Goal: Information Seeking & Learning: Learn about a topic

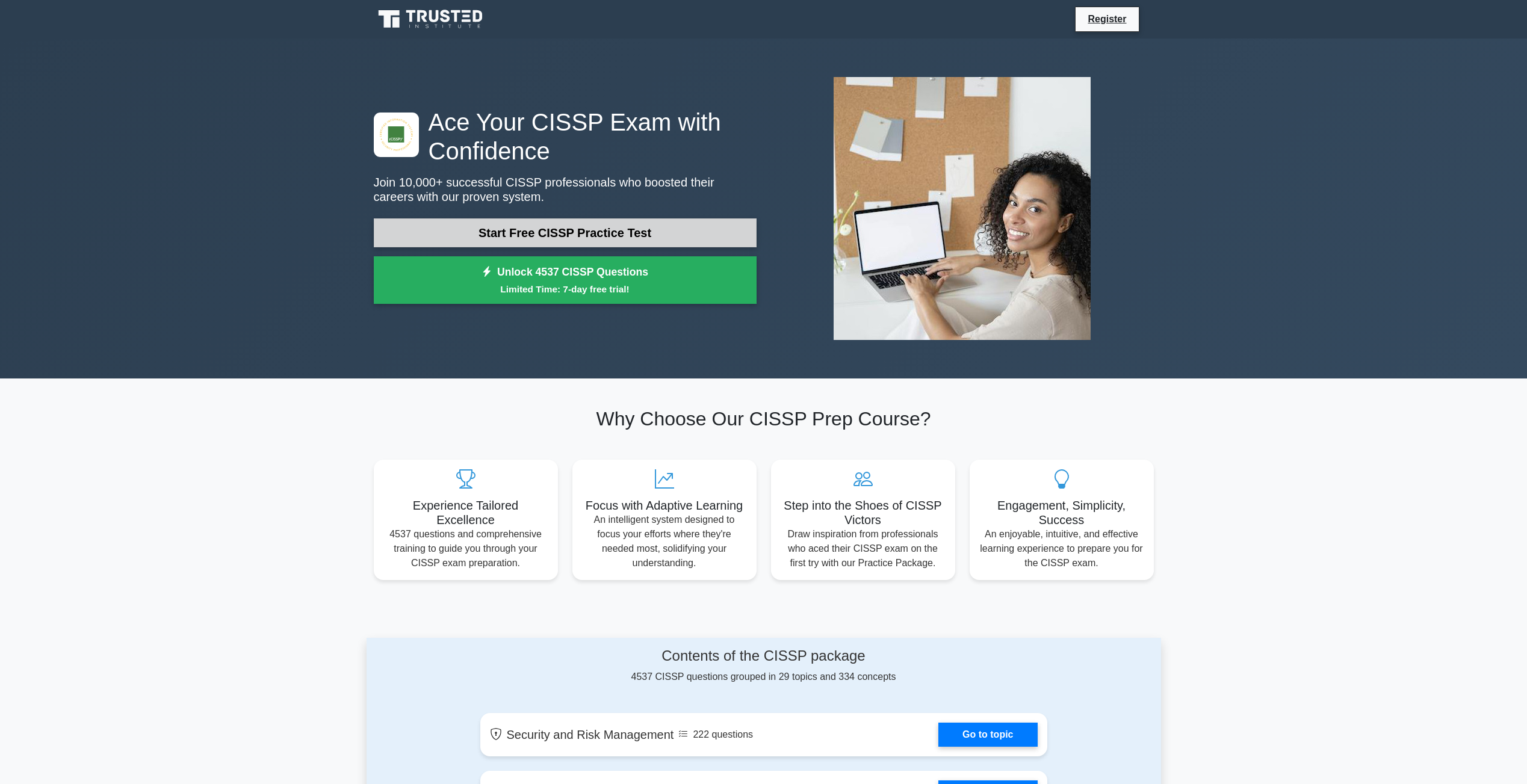
click at [571, 237] on link "Start Free CISSP Practice Test" at bounding box center [565, 233] width 383 height 29
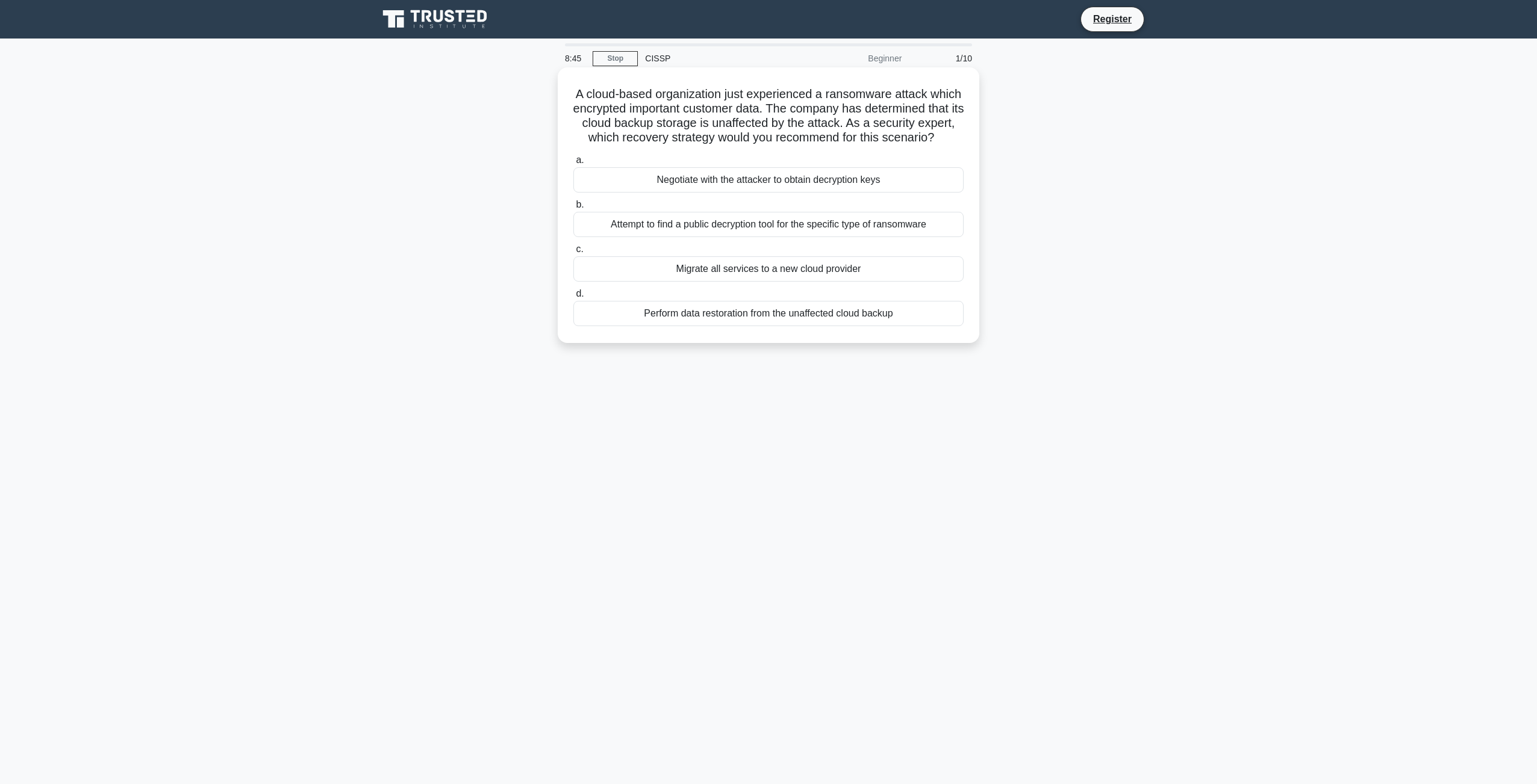
click at [738, 325] on div "Perform data restoration from the unaffected cloud backup" at bounding box center [768, 313] width 390 height 25
click at [573, 298] on input "d. Perform data restoration from the unaffected cloud backup" at bounding box center [573, 293] width 0 height 8
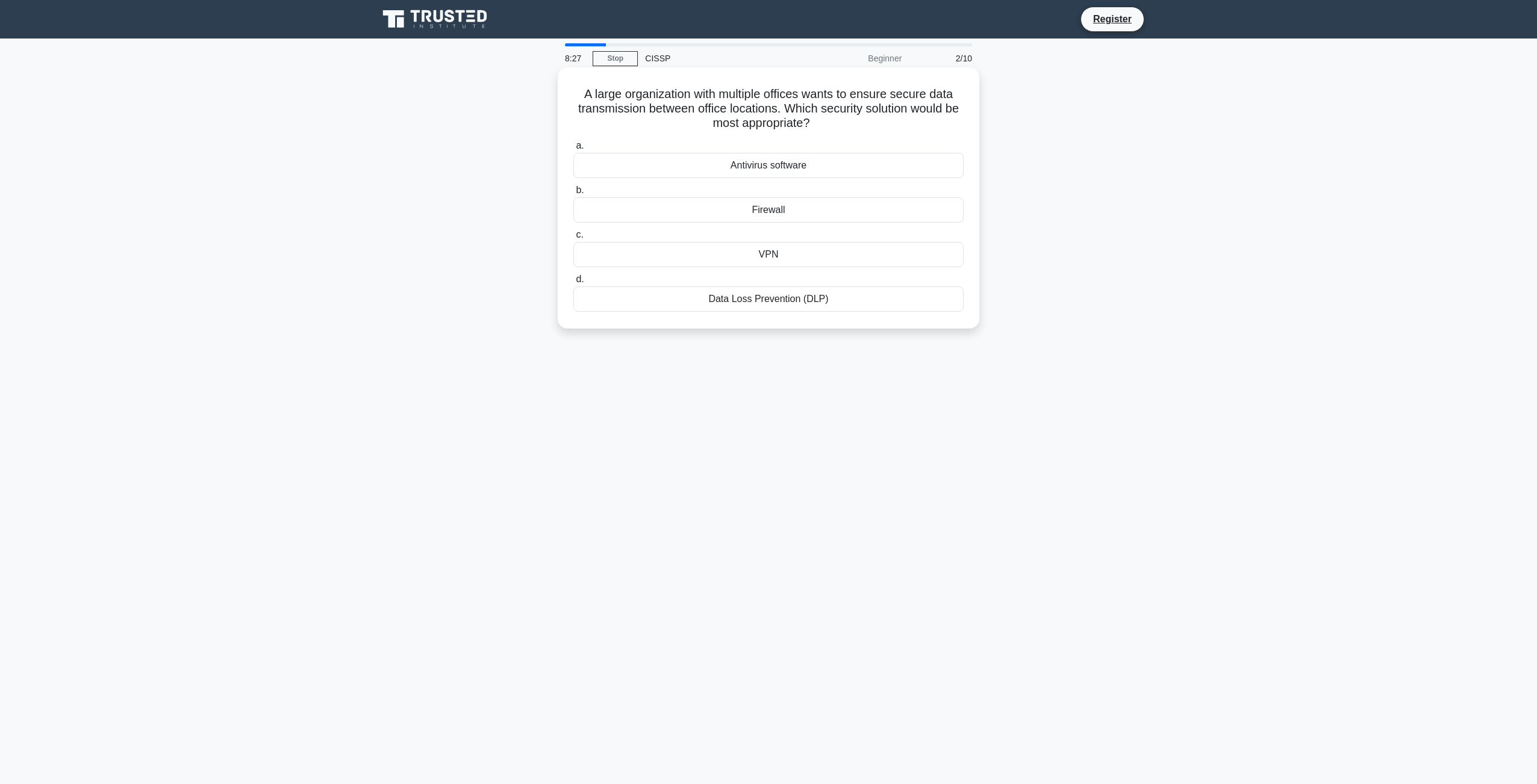
click at [770, 260] on div "VPN" at bounding box center [768, 255] width 390 height 25
click at [573, 239] on input "c. VPN" at bounding box center [573, 235] width 0 height 8
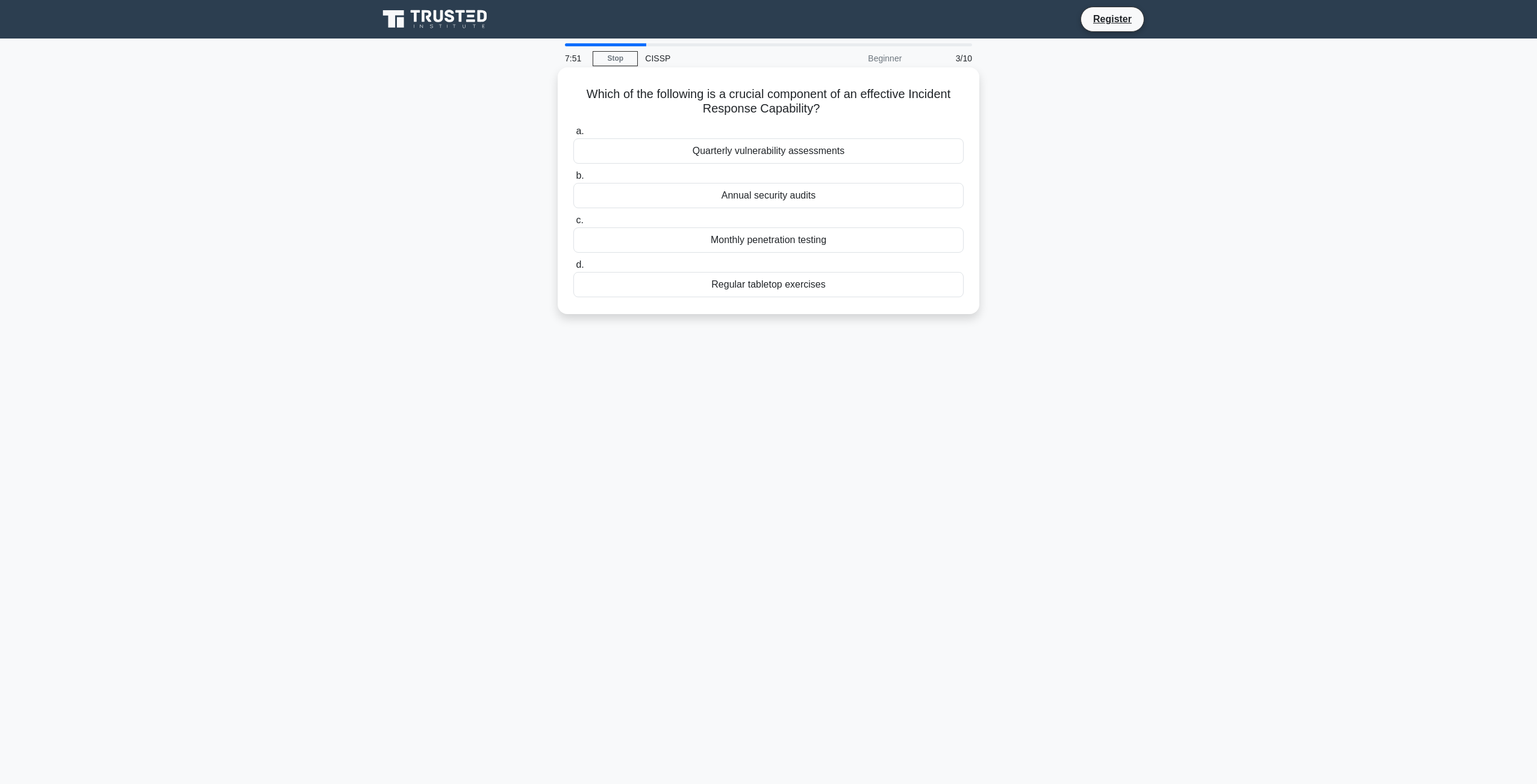
click at [753, 286] on div "Regular tabletop exercises" at bounding box center [768, 284] width 390 height 25
click at [573, 269] on input "d. Regular tabletop exercises" at bounding box center [573, 264] width 0 height 8
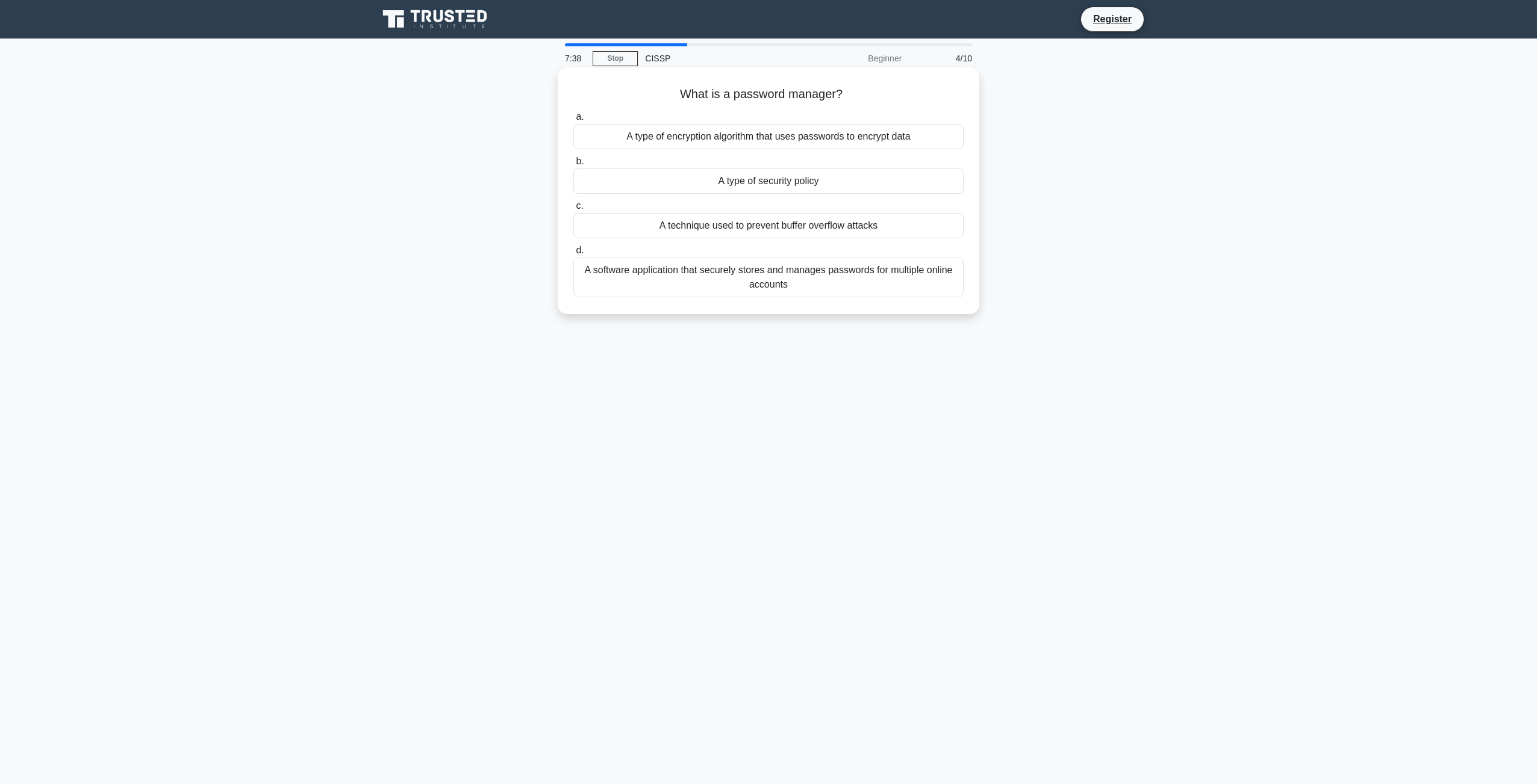
click at [809, 275] on div "A software application that securely stores and manages passwords for multiple …" at bounding box center [768, 277] width 390 height 40
click at [573, 255] on input "d. A software application that securely stores and manages passwords for multip…" at bounding box center [573, 251] width 0 height 8
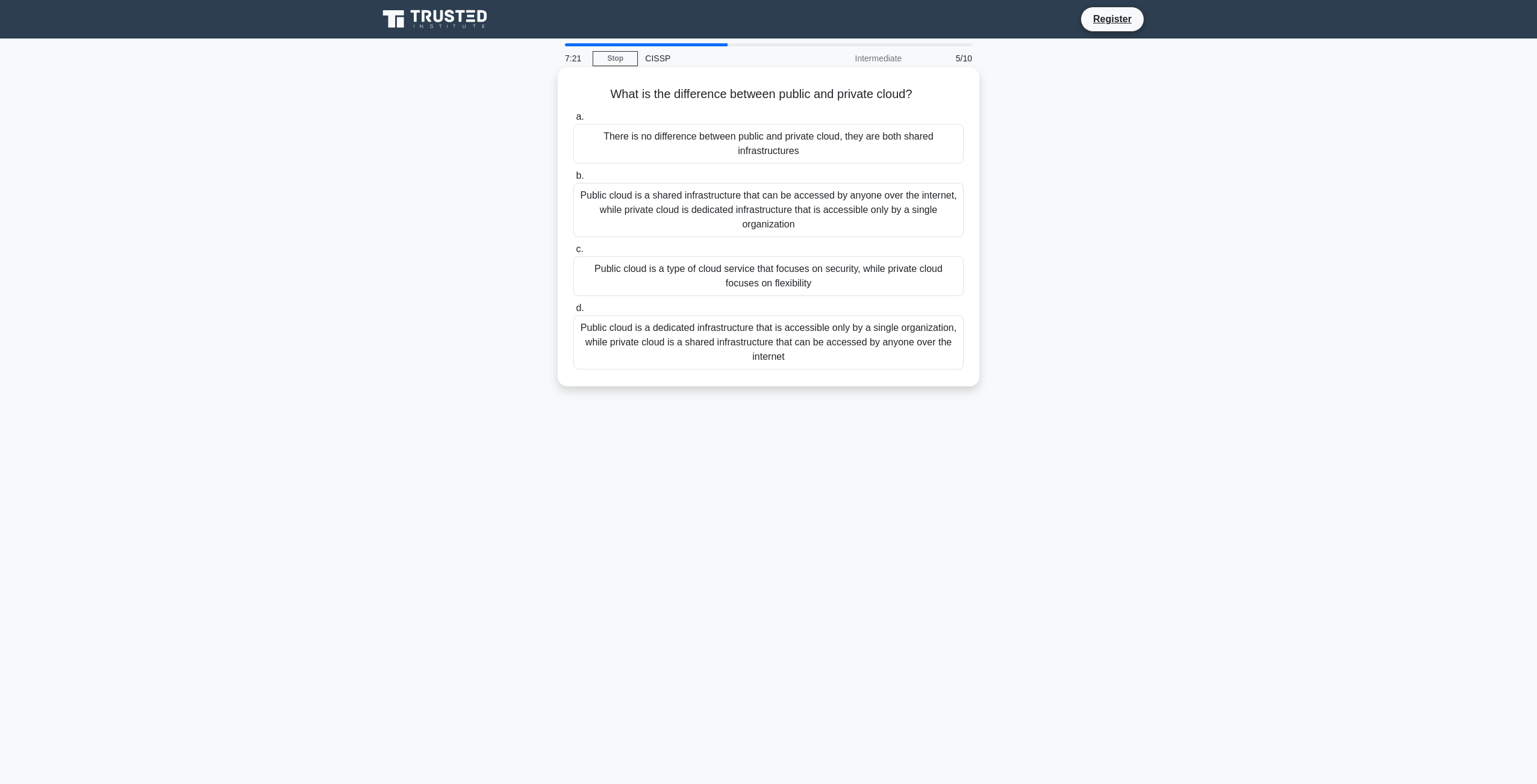
click at [687, 203] on div "Public cloud is a shared infrastructure that can be accessed by anyone over the…" at bounding box center [768, 210] width 390 height 54
click at [573, 180] on input "b. Public cloud is a shared infrastructure that can be accessed by anyone over …" at bounding box center [573, 176] width 0 height 8
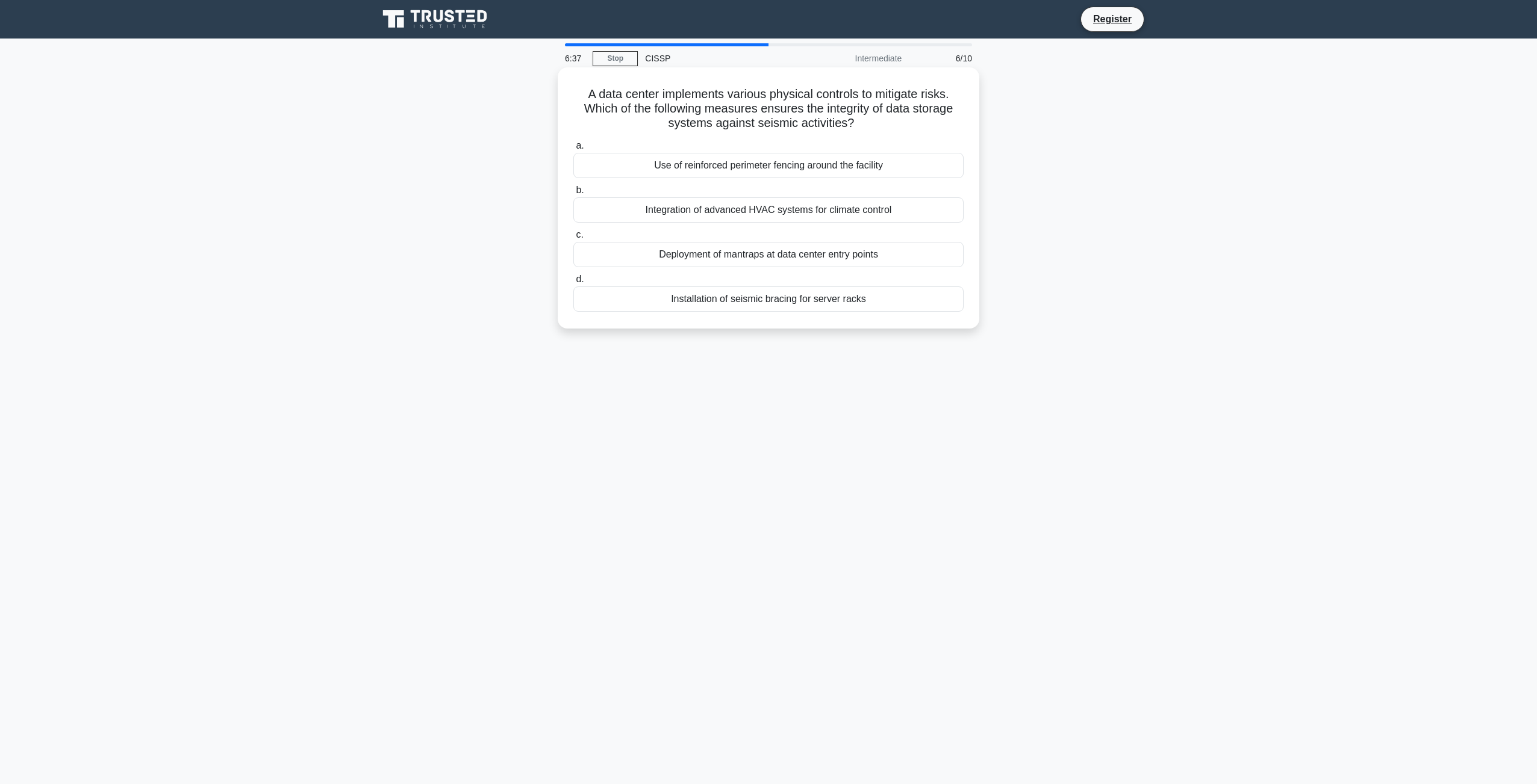
click at [773, 292] on div "Installation of seismic bracing for server racks" at bounding box center [768, 299] width 390 height 25
click at [573, 284] on input "d. Installation of seismic bracing for server racks" at bounding box center [573, 279] width 0 height 8
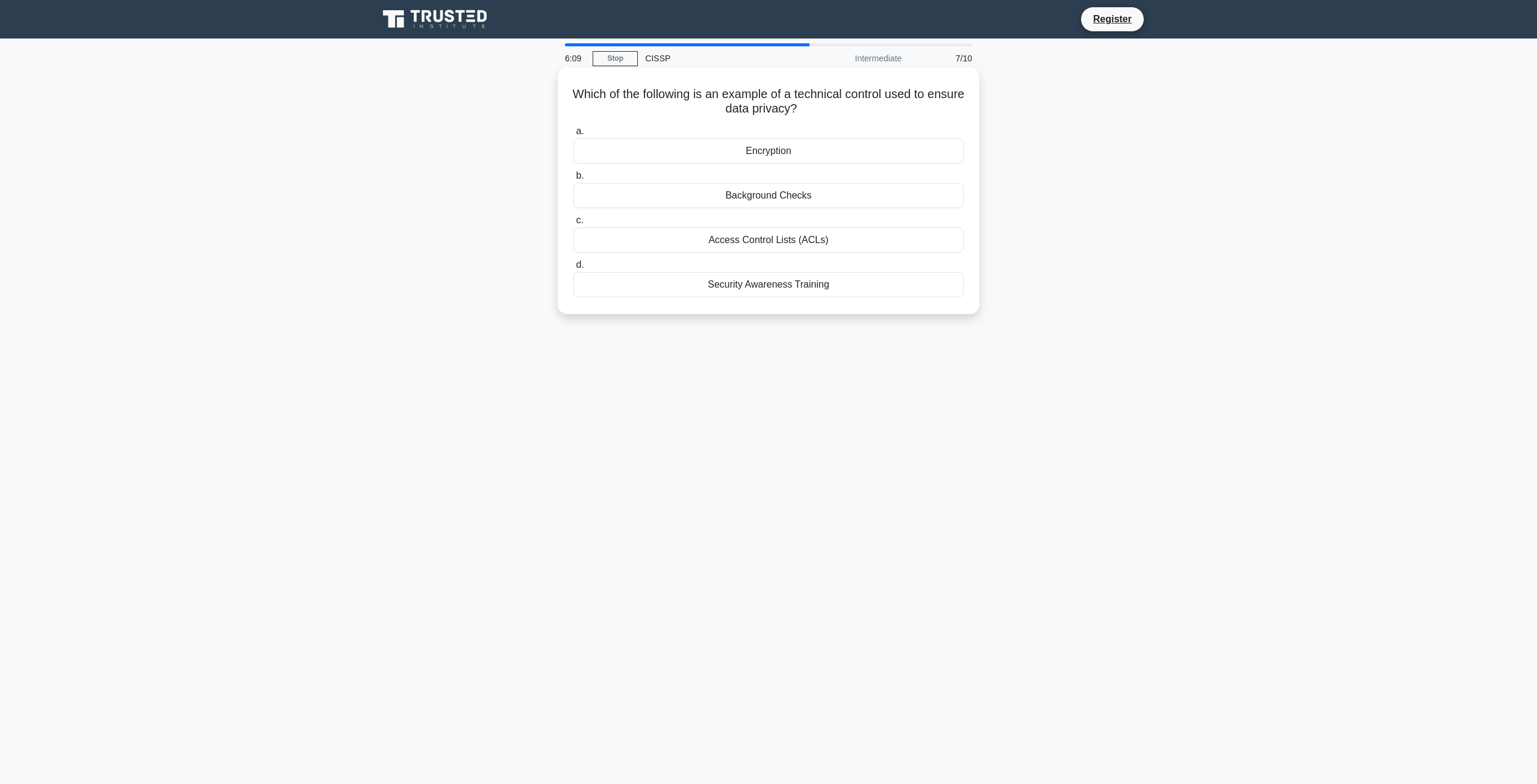
click at [760, 151] on div "Encryption" at bounding box center [768, 151] width 390 height 25
click at [573, 136] on input "a. Encryption" at bounding box center [573, 131] width 0 height 8
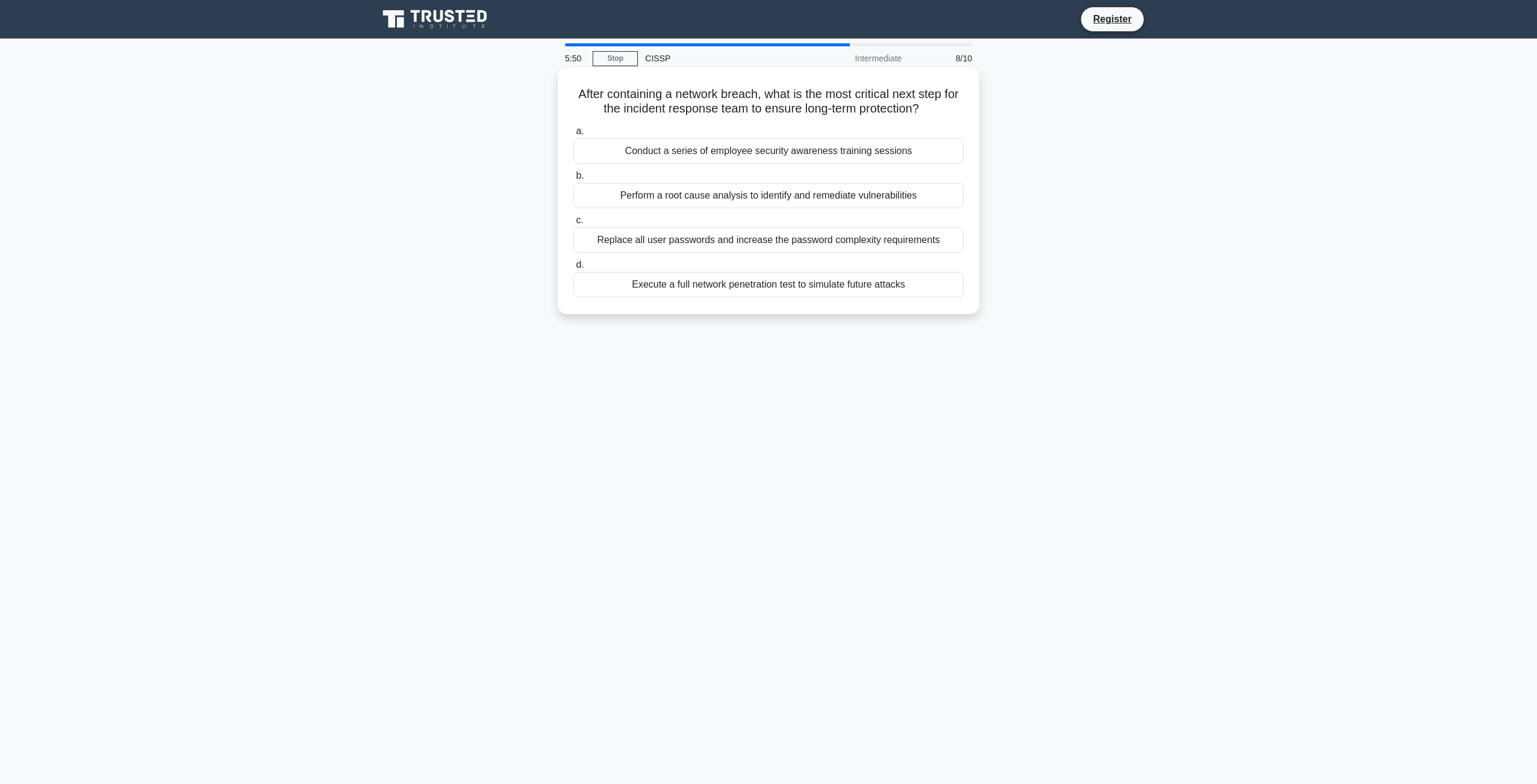
click at [880, 209] on div "Perform a root cause analysis to identify and remediate vulnerabilities" at bounding box center [768, 195] width 390 height 25
click at [573, 180] on input "b. Perform a root cause analysis to identify and remediate vulnerabilities" at bounding box center [573, 176] width 0 height 8
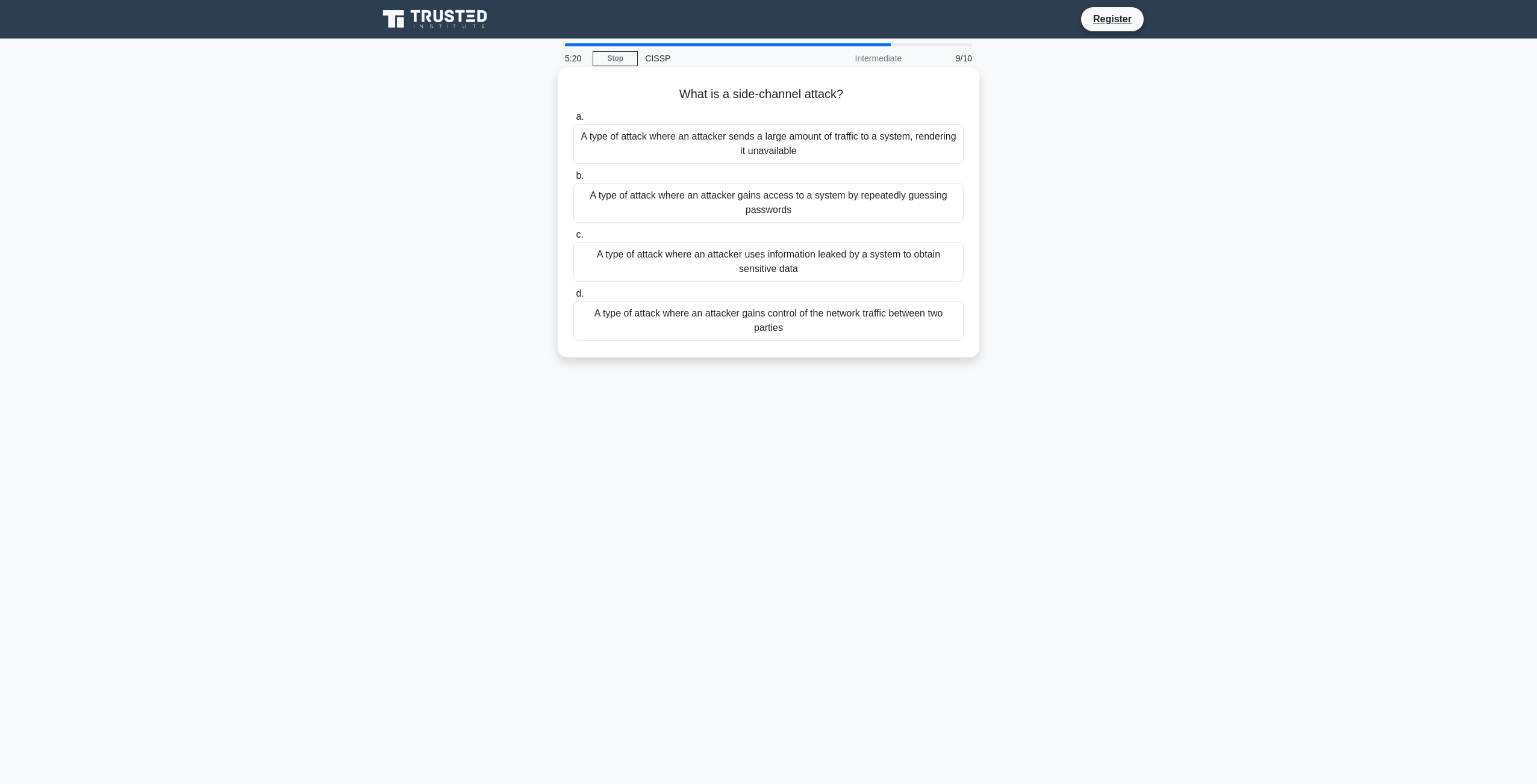
click at [904, 318] on div "A type of attack where an attacker gains control of the network traffic between…" at bounding box center [768, 321] width 390 height 40
click at [573, 298] on input "d. A type of attack where an attacker gains control of the network traffic betw…" at bounding box center [573, 293] width 0 height 8
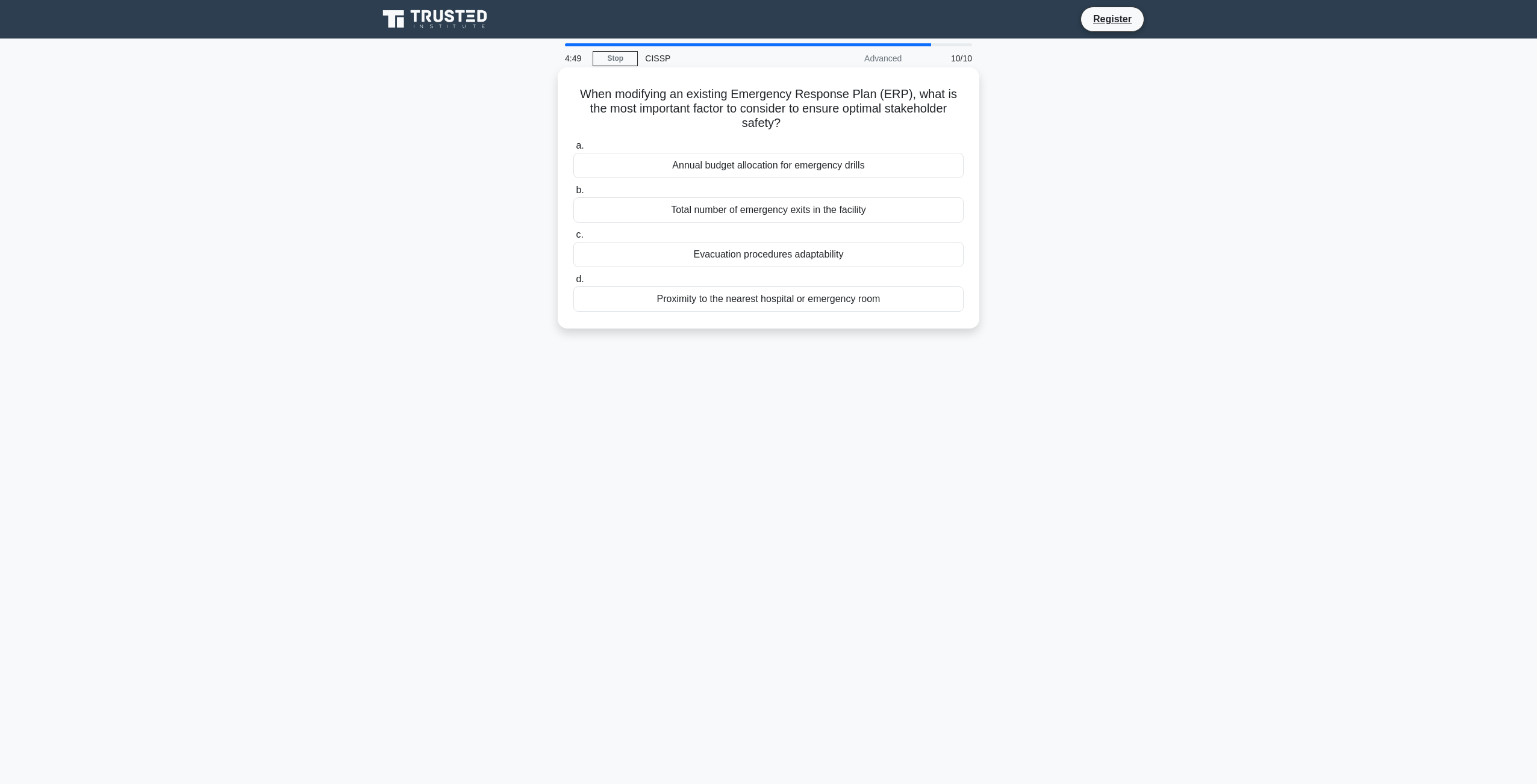
click at [775, 212] on div "Total number of emergency exits in the facility" at bounding box center [768, 210] width 390 height 25
click at [573, 194] on input "b. Total number of emergency exits in the facility" at bounding box center [573, 190] width 0 height 8
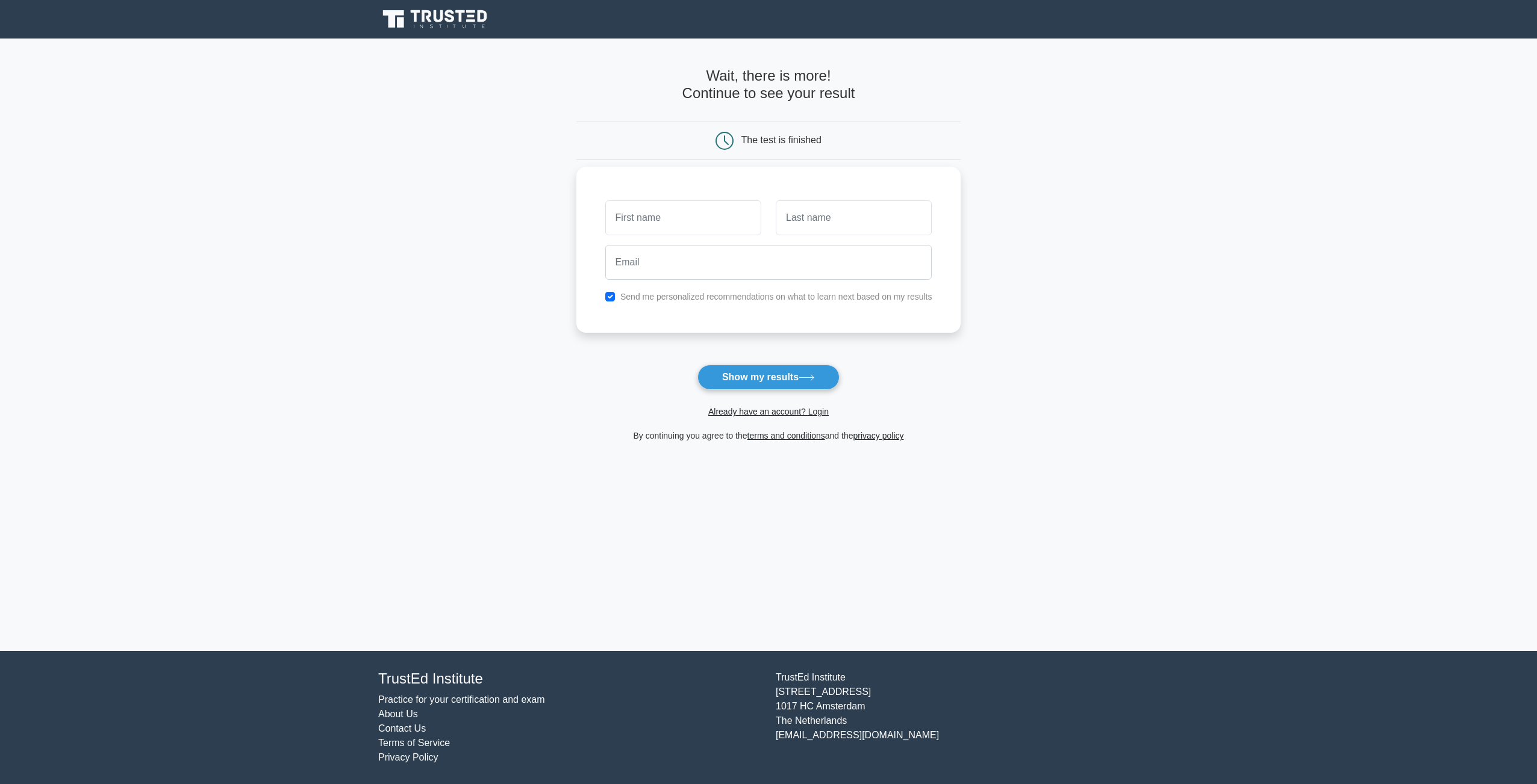
click at [686, 233] on input "text" at bounding box center [683, 218] width 156 height 35
type input "kris"
type input "clay"
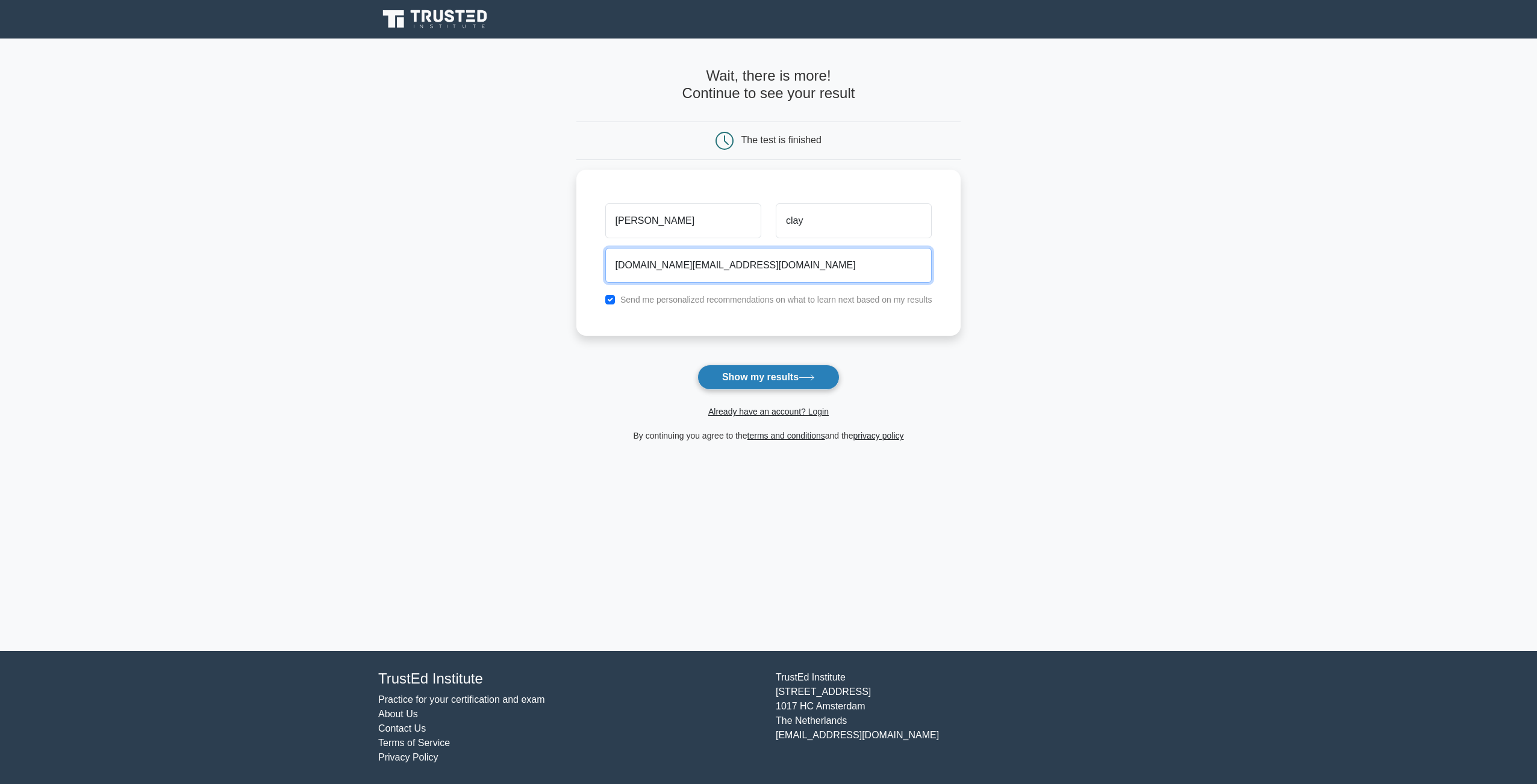
type input "kristian.m.clay2.mil@army.mil"
click at [758, 371] on button "Show my results" at bounding box center [768, 377] width 142 height 25
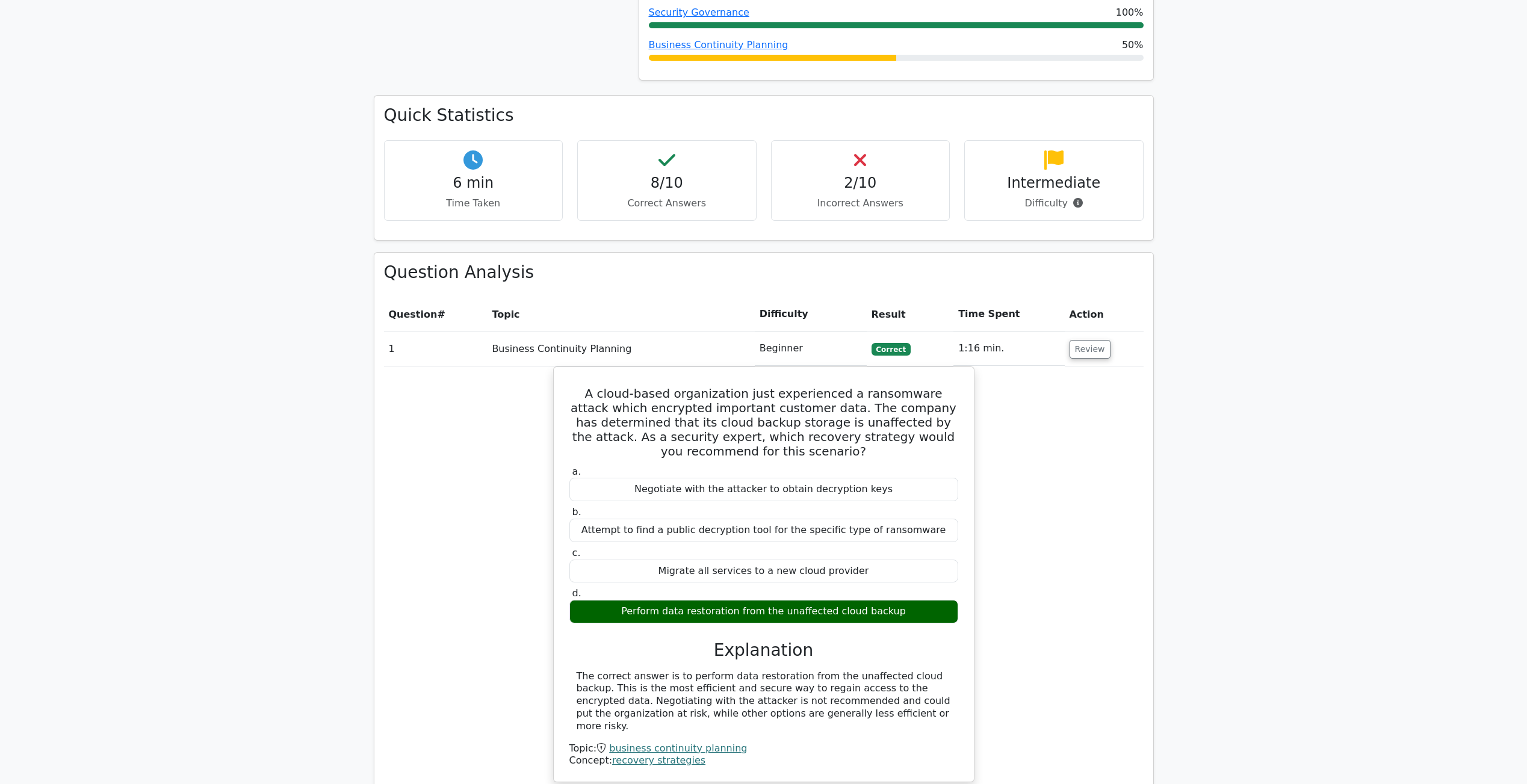
scroll to position [964, 0]
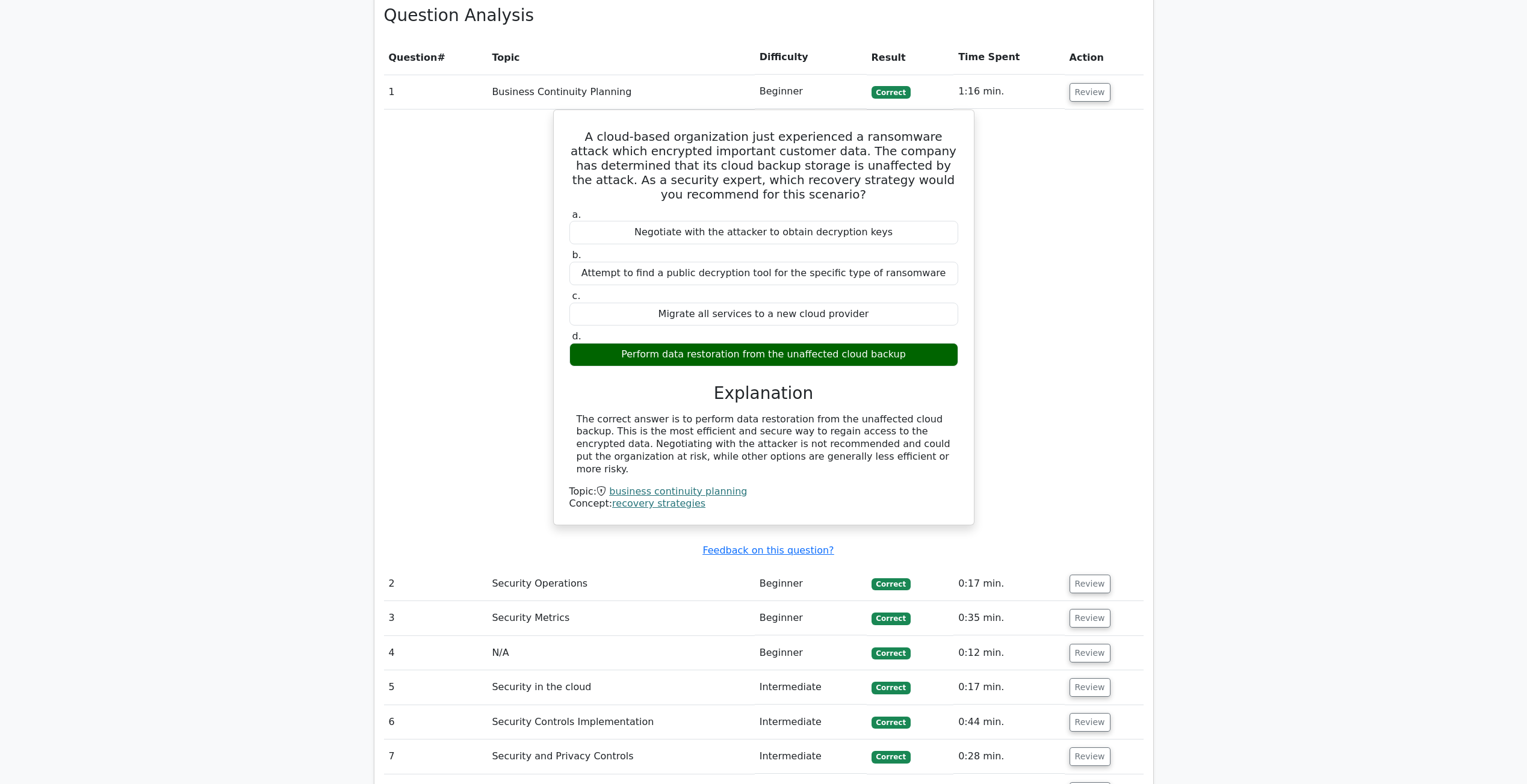
click at [554, 587] on td "Security Operations" at bounding box center [620, 584] width 267 height 34
click at [812, 587] on td "Beginner" at bounding box center [811, 584] width 112 height 34
click at [1091, 586] on button "Review" at bounding box center [1090, 584] width 41 height 19
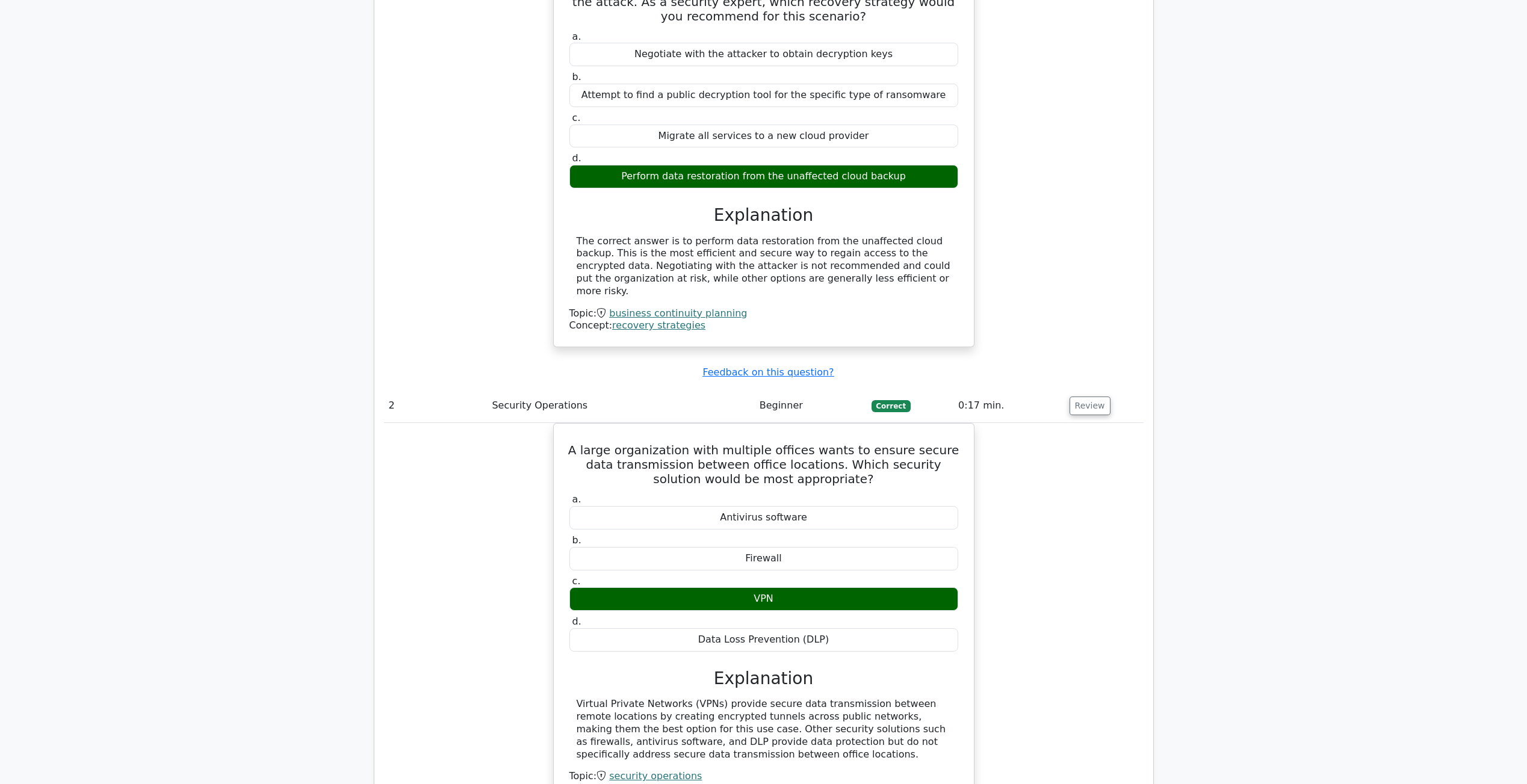
scroll to position [1459, 0]
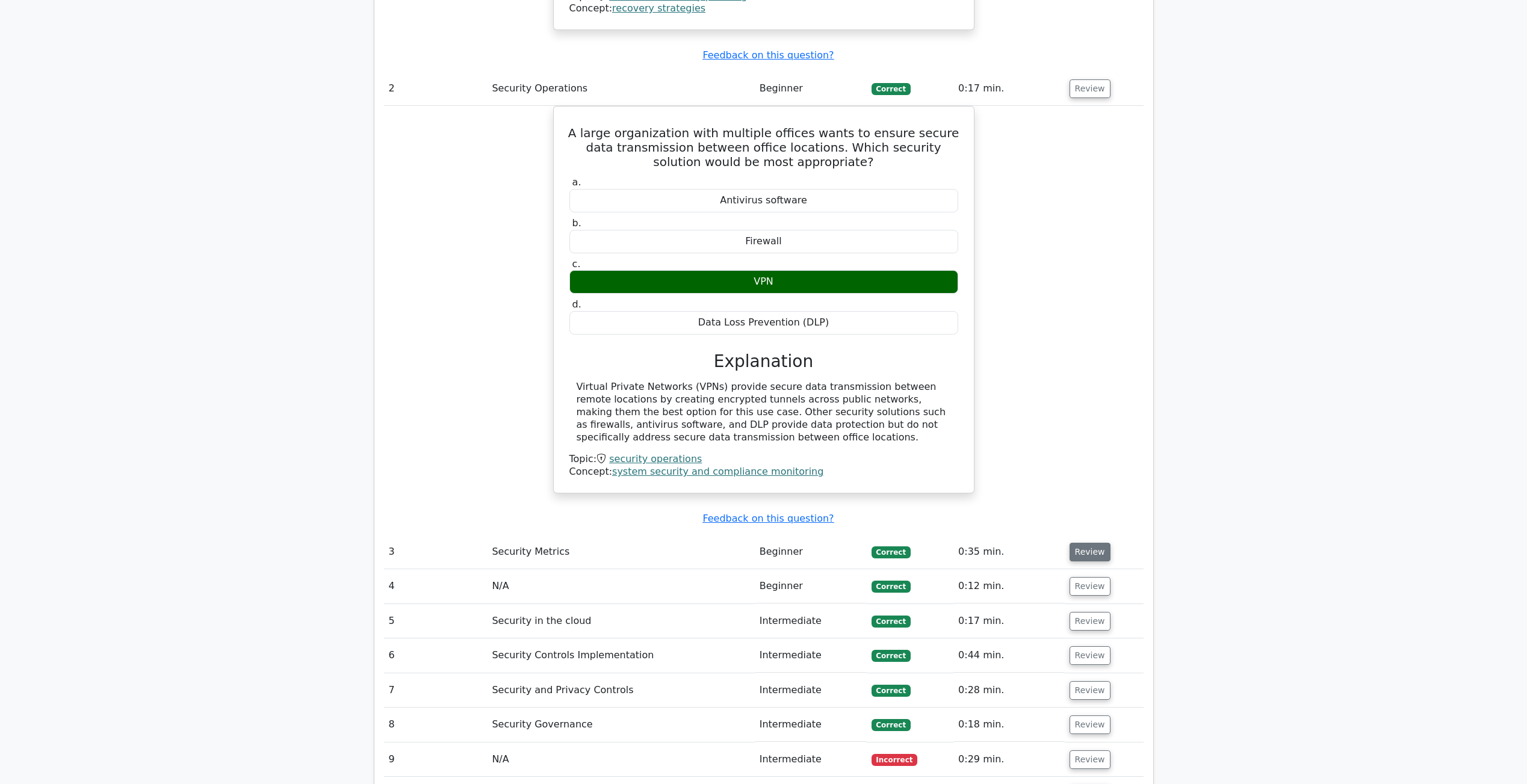
click at [1100, 552] on button "Review" at bounding box center [1090, 552] width 41 height 19
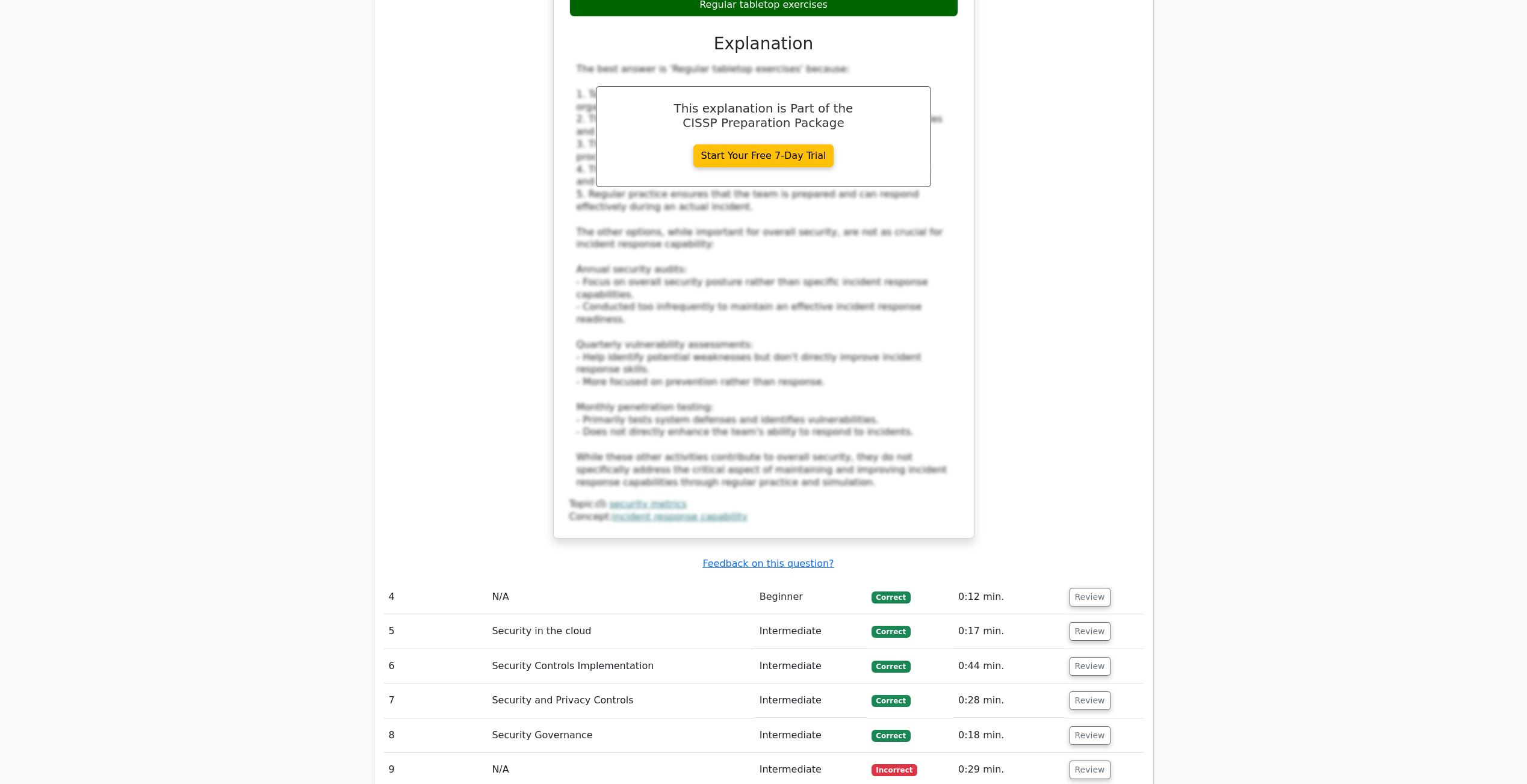
scroll to position [2423, 0]
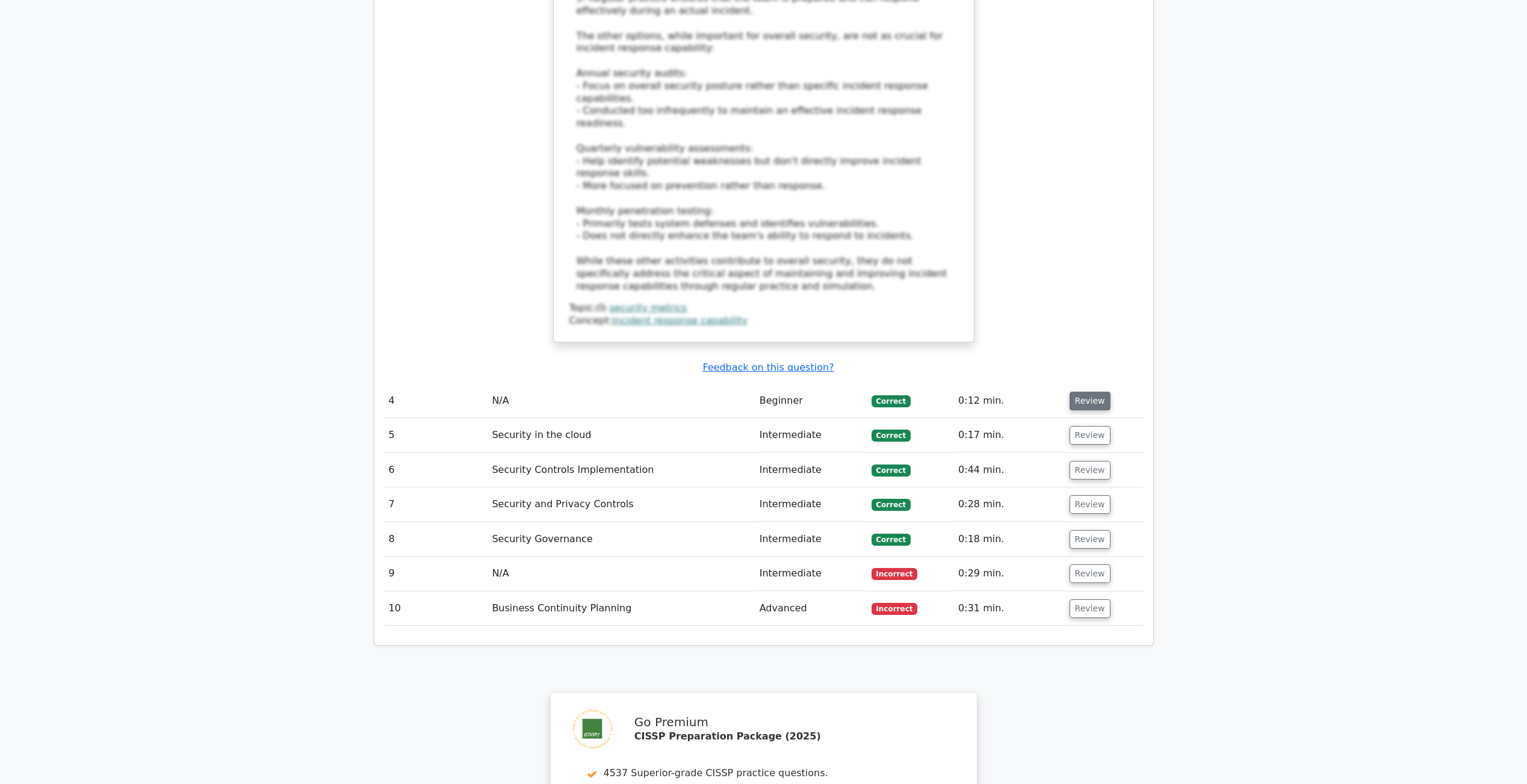
click at [1099, 399] on button "Review" at bounding box center [1090, 401] width 41 height 19
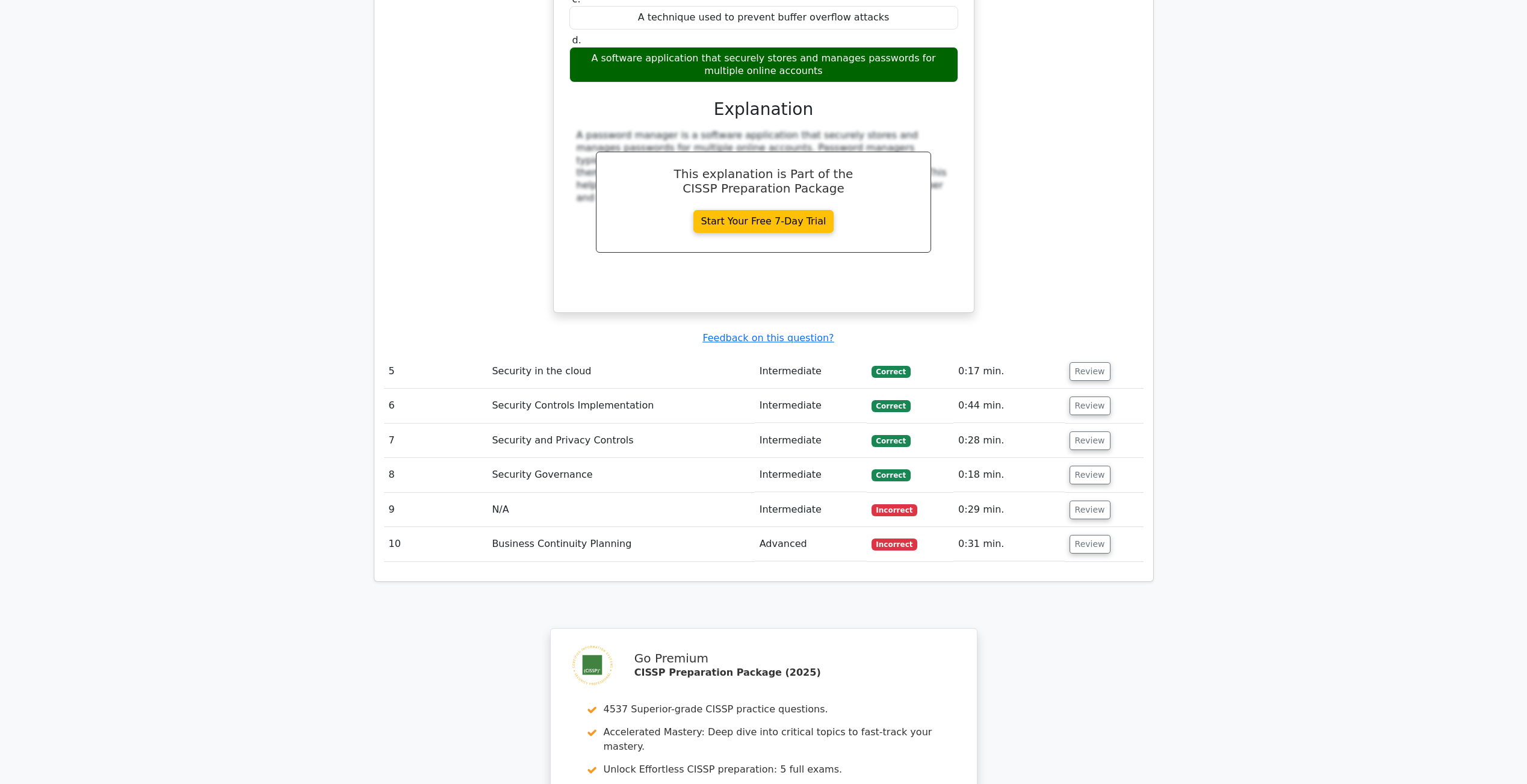
scroll to position [2972, 0]
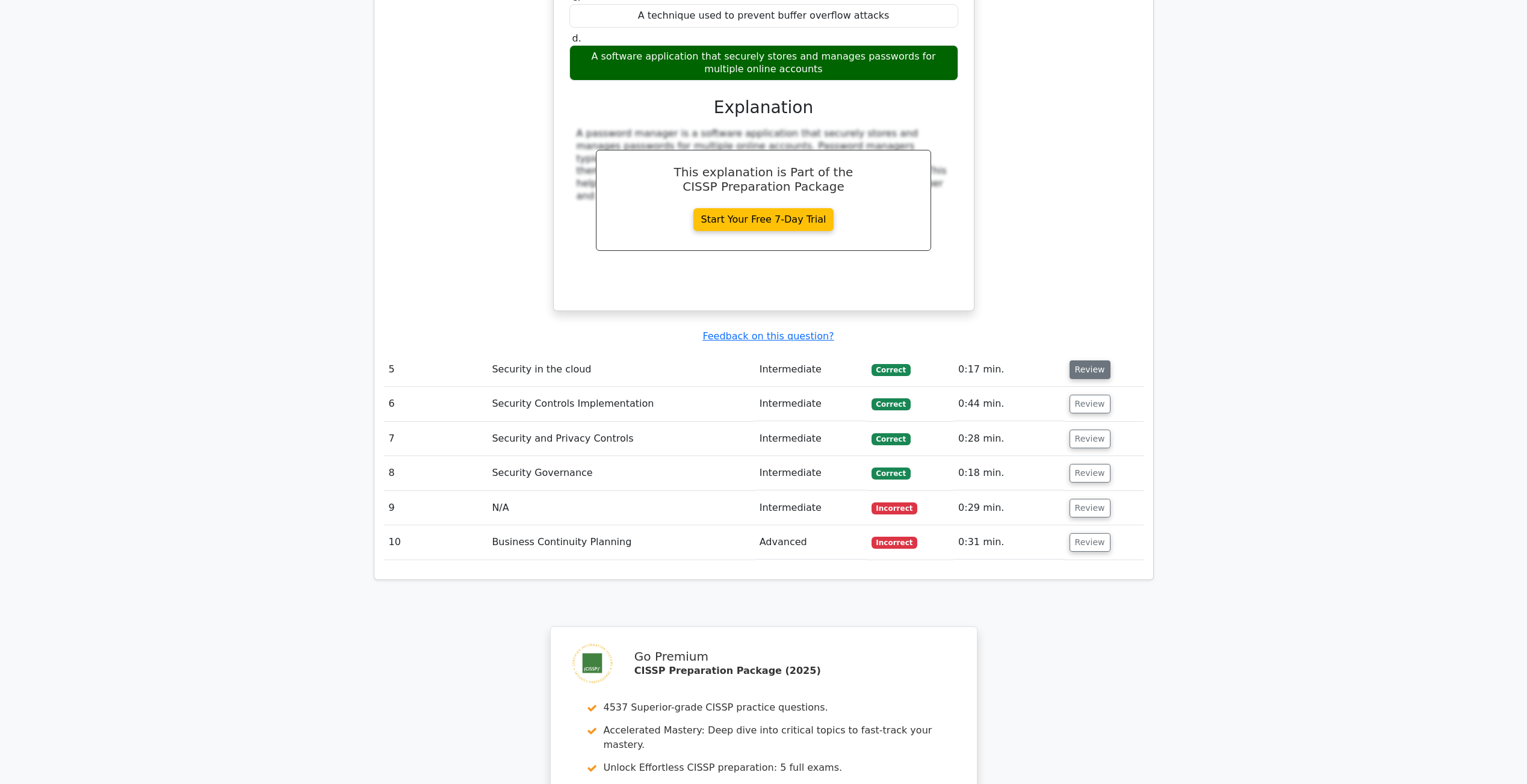
click at [1077, 371] on button "Review" at bounding box center [1090, 370] width 41 height 19
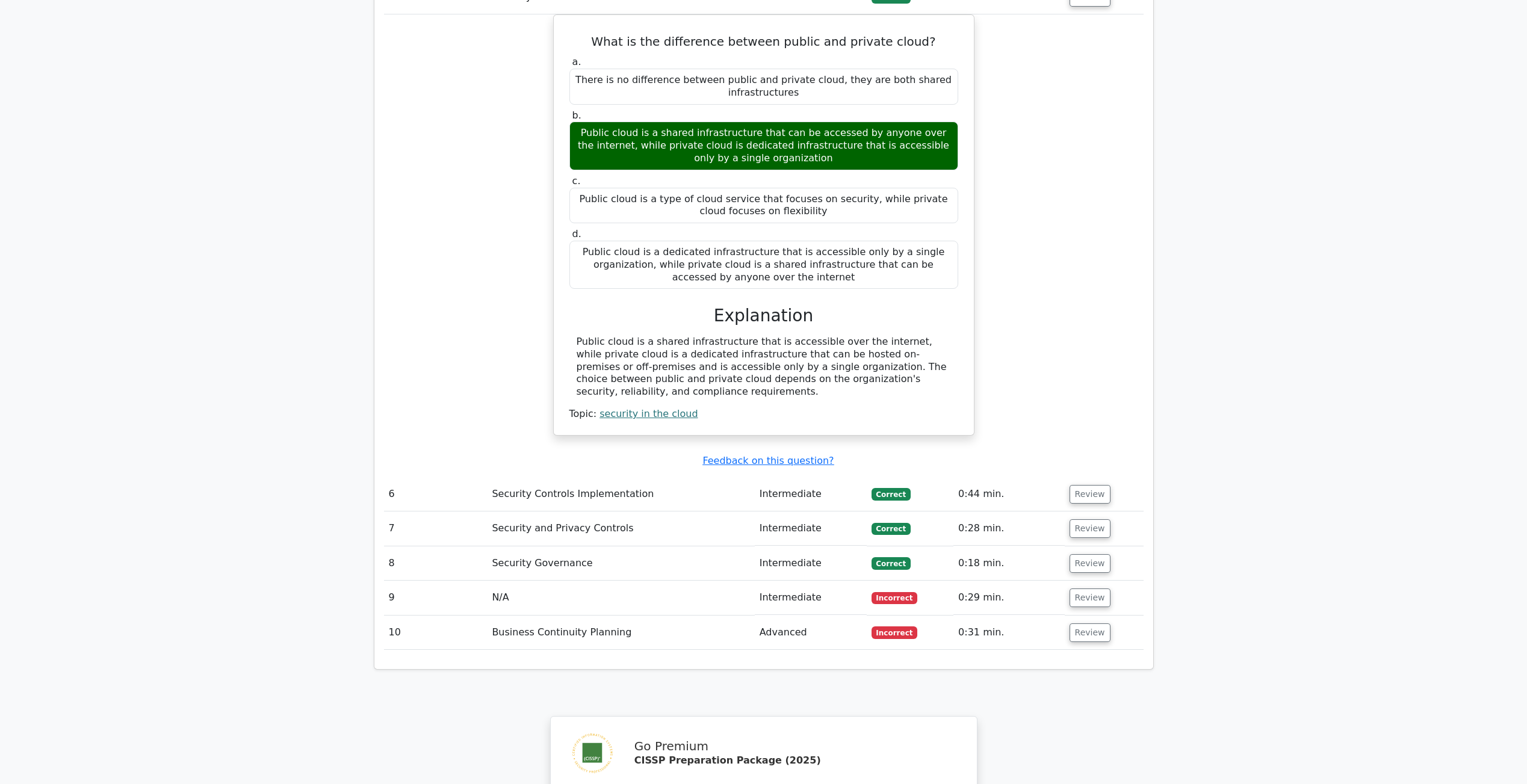
scroll to position [3597, 0]
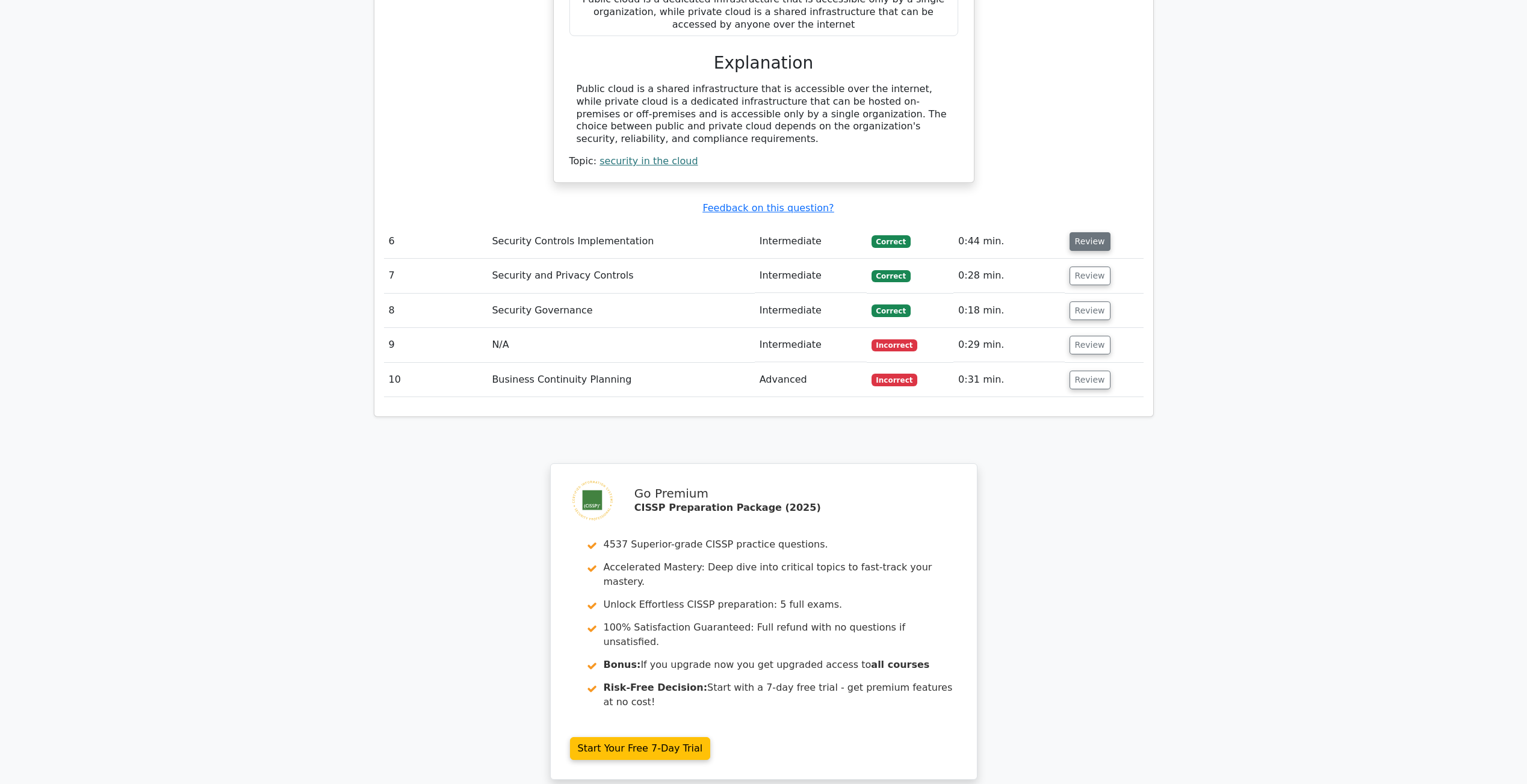
click at [1080, 242] on button "Review" at bounding box center [1090, 242] width 41 height 19
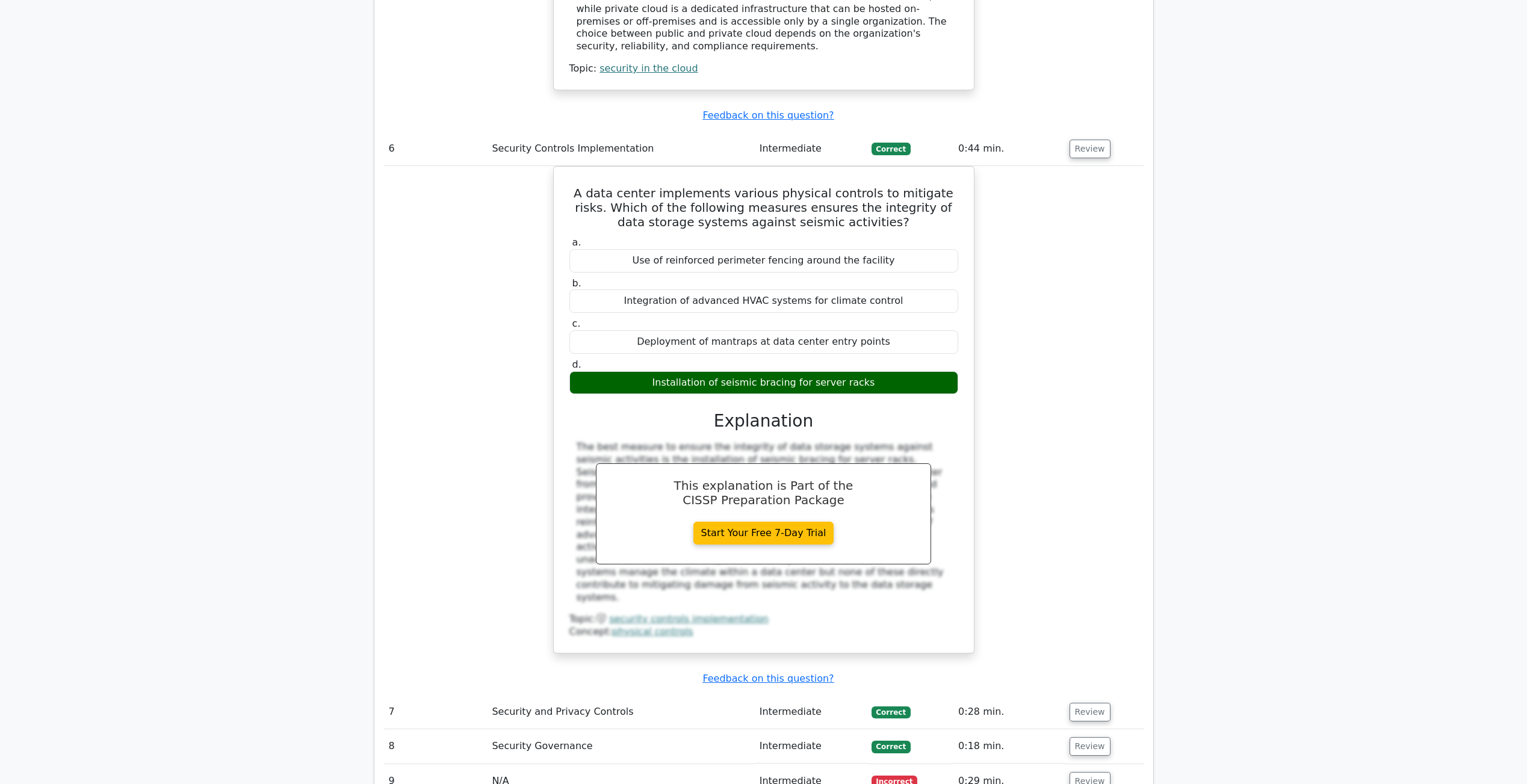
scroll to position [4230, 0]
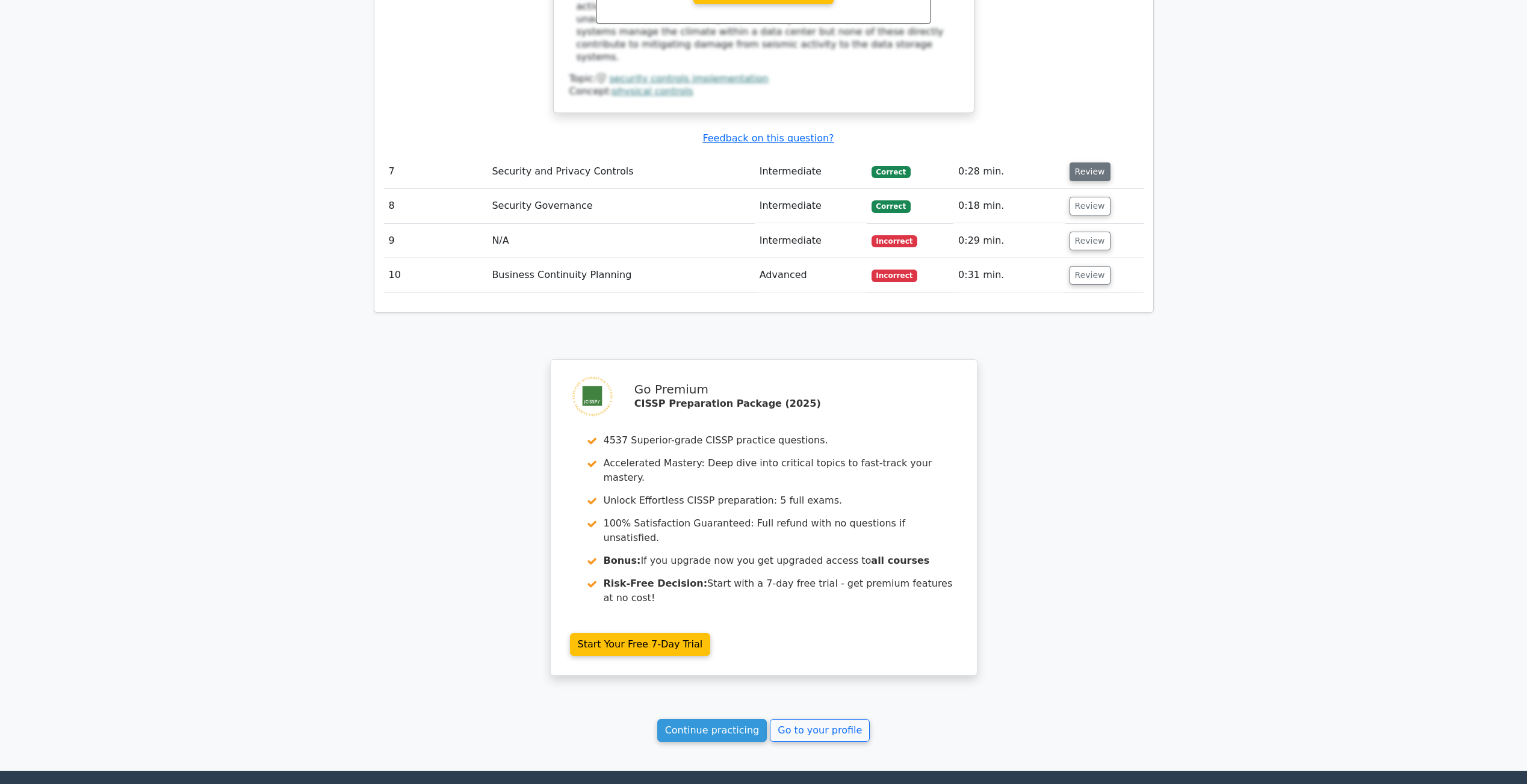
click at [1081, 175] on button "Review" at bounding box center [1090, 171] width 41 height 19
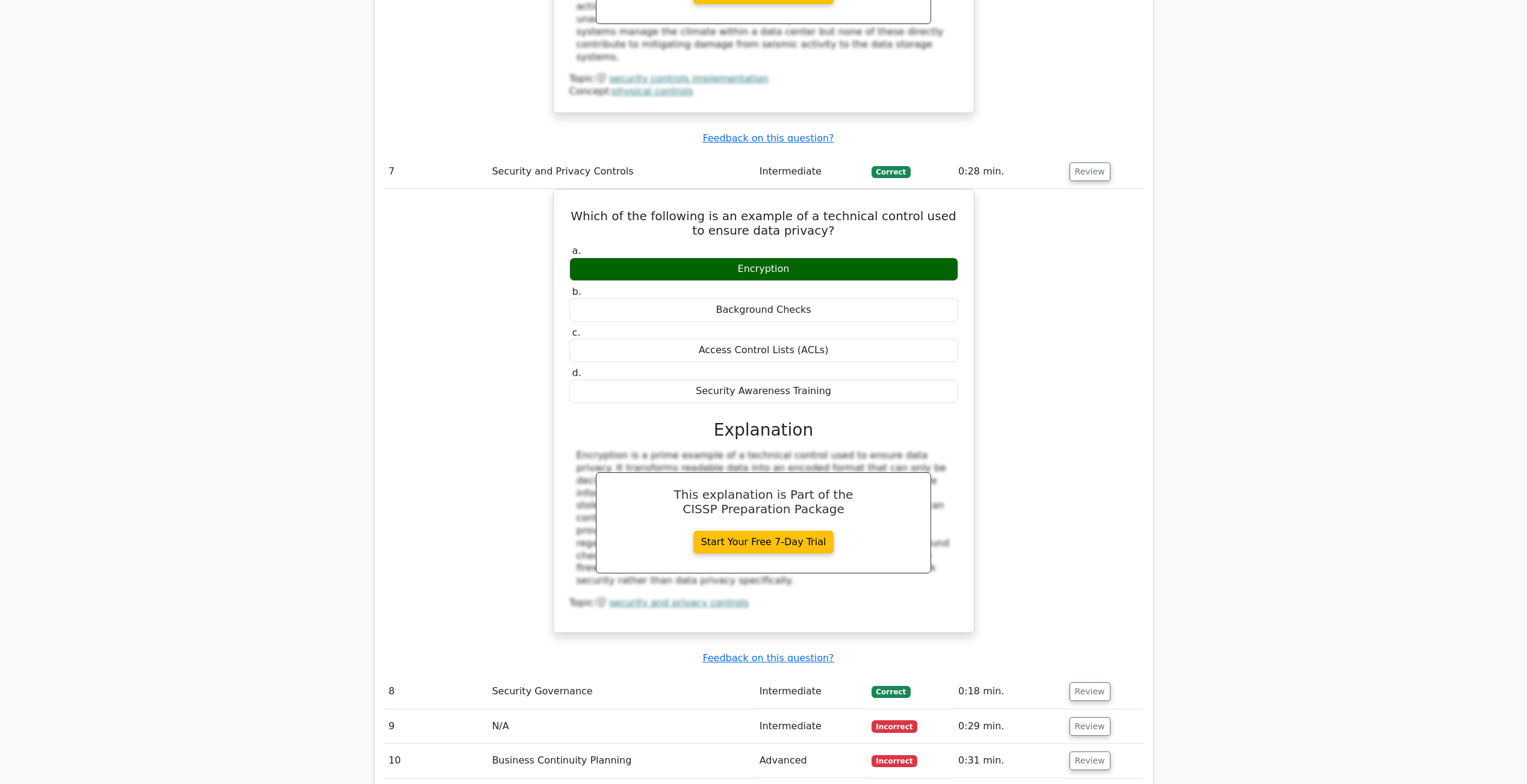
scroll to position [4526, 0]
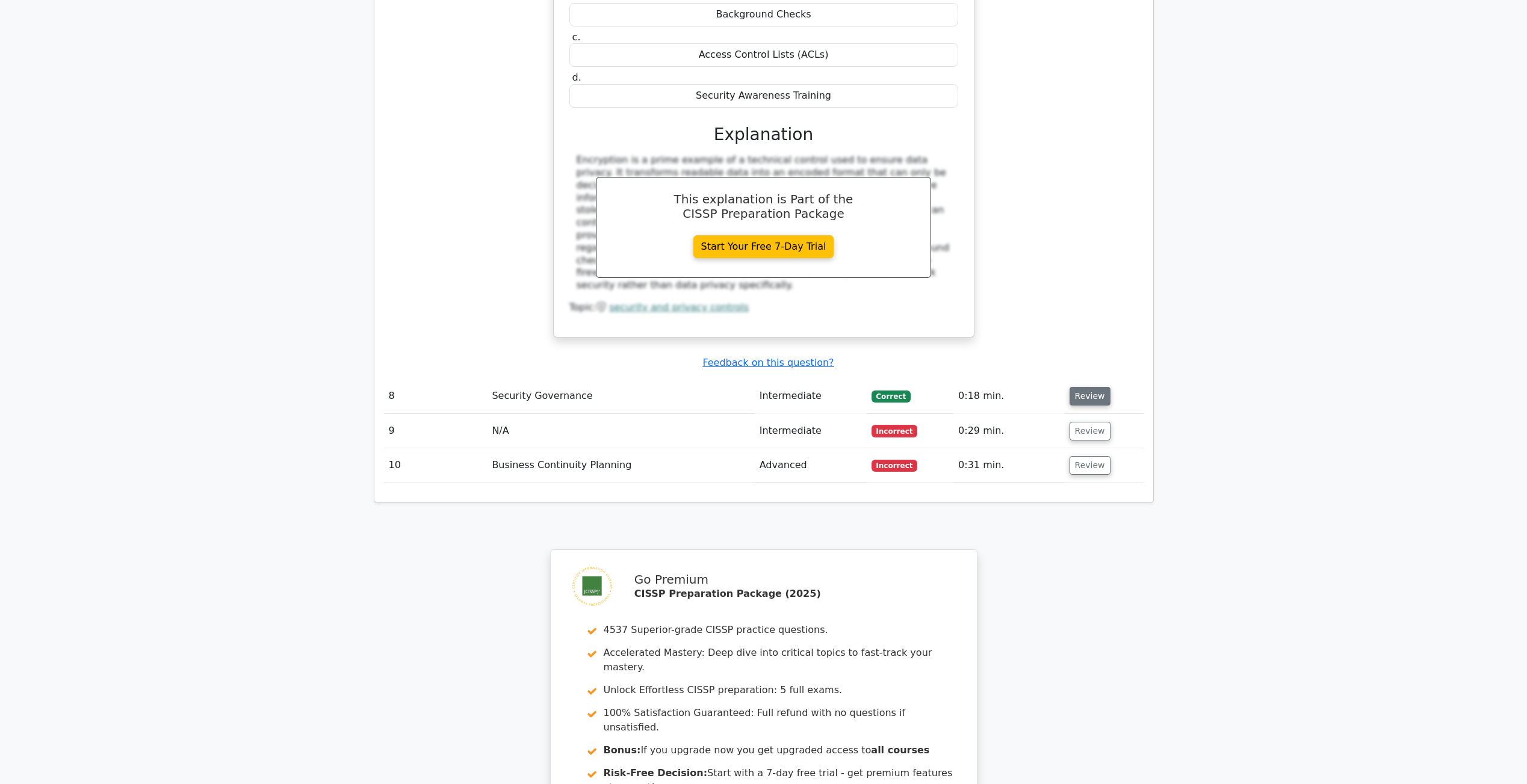
click at [1082, 391] on button "Review" at bounding box center [1090, 396] width 41 height 19
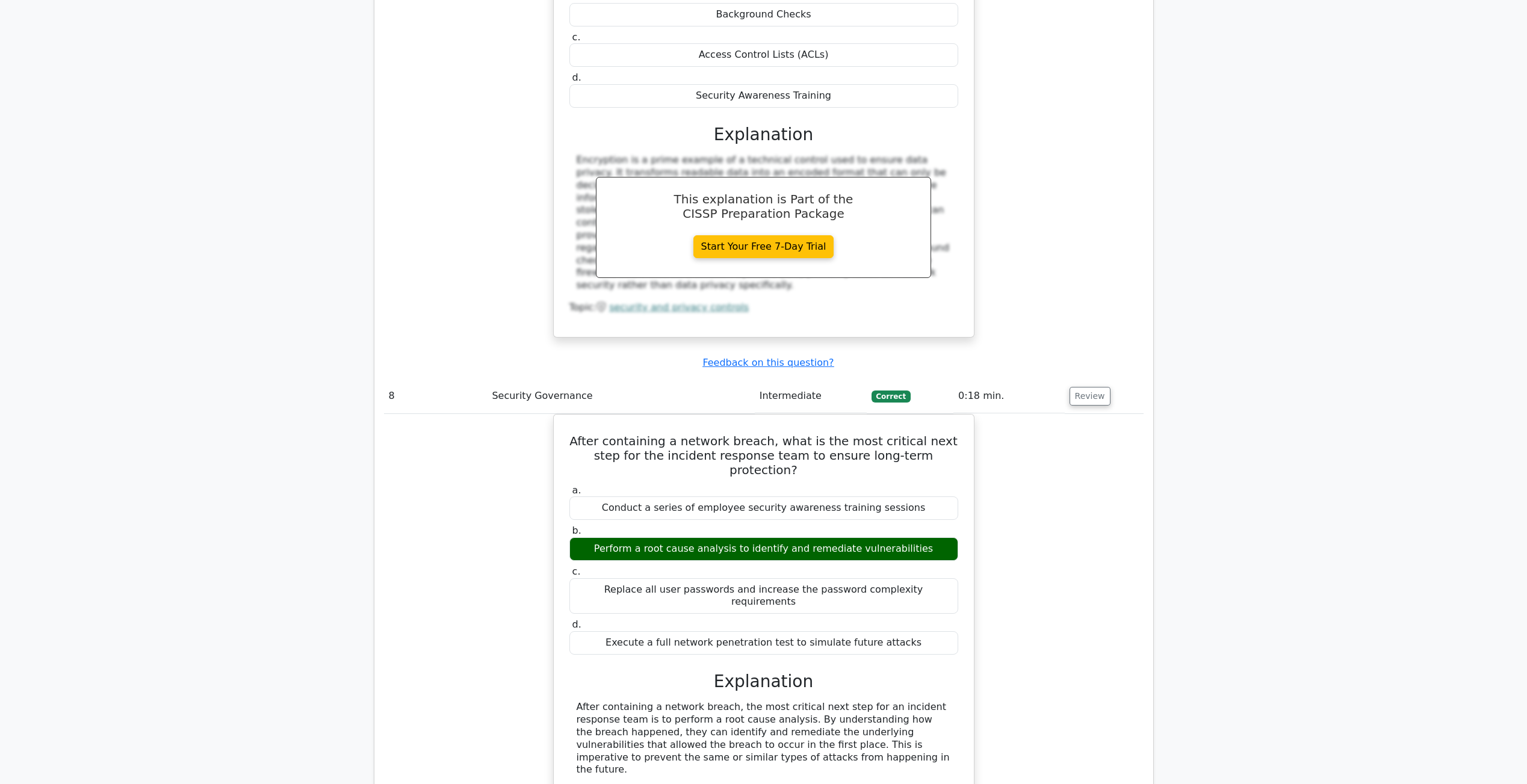
scroll to position [5105, 0]
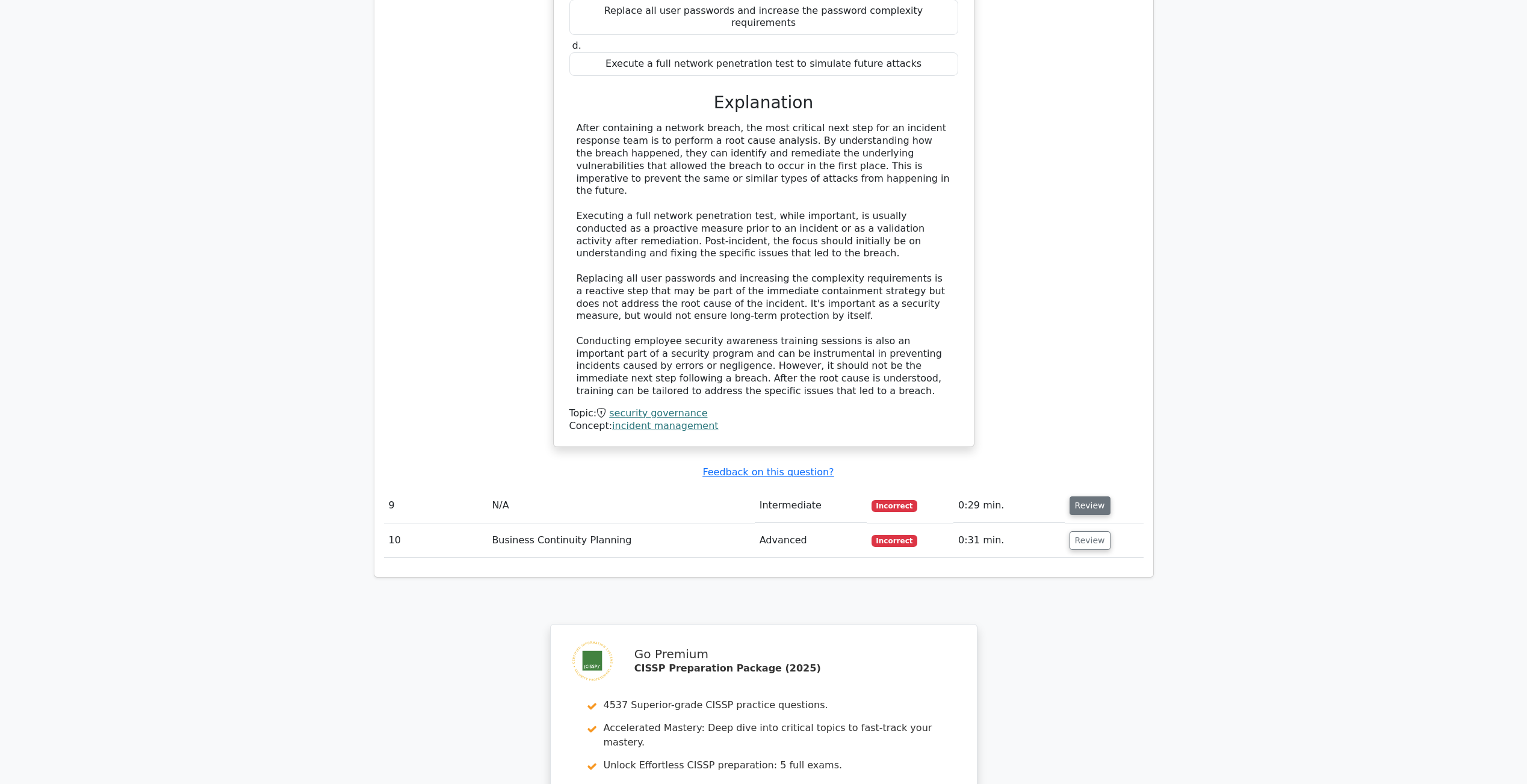
click at [1081, 502] on button "Review" at bounding box center [1090, 505] width 41 height 19
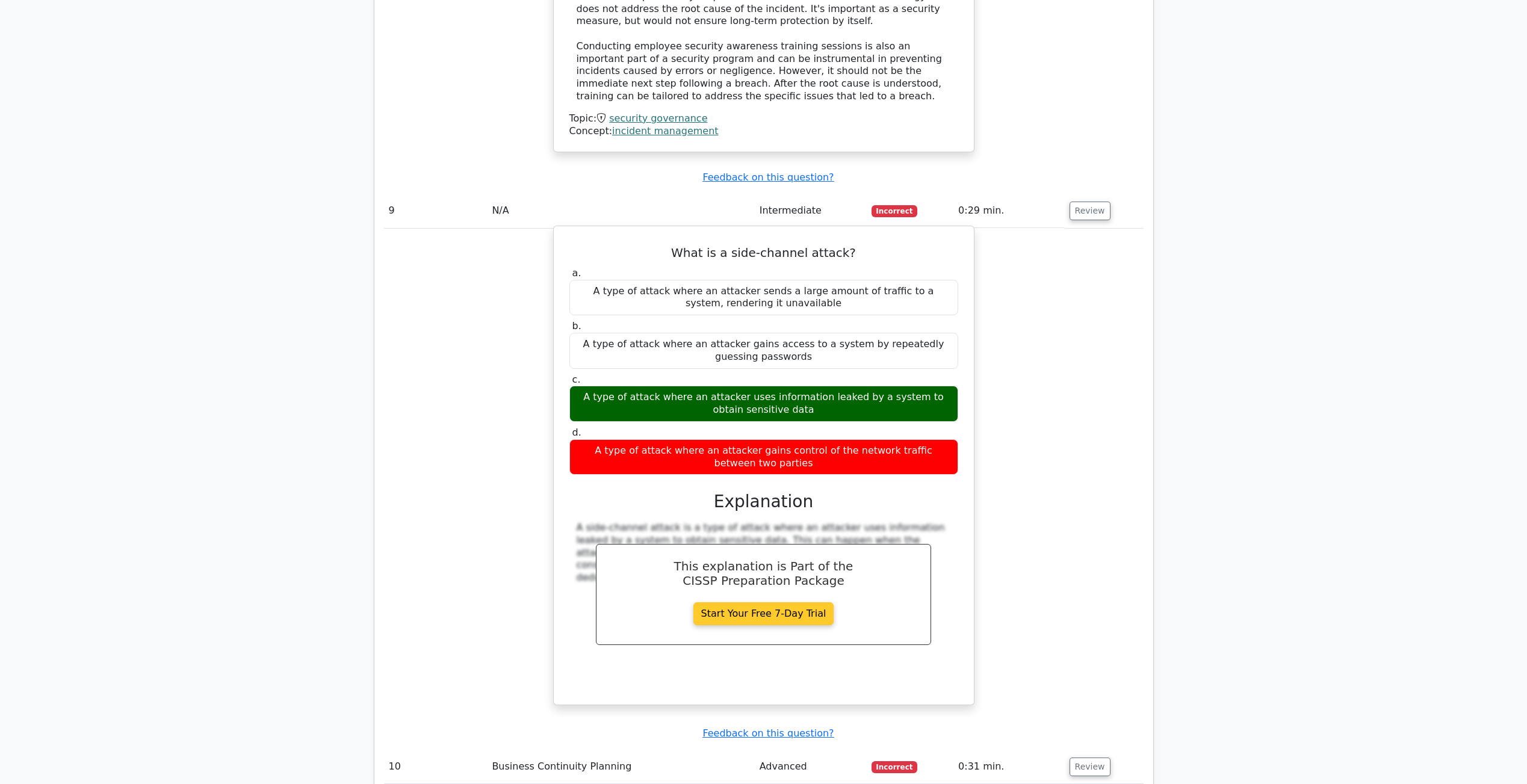
scroll to position [5651, 0]
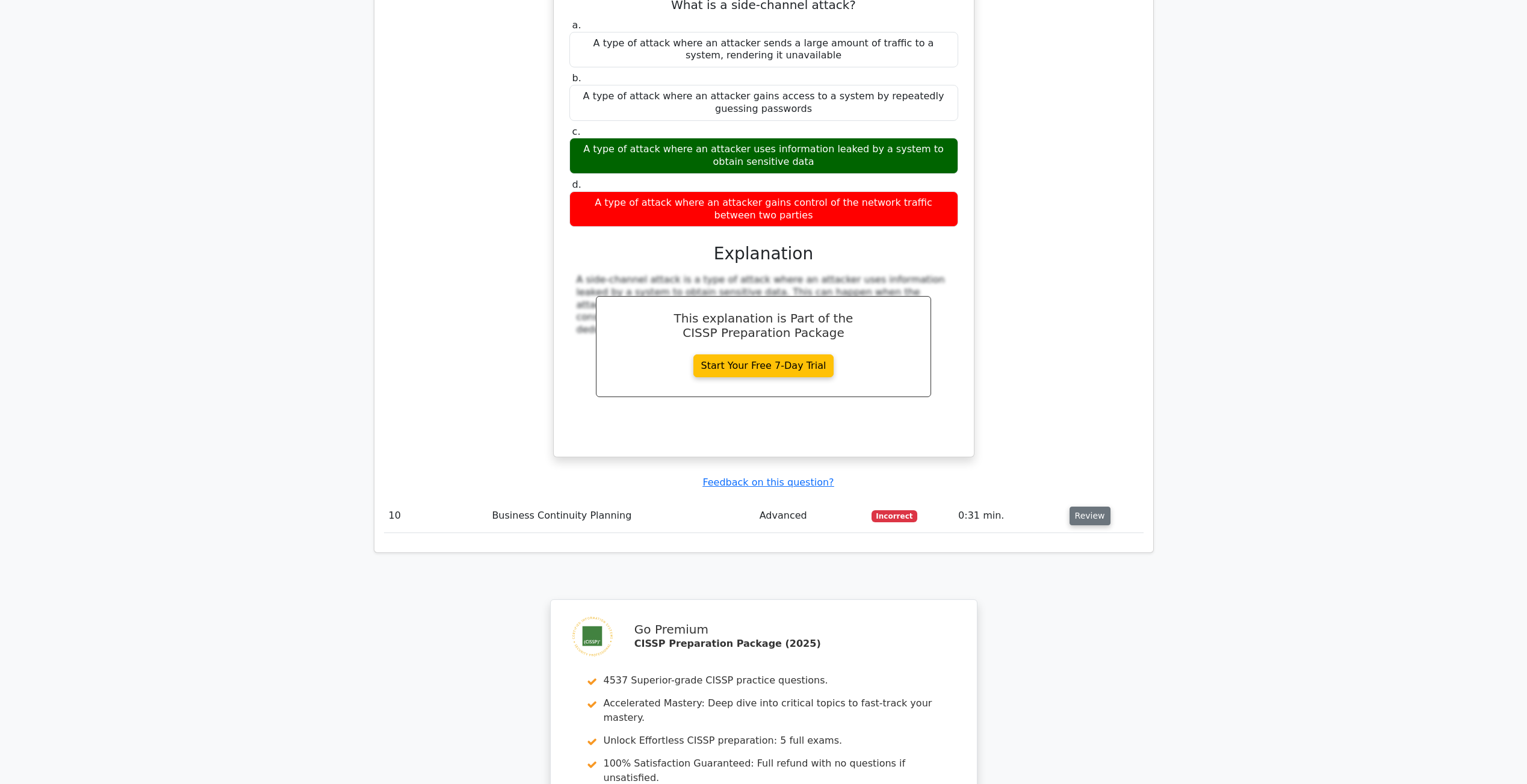
click at [1098, 520] on button "Review" at bounding box center [1090, 516] width 41 height 19
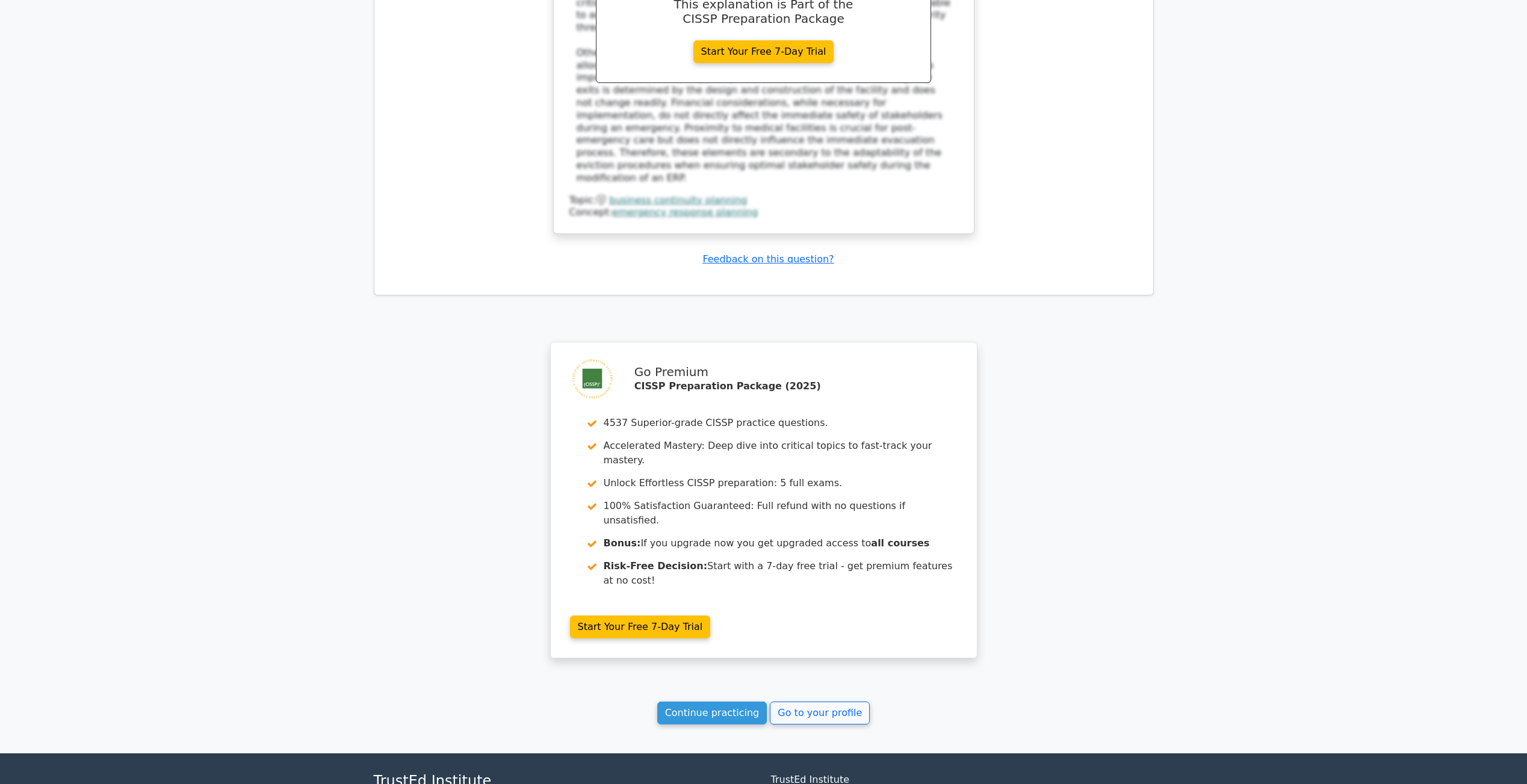
scroll to position [6621, 0]
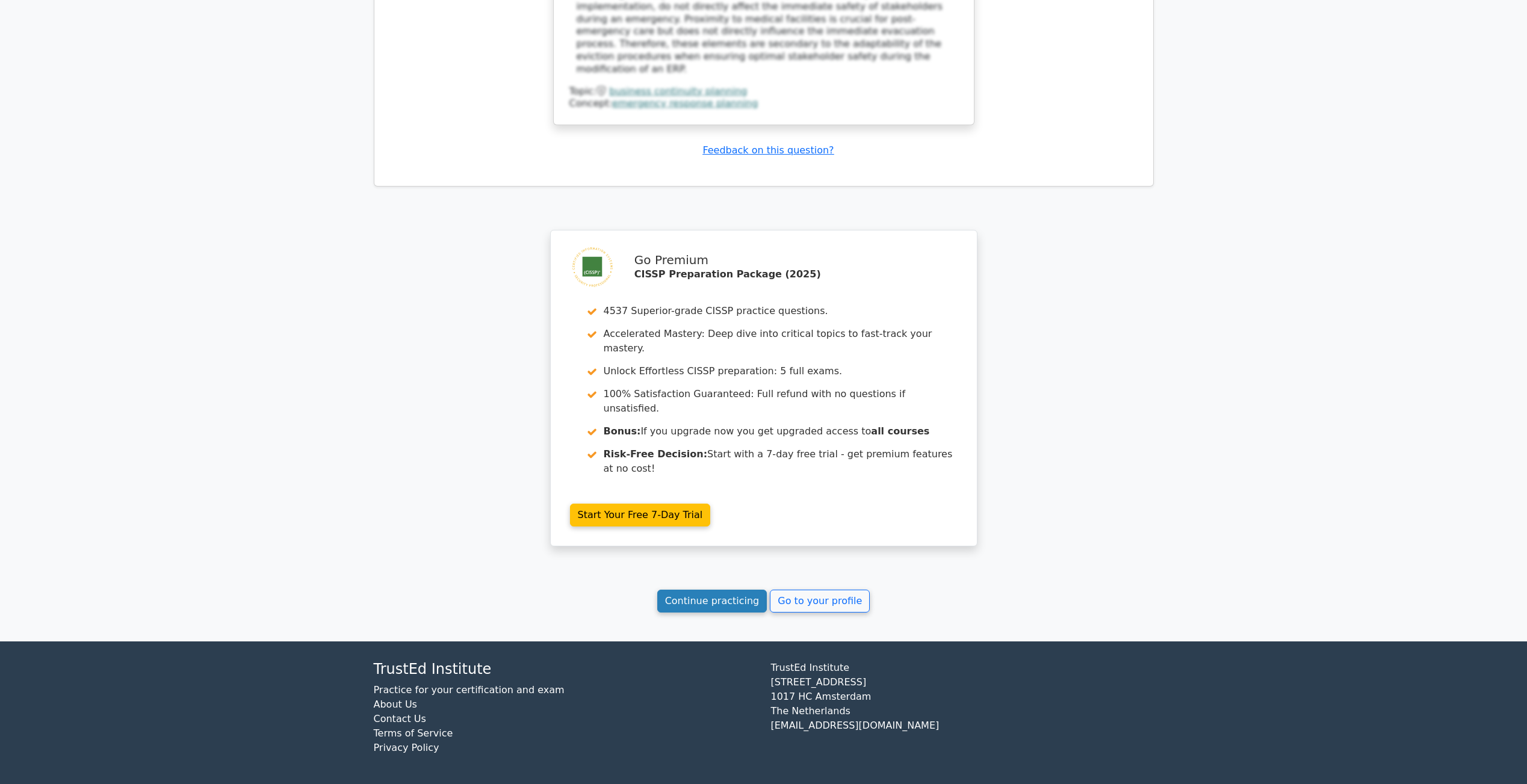
click at [703, 608] on link "Continue practicing" at bounding box center [713, 601] width 110 height 23
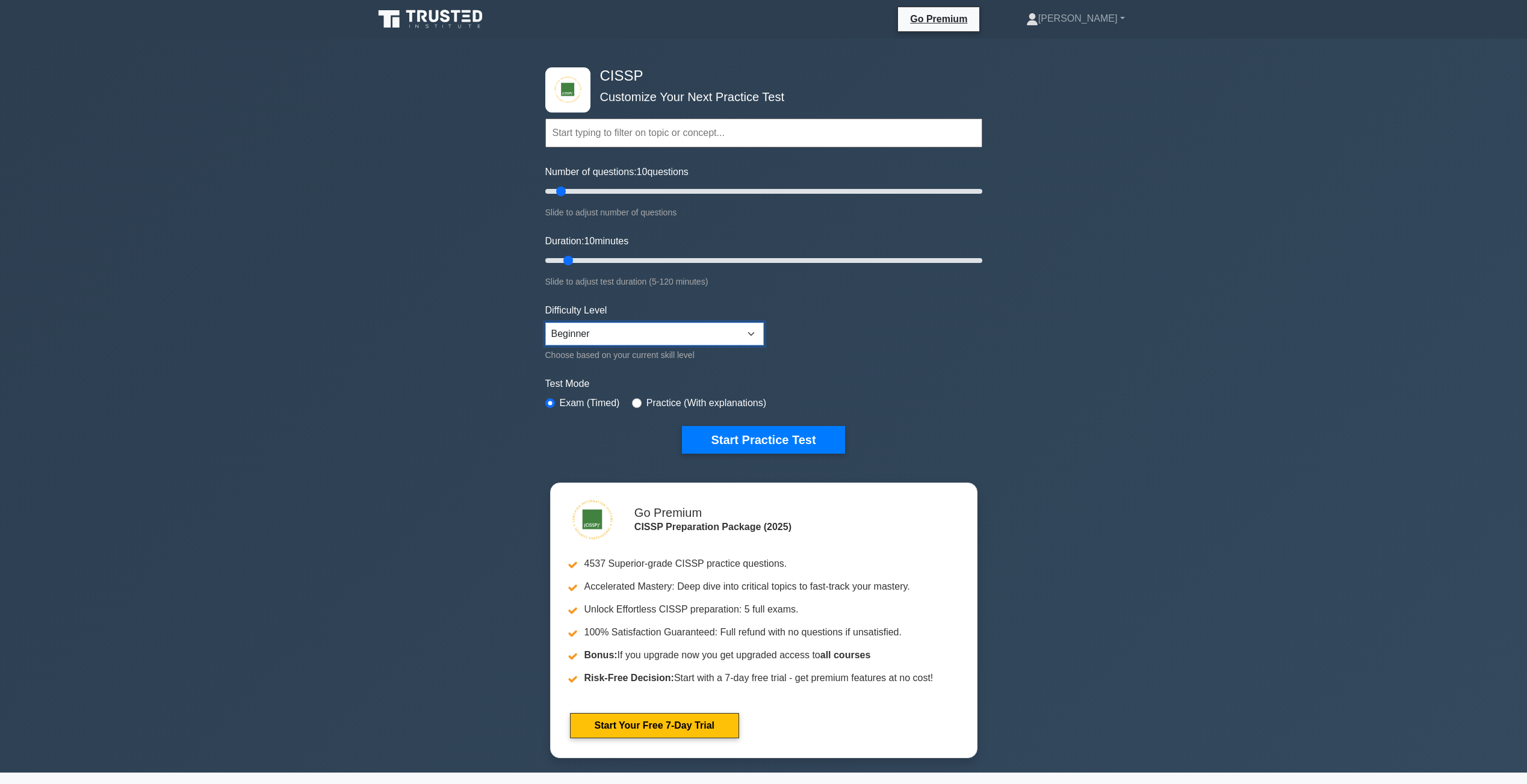
select select "expert"
click at [627, 408] on div "Test Mode Exam (Timed) Practice (With explanations)" at bounding box center [764, 394] width 437 height 35
click at [633, 403] on input "radio" at bounding box center [637, 403] width 10 height 10
radio input "true"
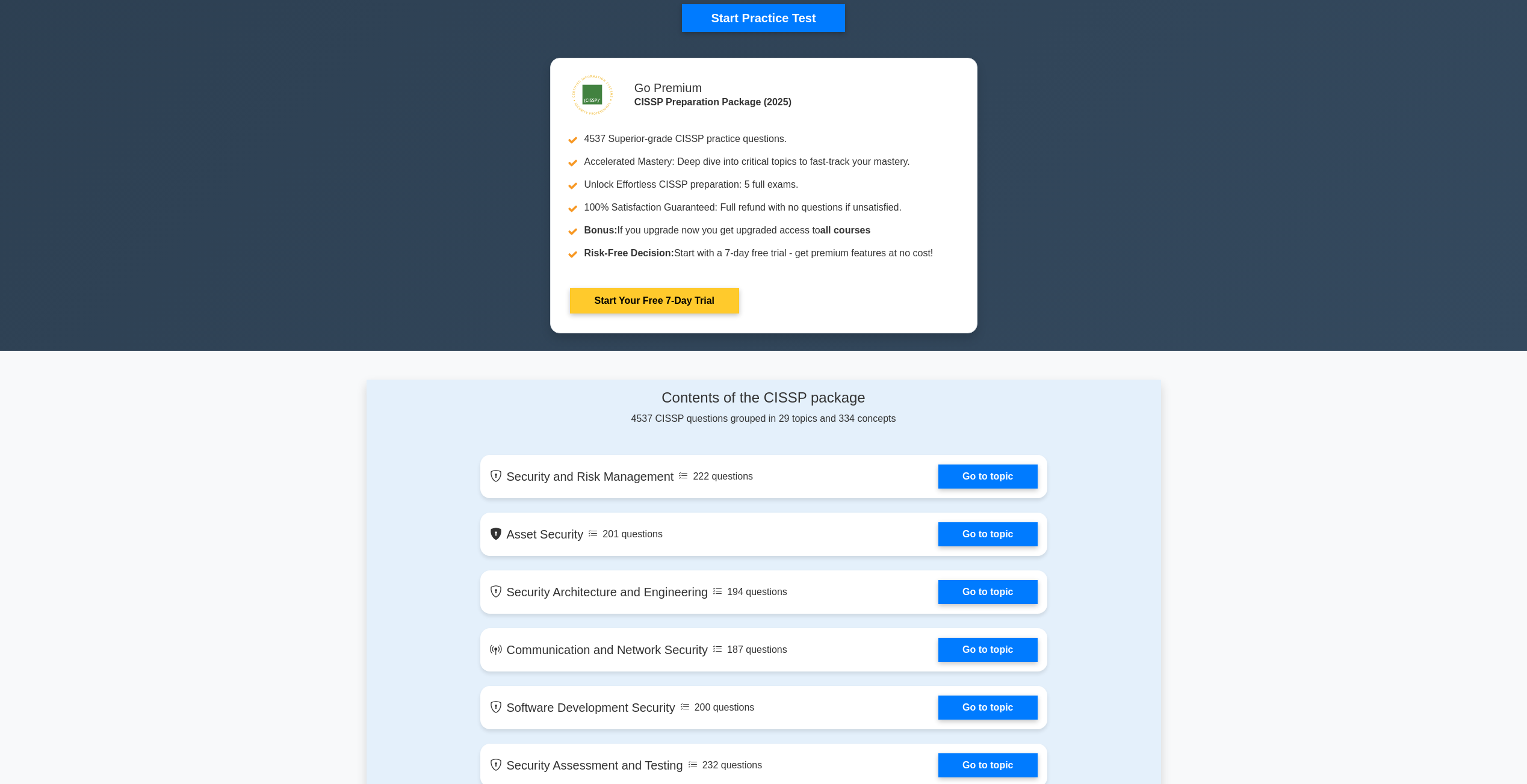
scroll to position [180, 0]
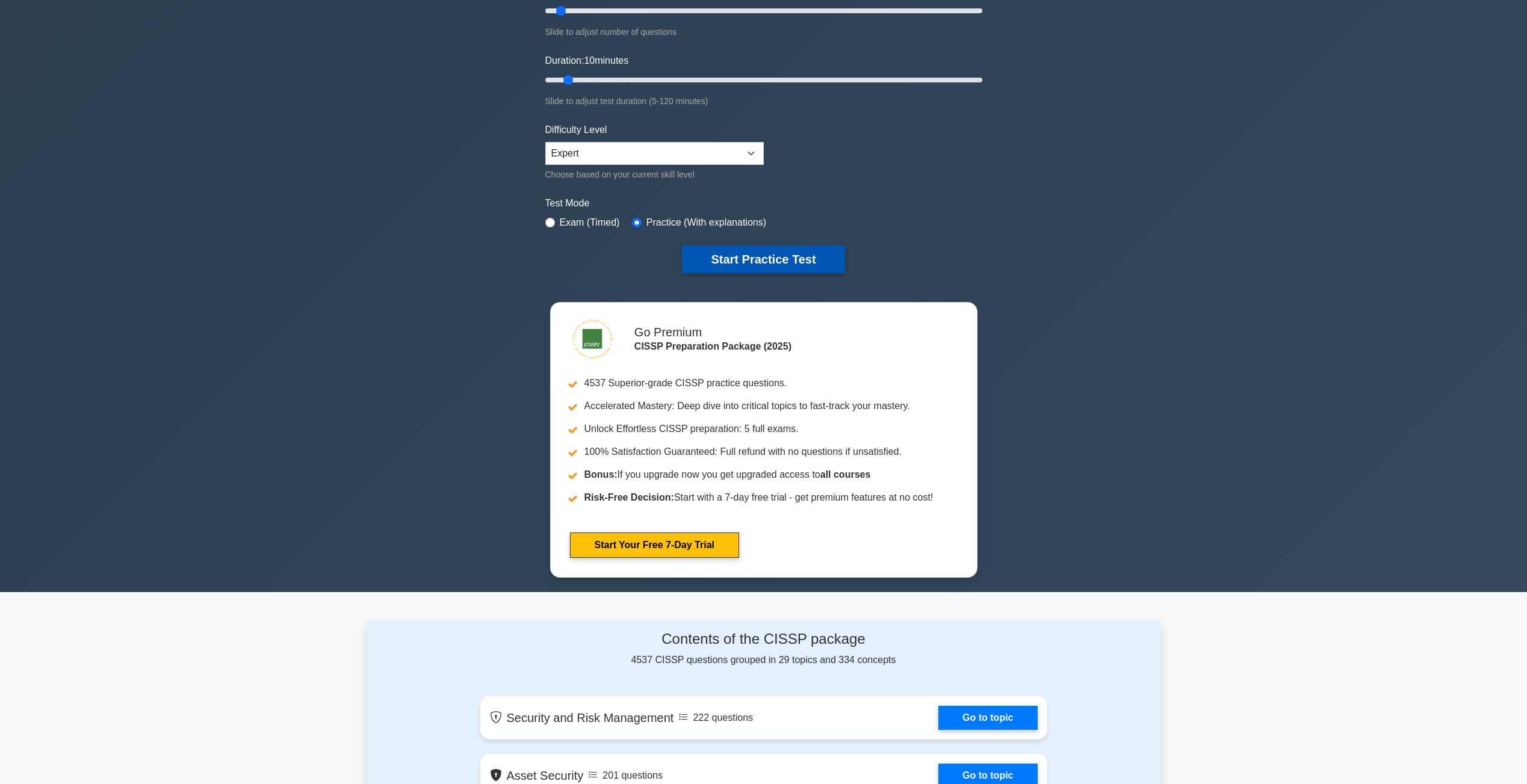
click at [781, 257] on button "Start Practice Test" at bounding box center [764, 259] width 162 height 28
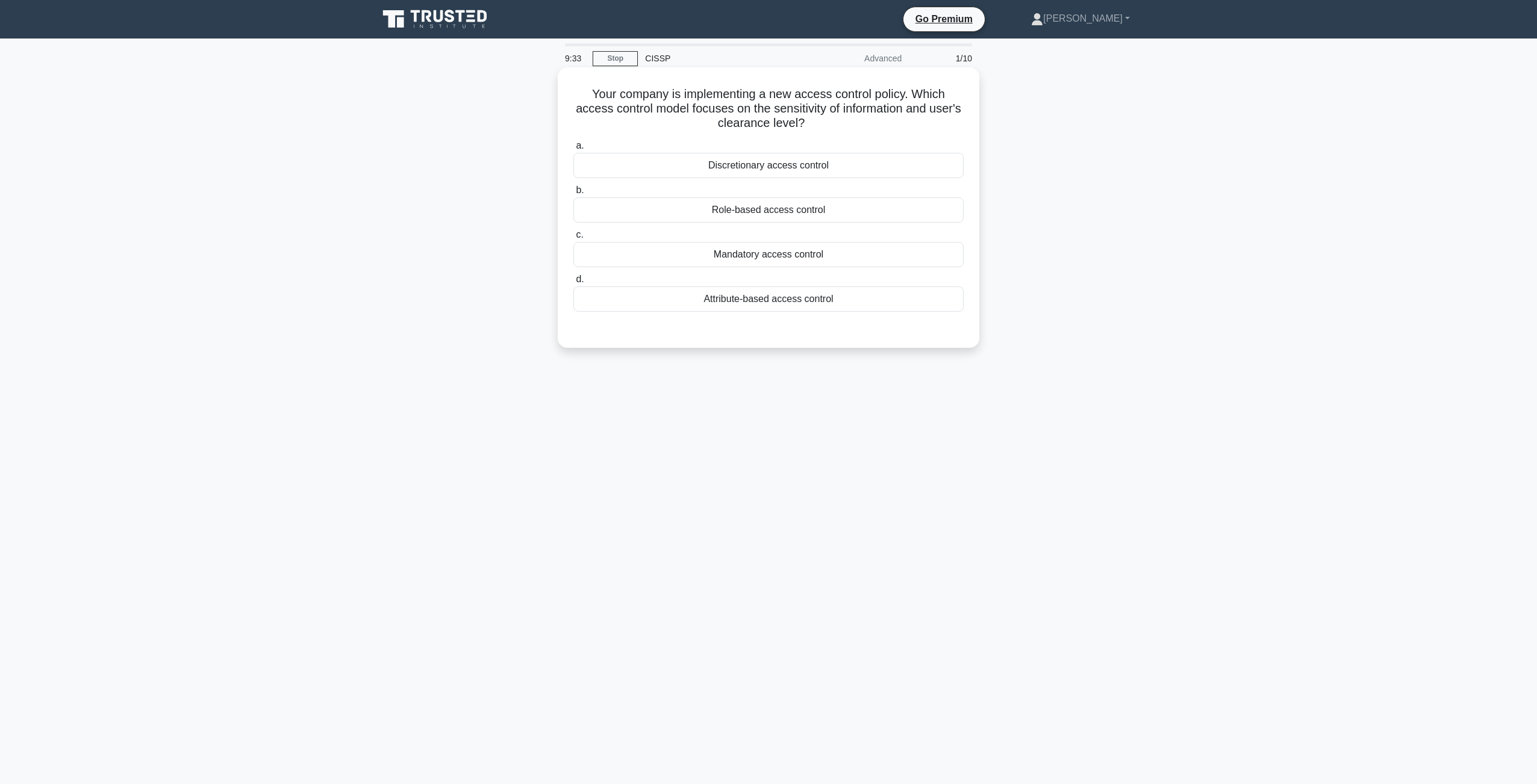
click at [770, 255] on div "Mandatory access control" at bounding box center [768, 255] width 390 height 25
click at [573, 239] on input "c. Mandatory access control" at bounding box center [573, 235] width 0 height 8
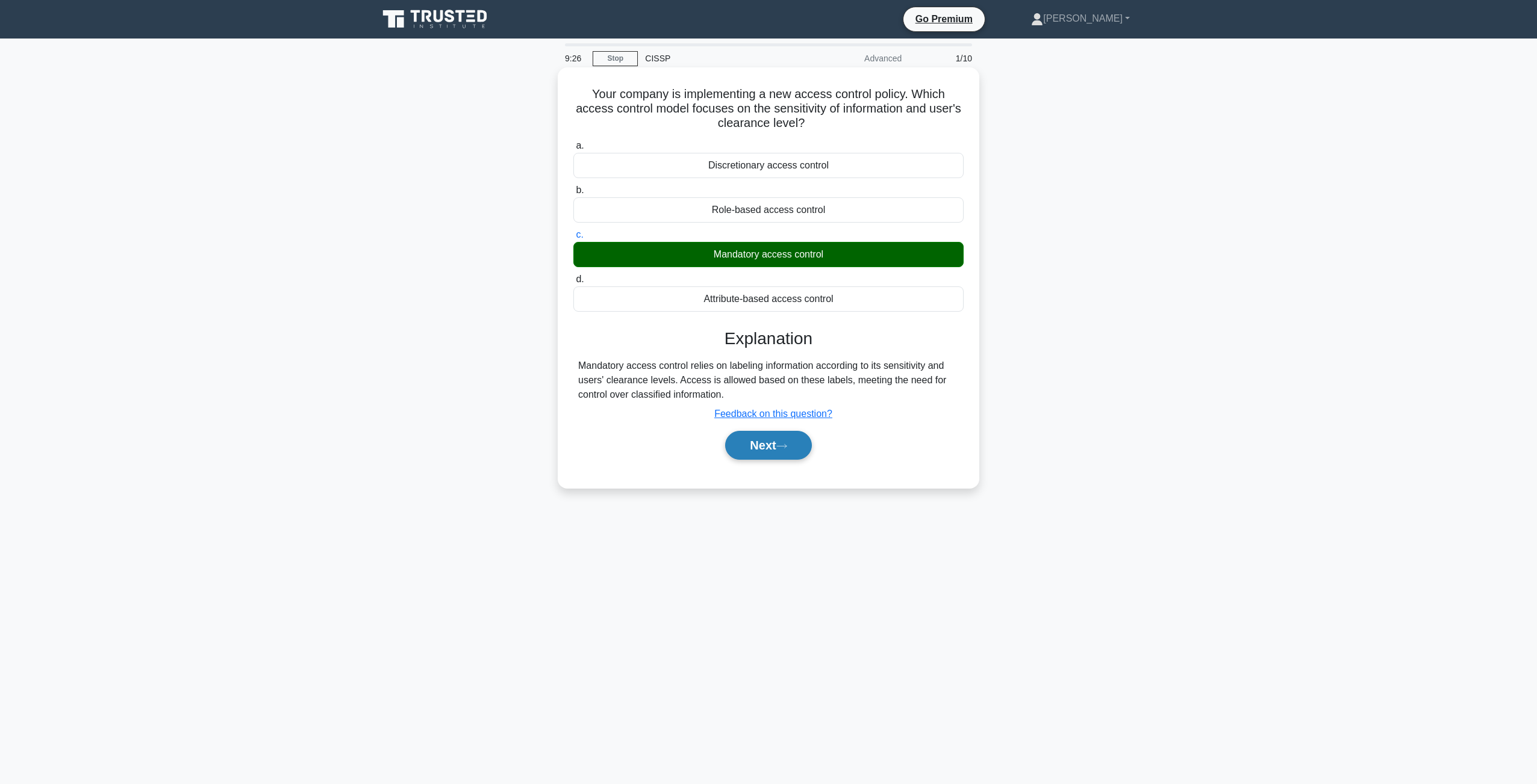
click at [766, 440] on button "Next" at bounding box center [768, 445] width 86 height 29
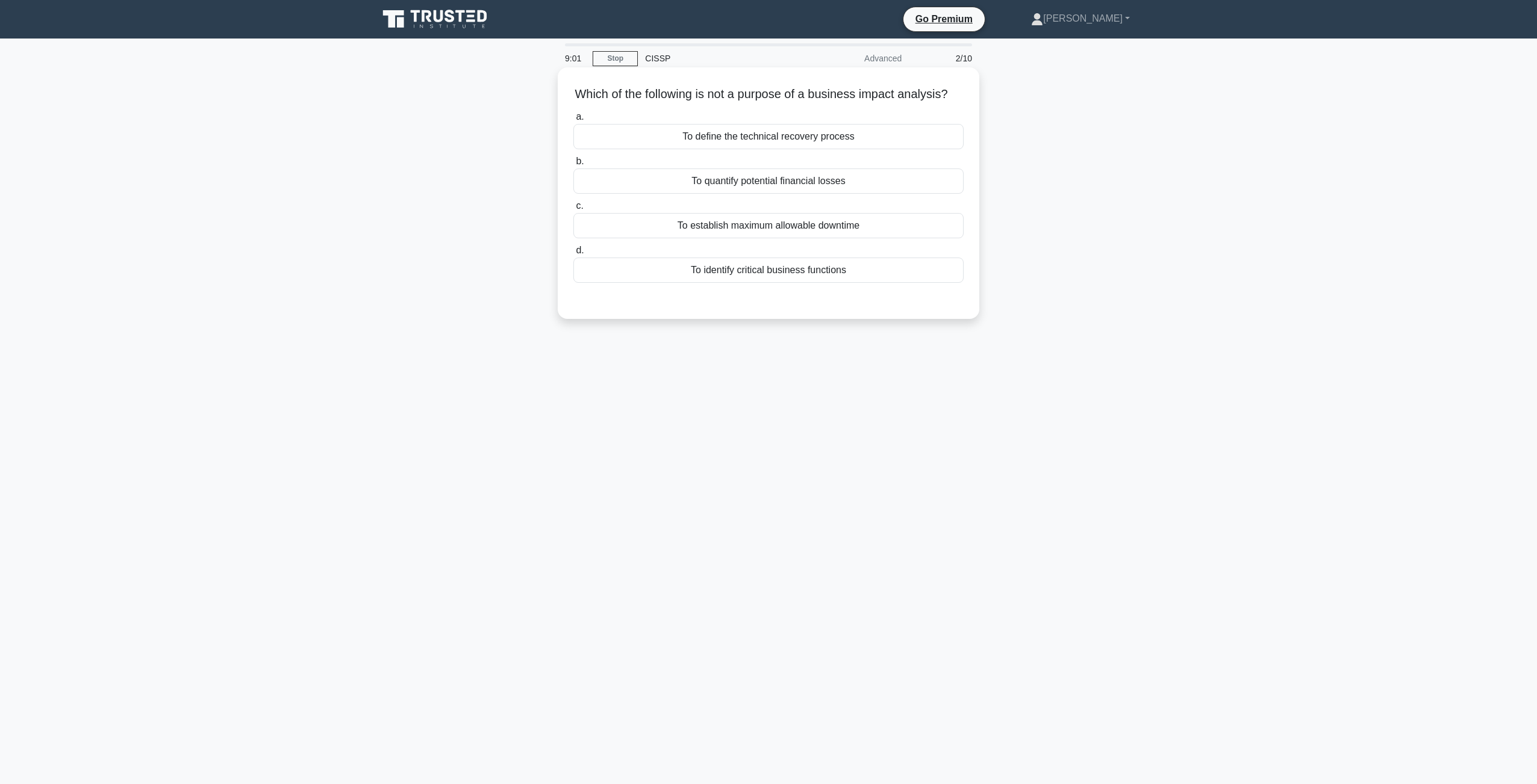
click at [757, 149] on div "To define the technical recovery process" at bounding box center [768, 136] width 390 height 25
click at [573, 121] on input "a. To define the technical recovery process" at bounding box center [573, 116] width 0 height 8
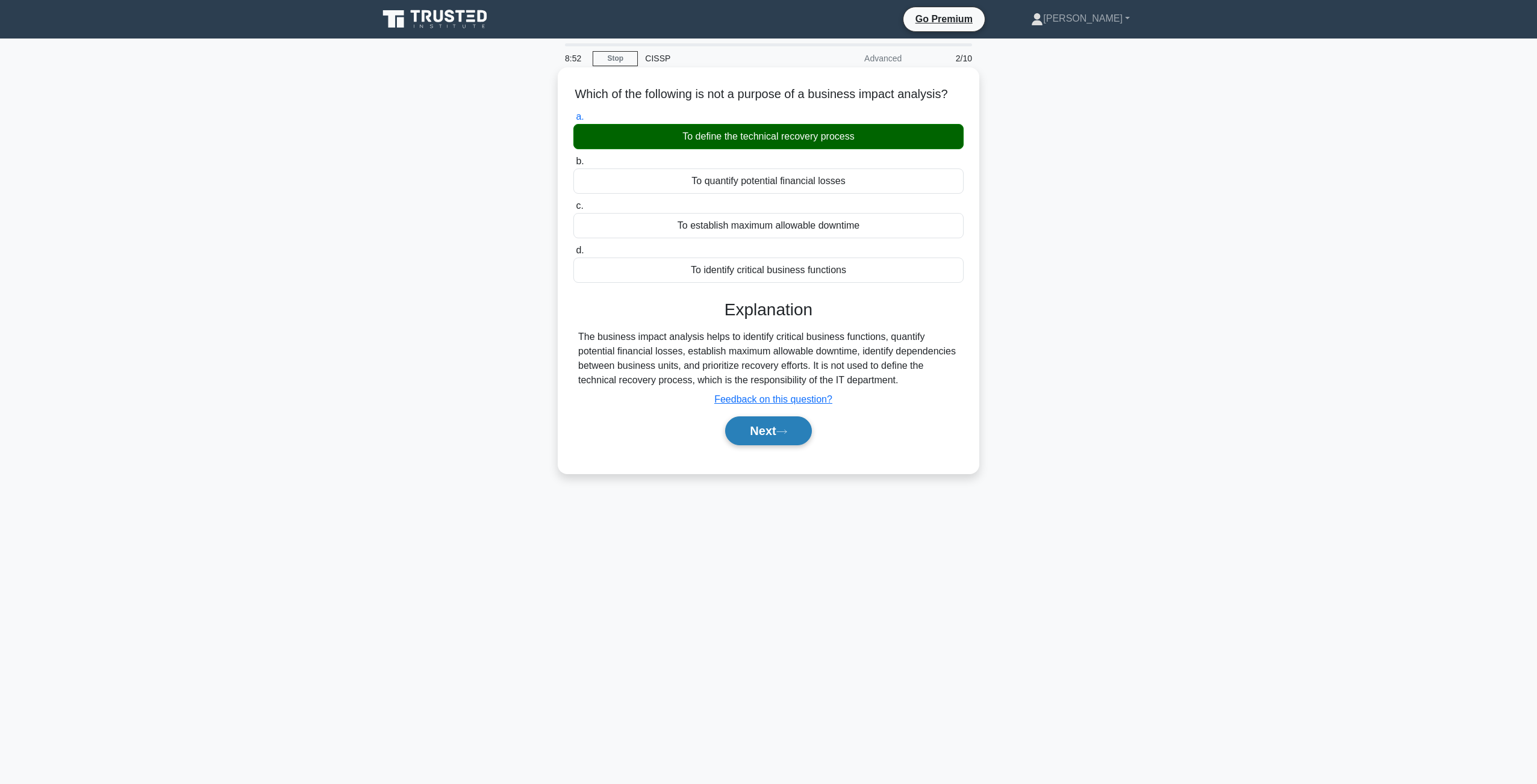
click at [753, 445] on button "Next" at bounding box center [768, 431] width 86 height 29
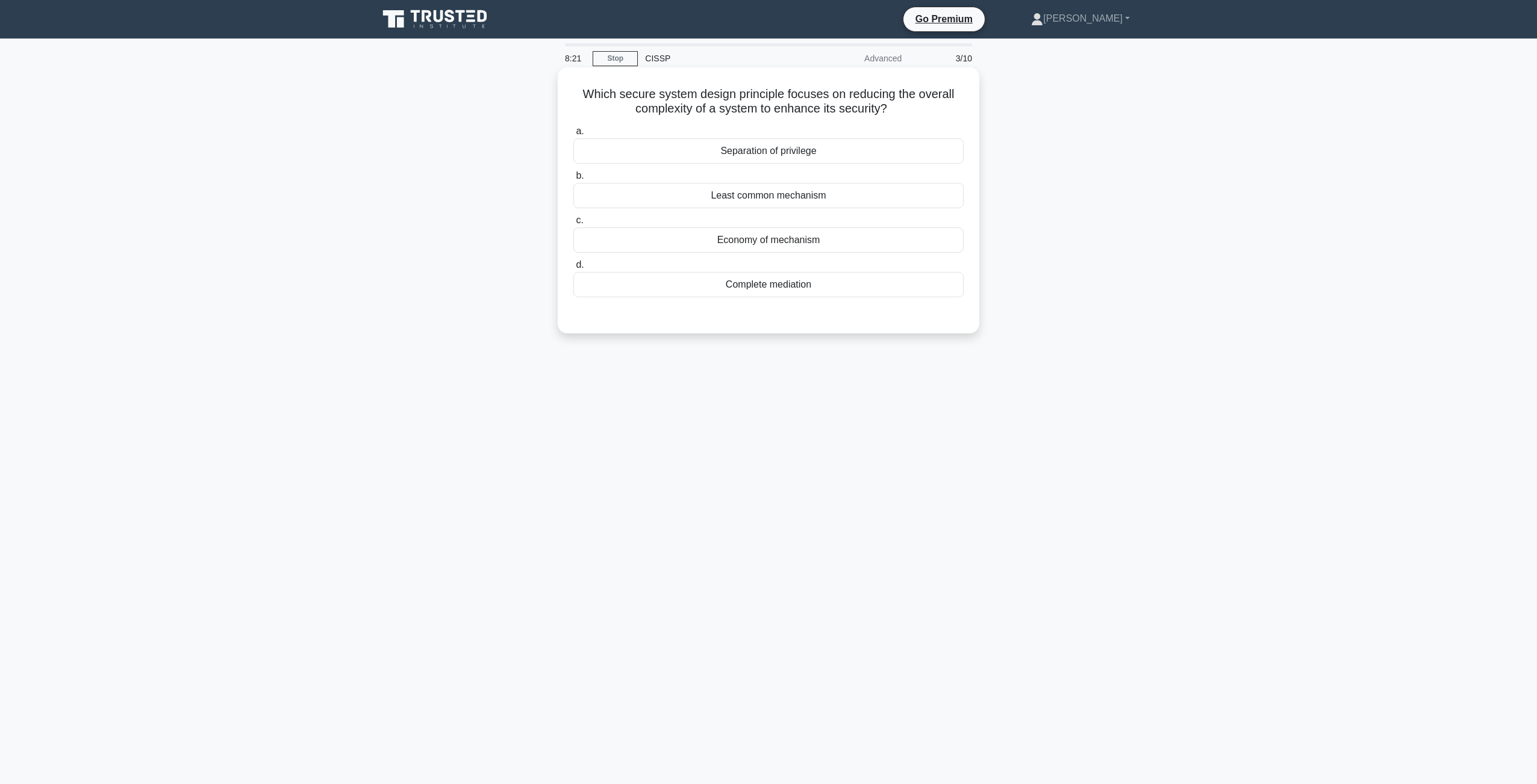
click at [780, 244] on div "Economy of mechanism" at bounding box center [768, 240] width 390 height 25
click at [573, 224] on input "c. Economy of mechanism" at bounding box center [573, 220] width 0 height 8
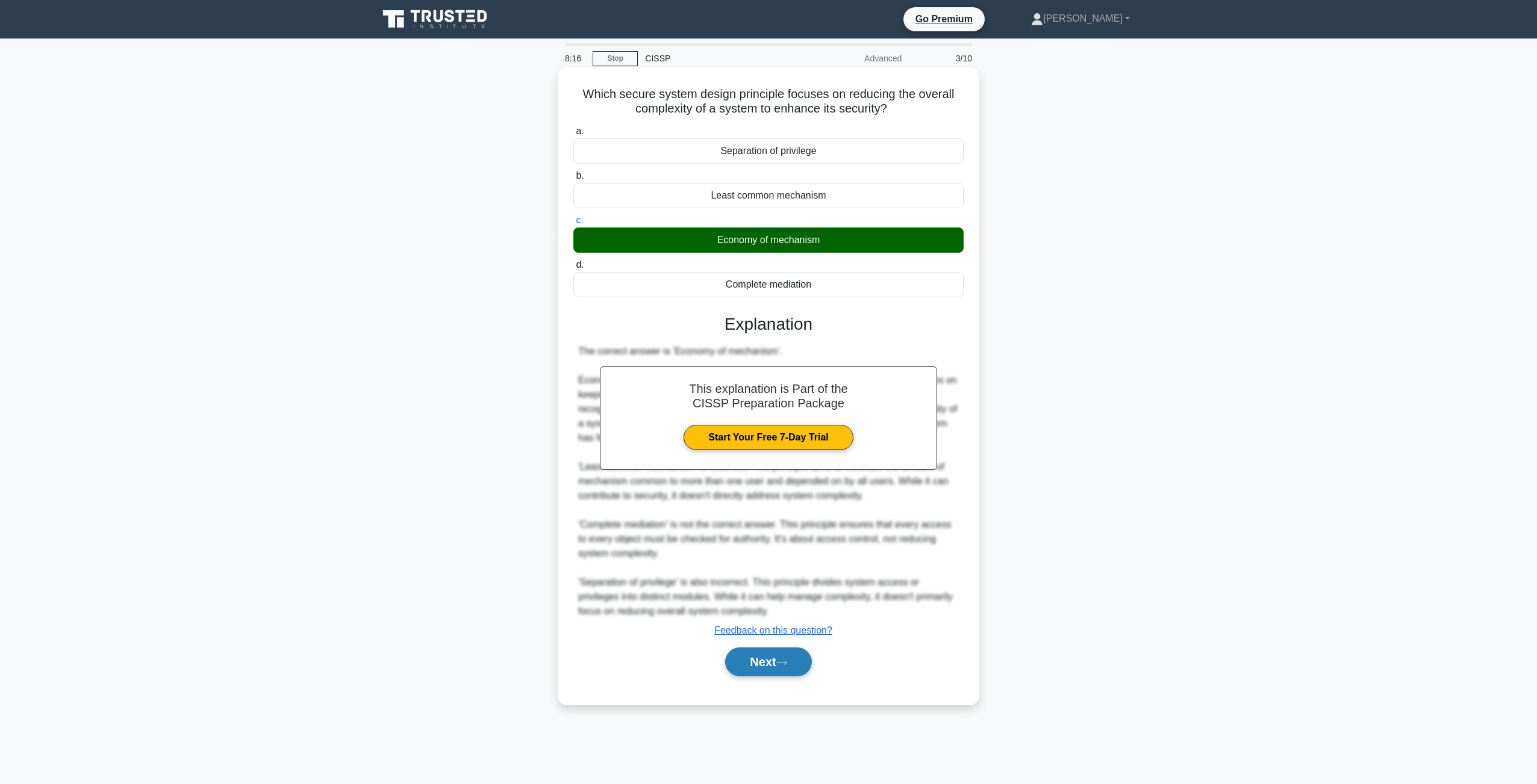
click at [753, 677] on button "Next" at bounding box center [768, 662] width 86 height 29
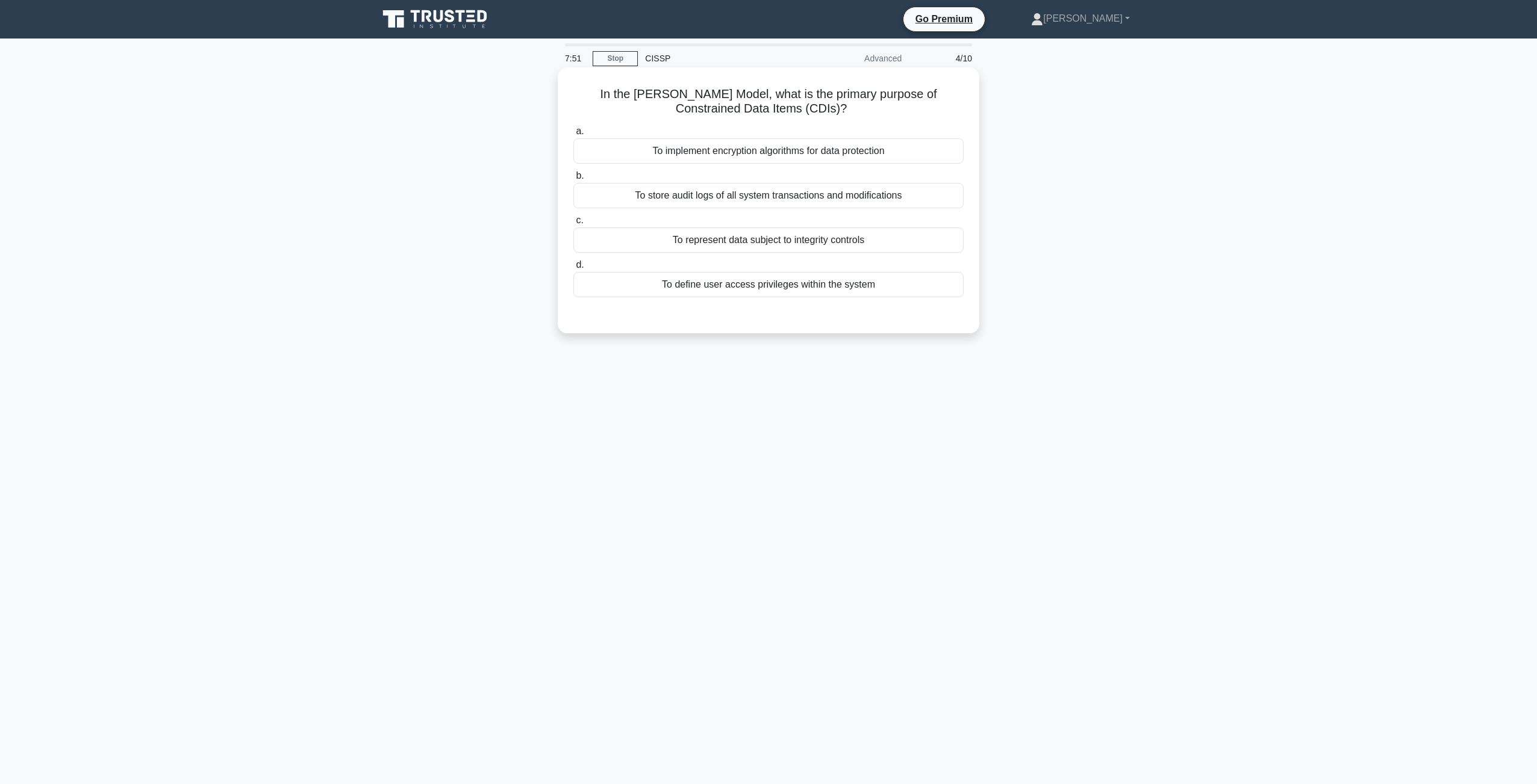
click at [780, 242] on div "To represent data subject to integrity controls" at bounding box center [768, 240] width 390 height 25
click at [573, 224] on input "c. To represent data subject to integrity controls" at bounding box center [573, 220] width 0 height 8
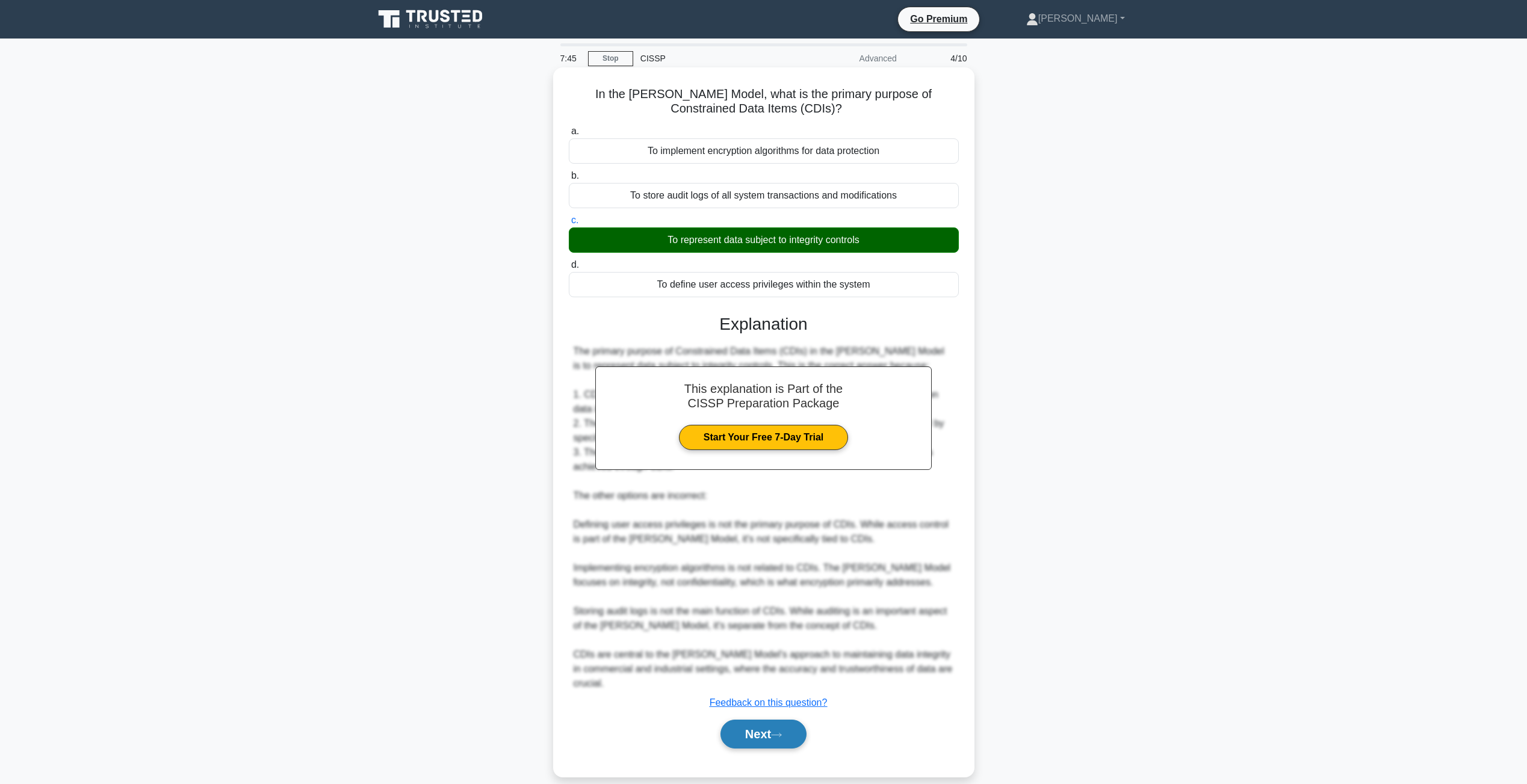
click at [746, 749] on button "Next" at bounding box center [764, 734] width 86 height 29
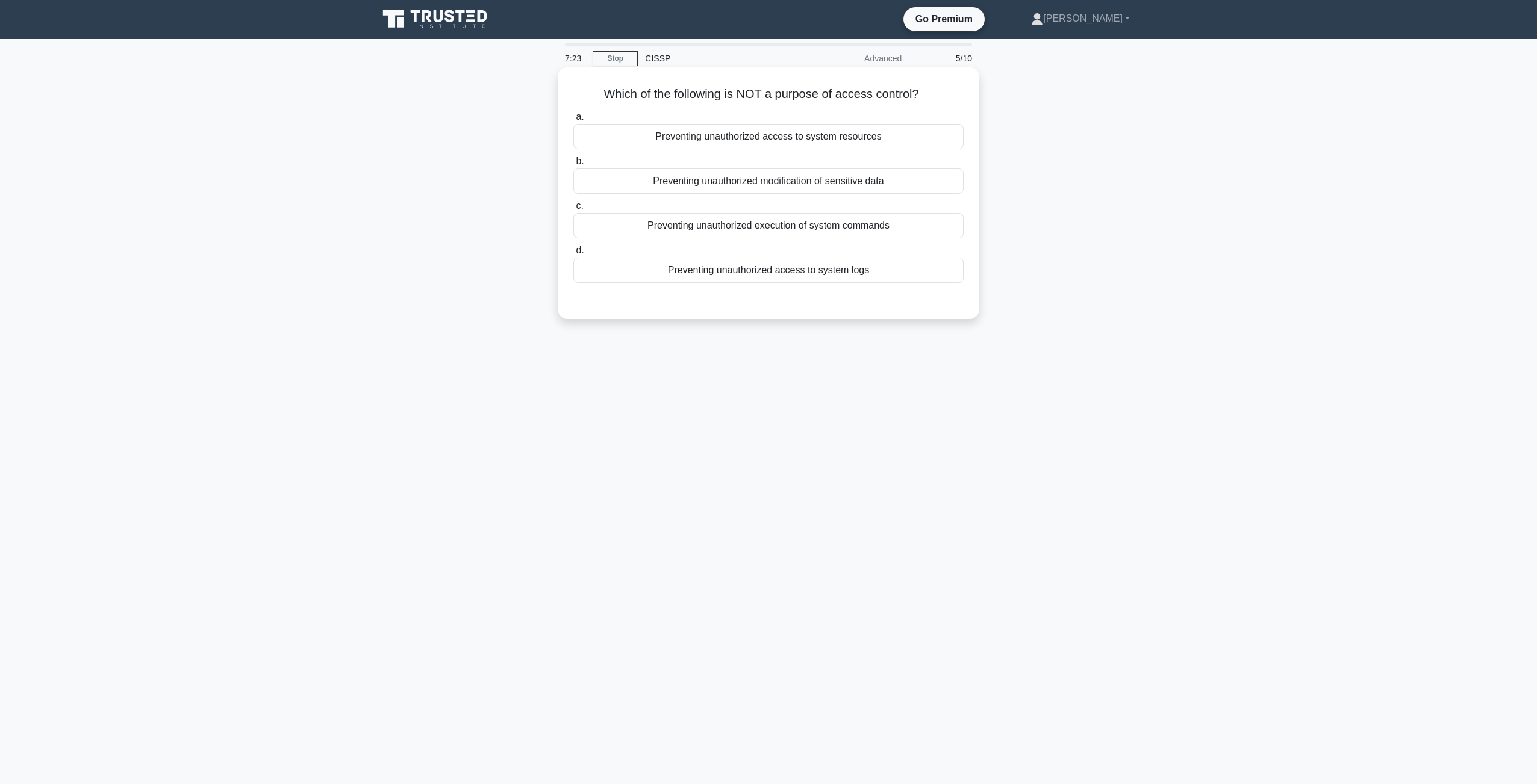
click at [738, 131] on div "Preventing unauthorized access to system resources" at bounding box center [768, 136] width 390 height 25
click at [573, 121] on input "a. Preventing unauthorized access to system resources" at bounding box center [573, 116] width 0 height 8
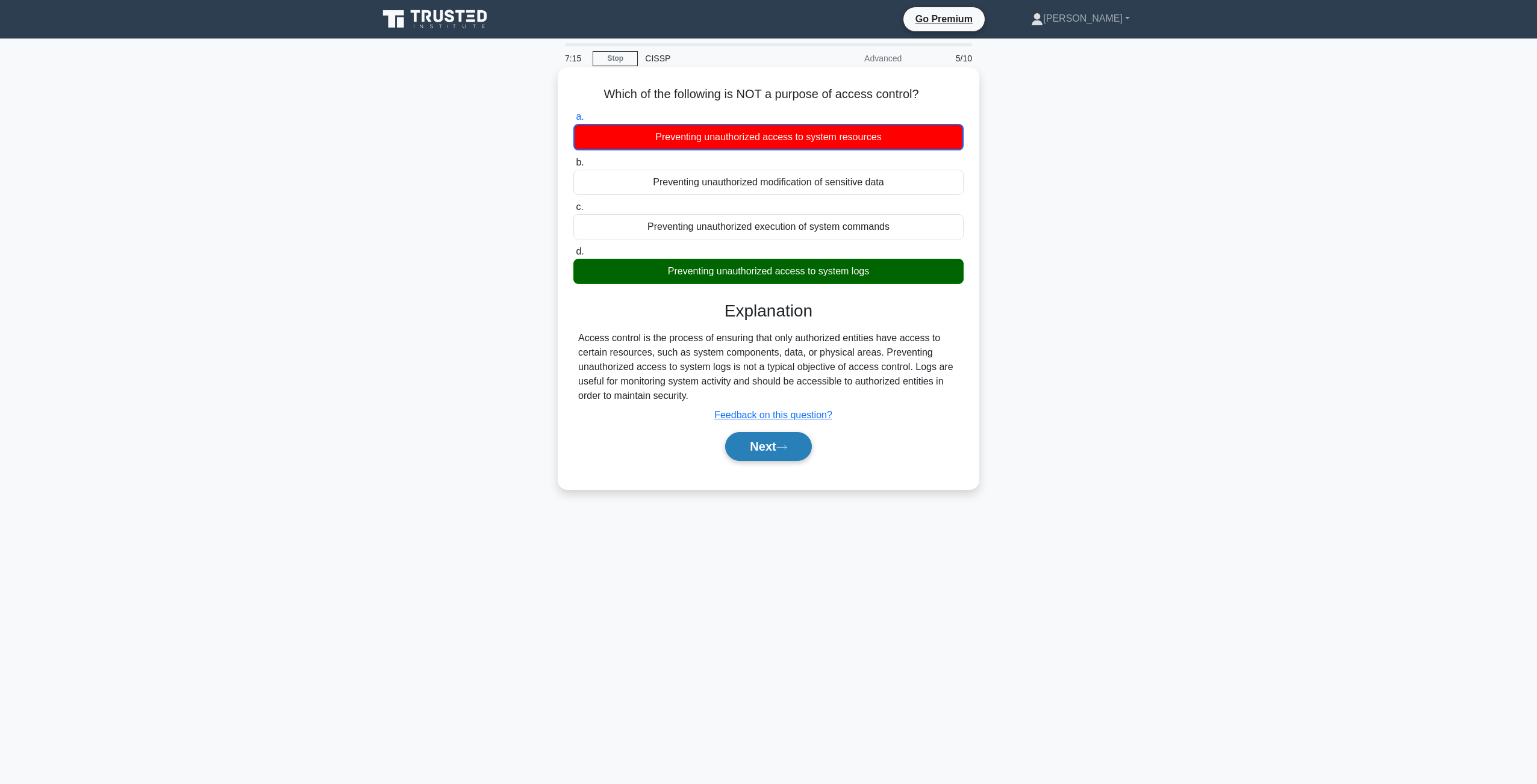
click at [760, 445] on button "Next" at bounding box center [768, 447] width 86 height 29
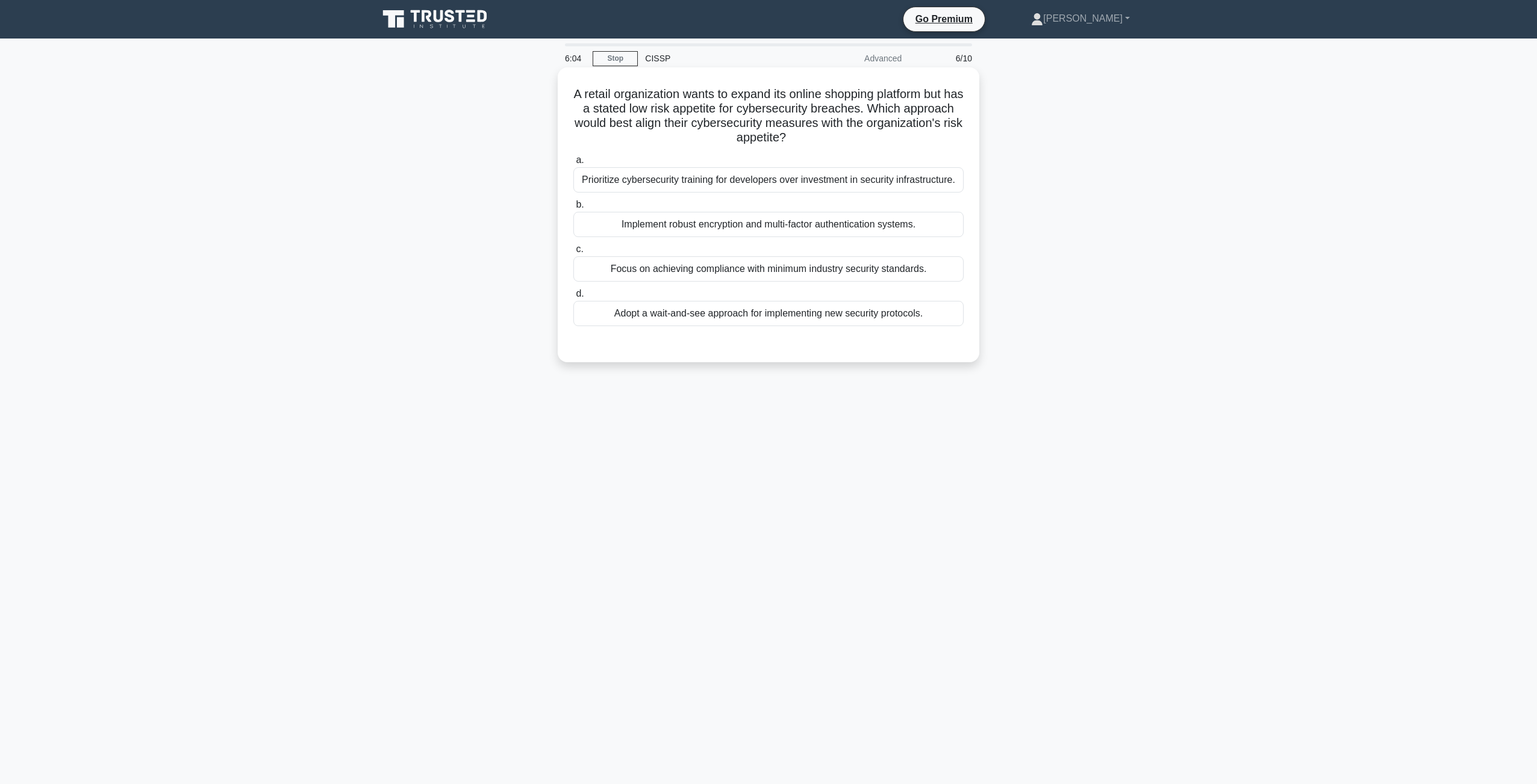
click at [850, 237] on div "Implement robust encryption and multi-factor authentication systems." at bounding box center [768, 224] width 390 height 25
click at [573, 209] on input "b. Implement robust encryption and multi-factor authentication systems." at bounding box center [573, 204] width 0 height 8
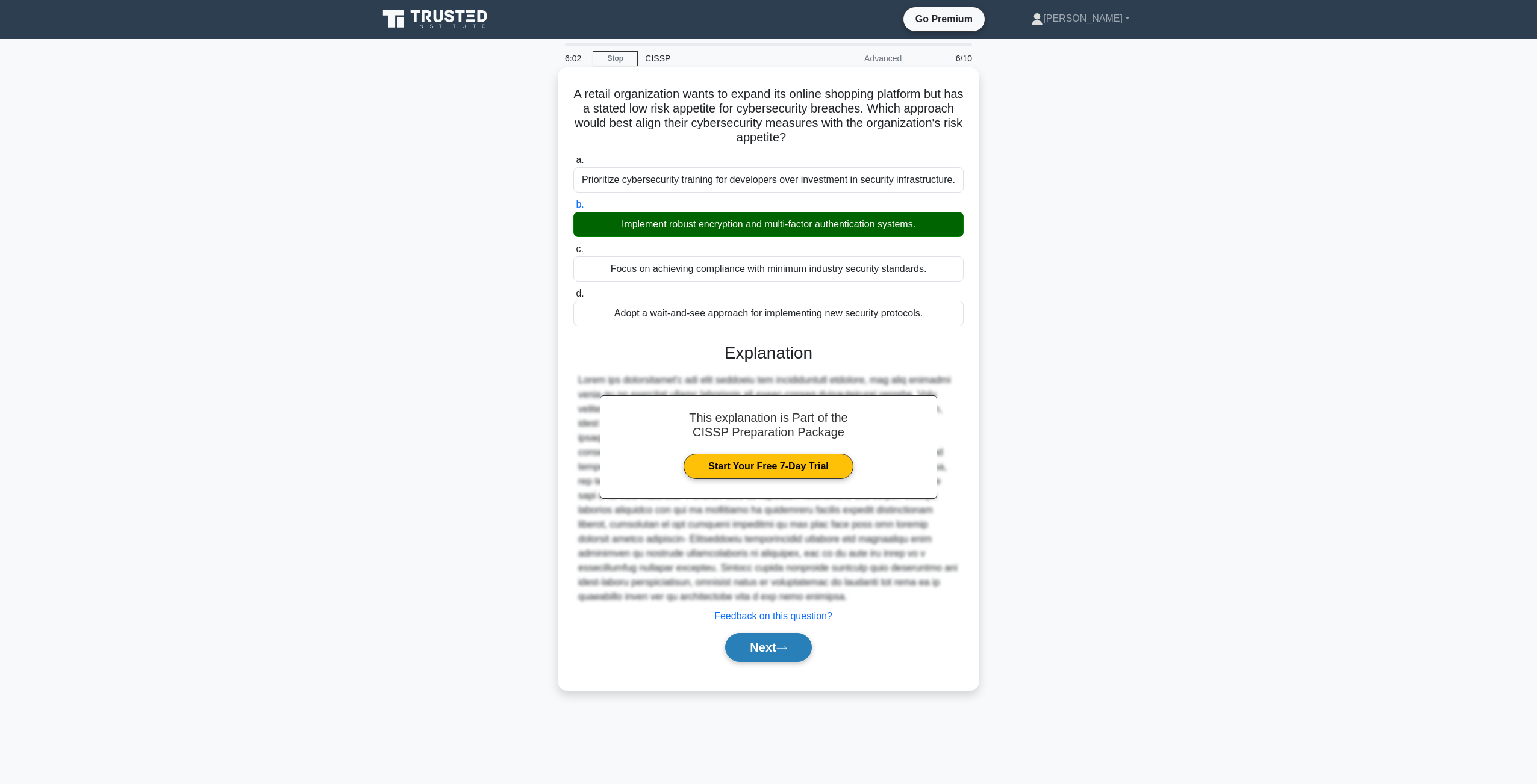
click at [766, 662] on button "Next" at bounding box center [768, 648] width 86 height 29
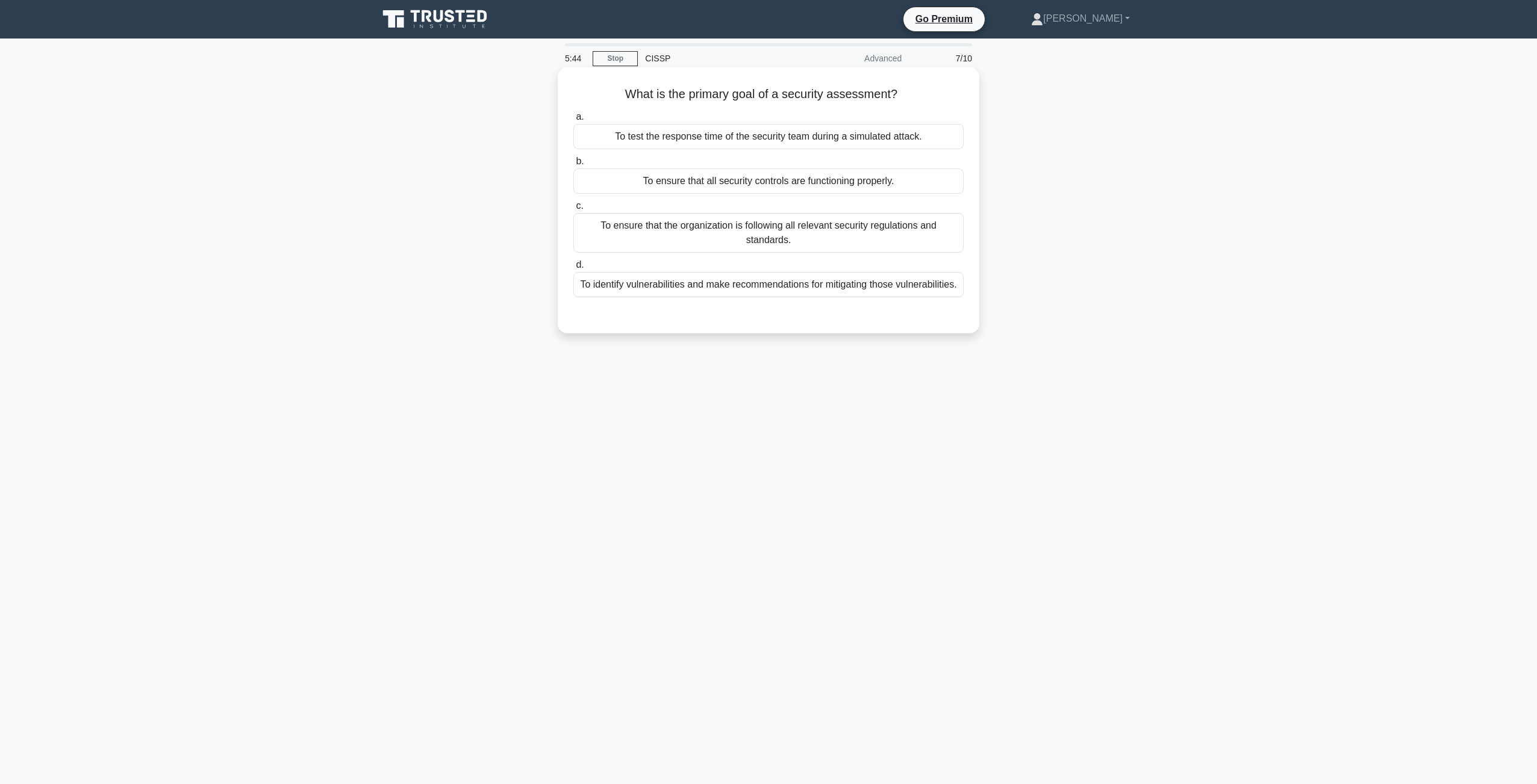
click at [660, 180] on div "To ensure that all security controls are functioning properly." at bounding box center [768, 181] width 390 height 25
click at [573, 165] on input "b. To ensure that all security controls are functioning properly." at bounding box center [573, 161] width 0 height 8
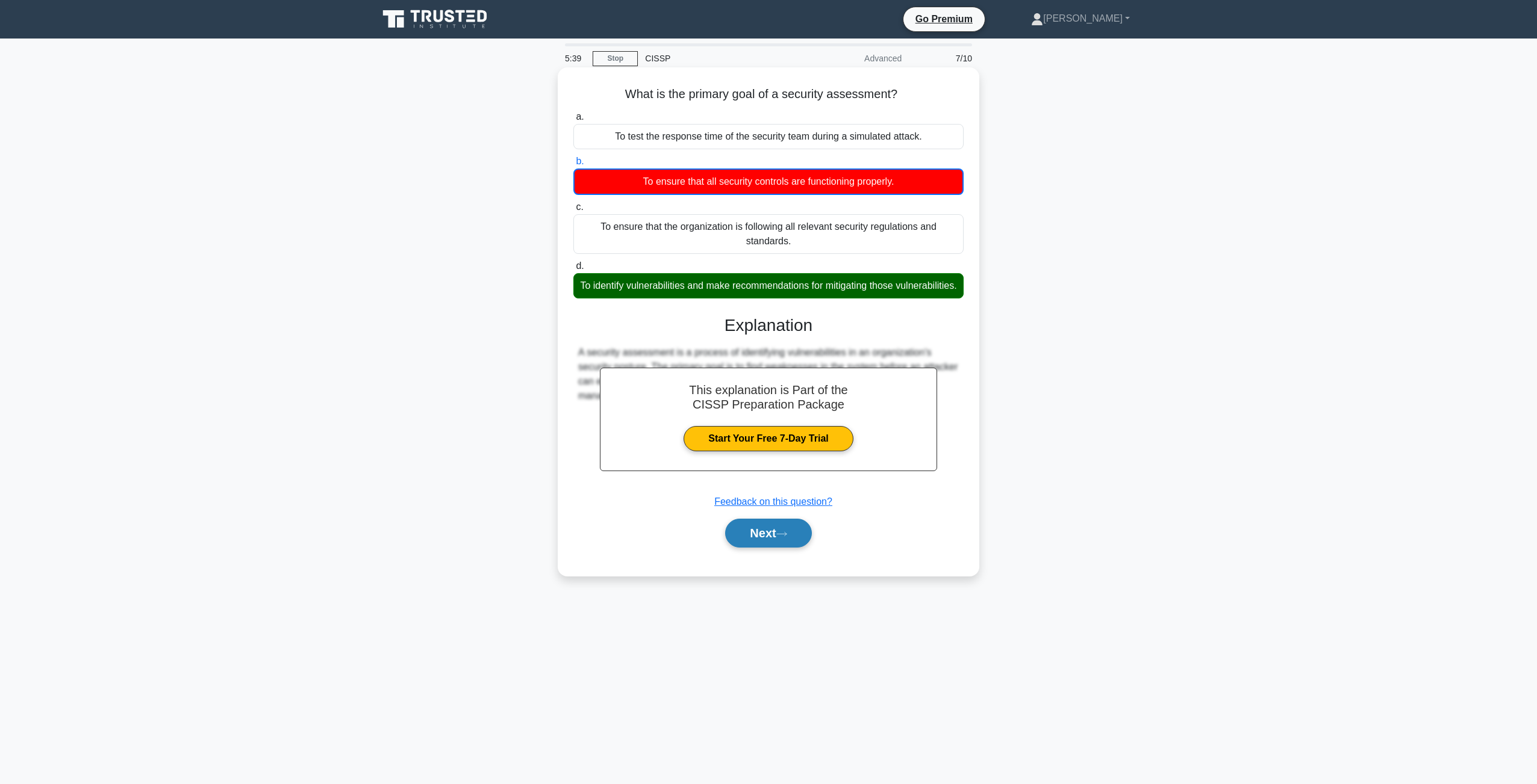
click at [761, 548] on button "Next" at bounding box center [768, 533] width 86 height 29
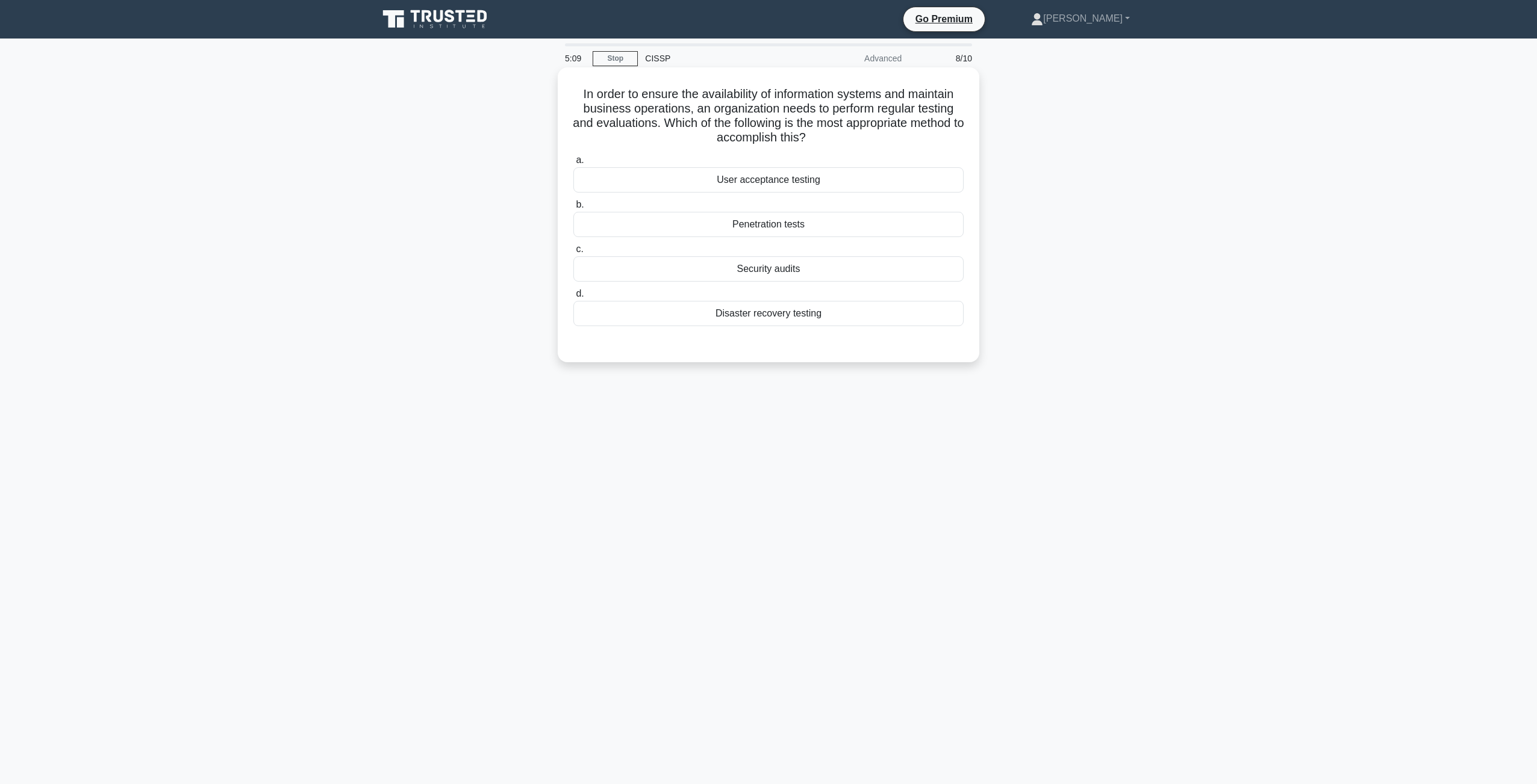
click at [760, 228] on div "Penetration tests" at bounding box center [768, 224] width 390 height 25
click at [573, 209] on input "b. Penetration tests" at bounding box center [573, 204] width 0 height 8
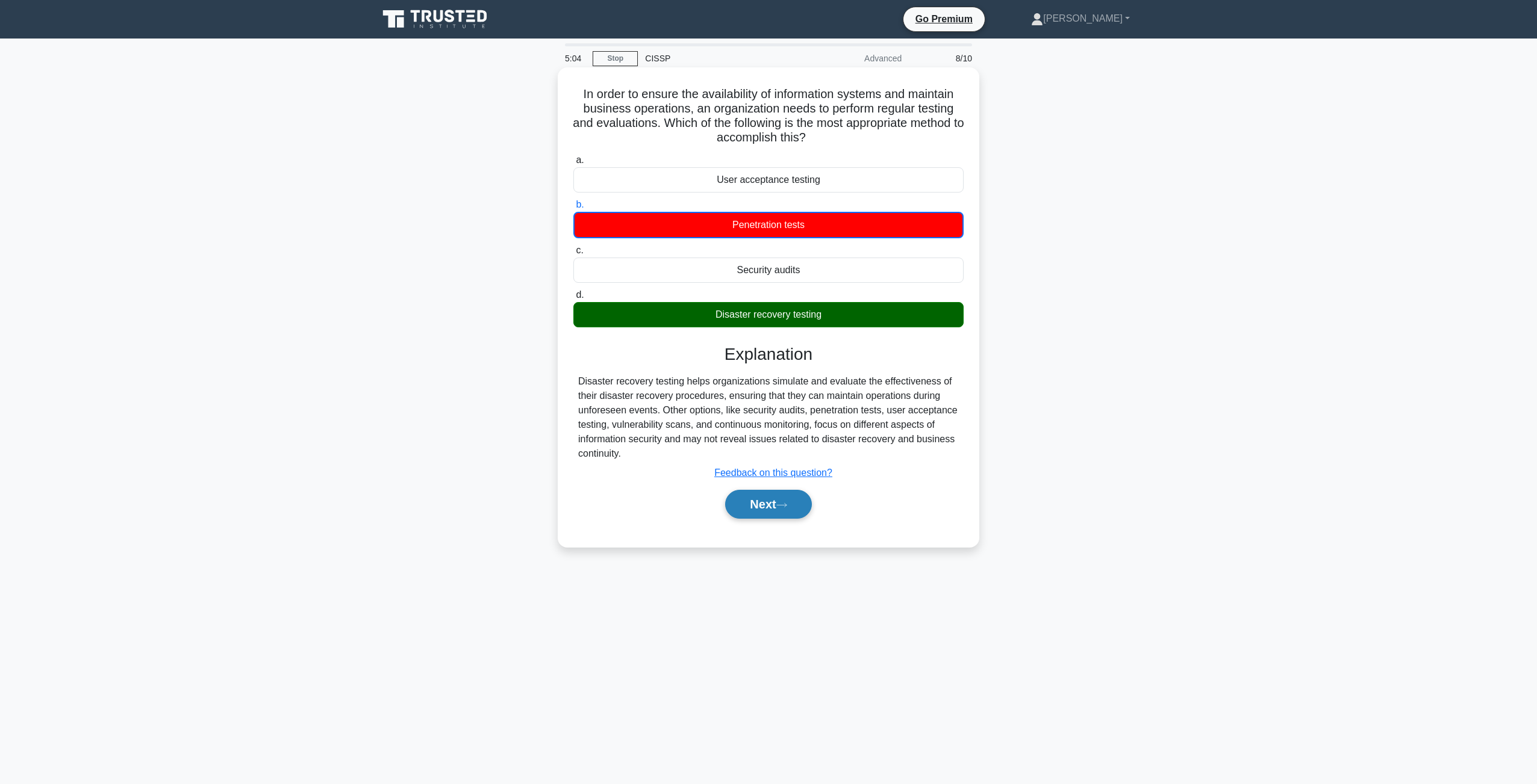
click at [782, 505] on icon at bounding box center [782, 505] width 11 height 7
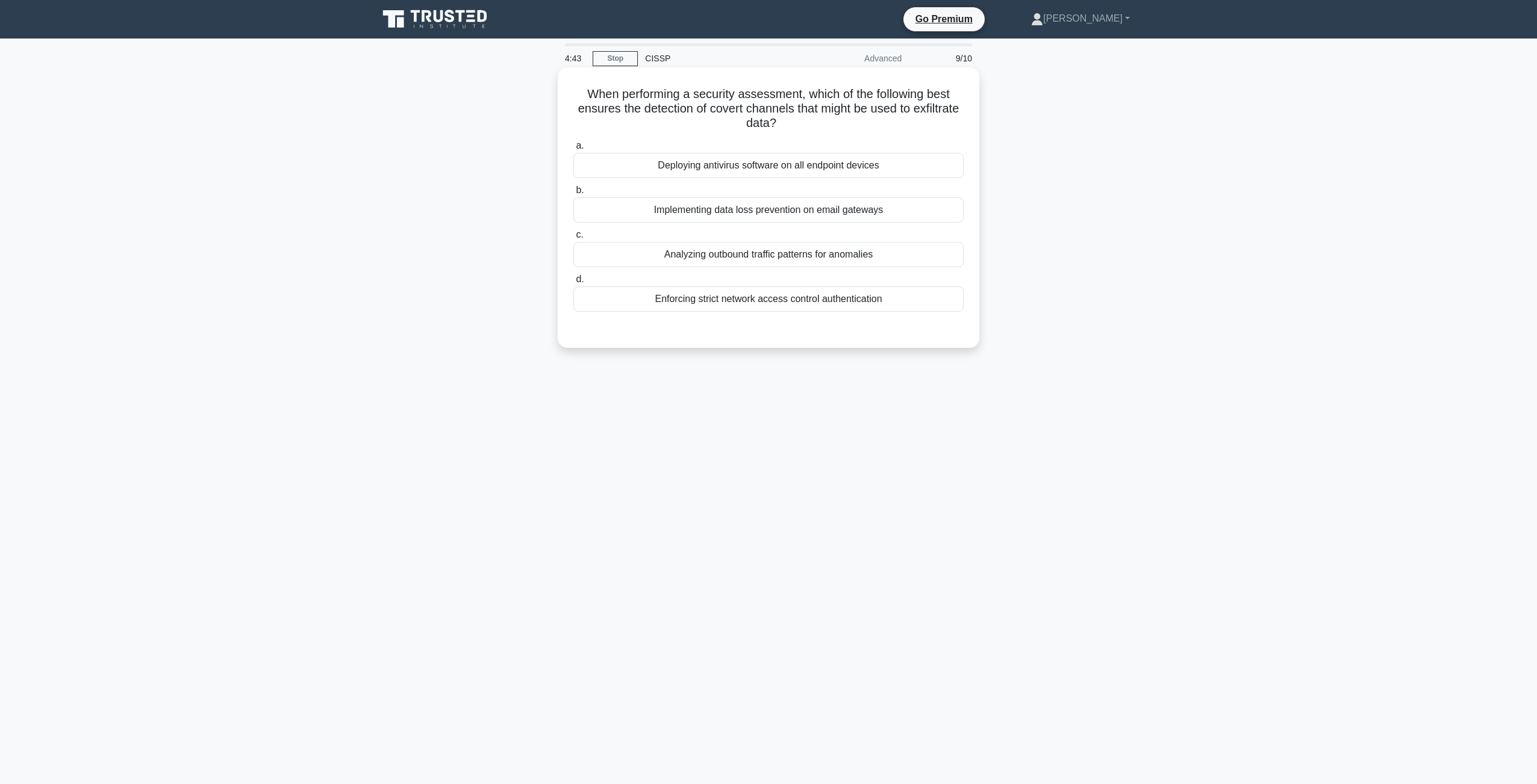
click at [662, 208] on div "Implementing data loss prevention on email gateways" at bounding box center [768, 210] width 390 height 25
click at [573, 194] on input "b. Implementing data loss prevention on email gateways" at bounding box center [573, 190] width 0 height 8
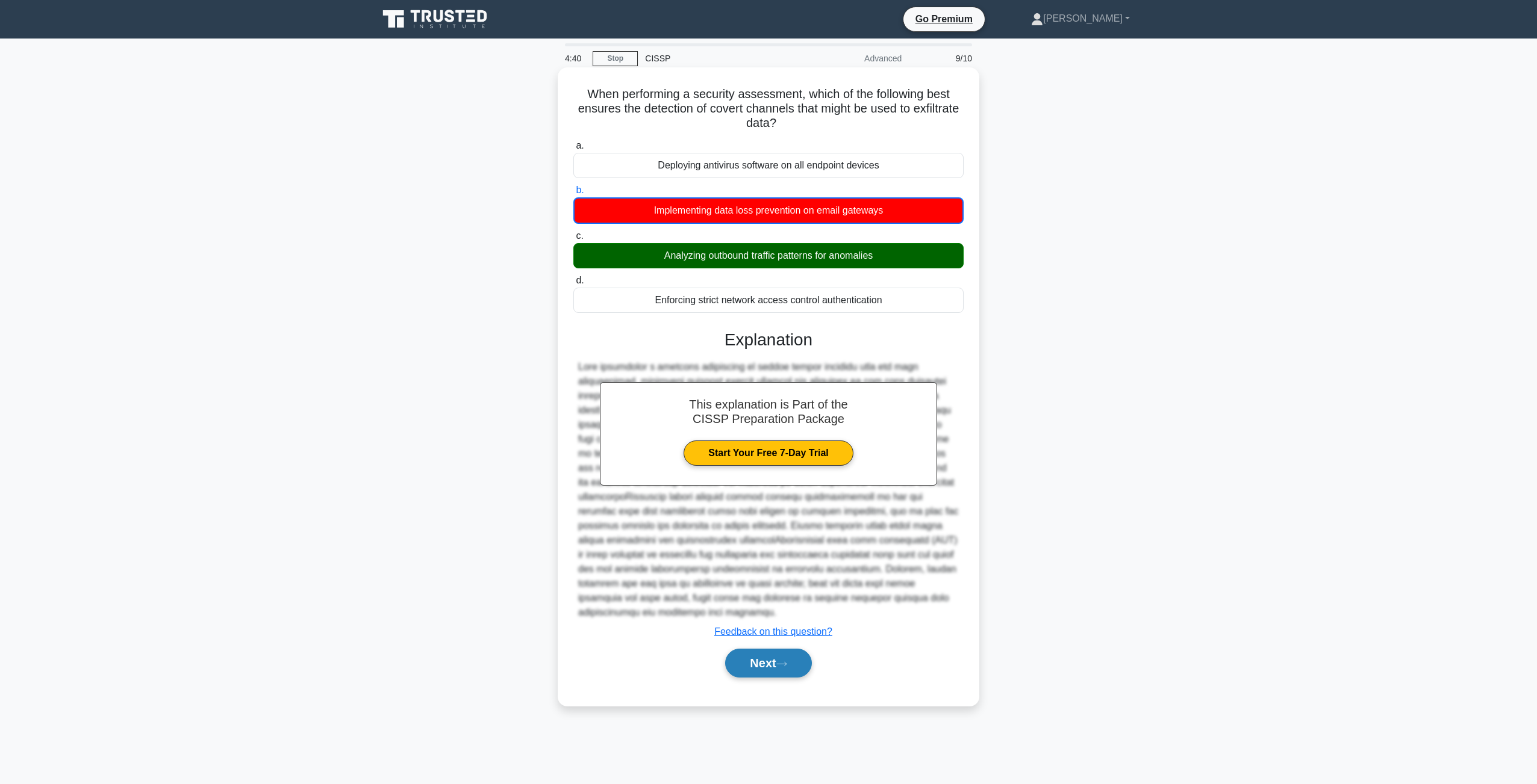
click at [762, 678] on button "Next" at bounding box center [768, 664] width 86 height 29
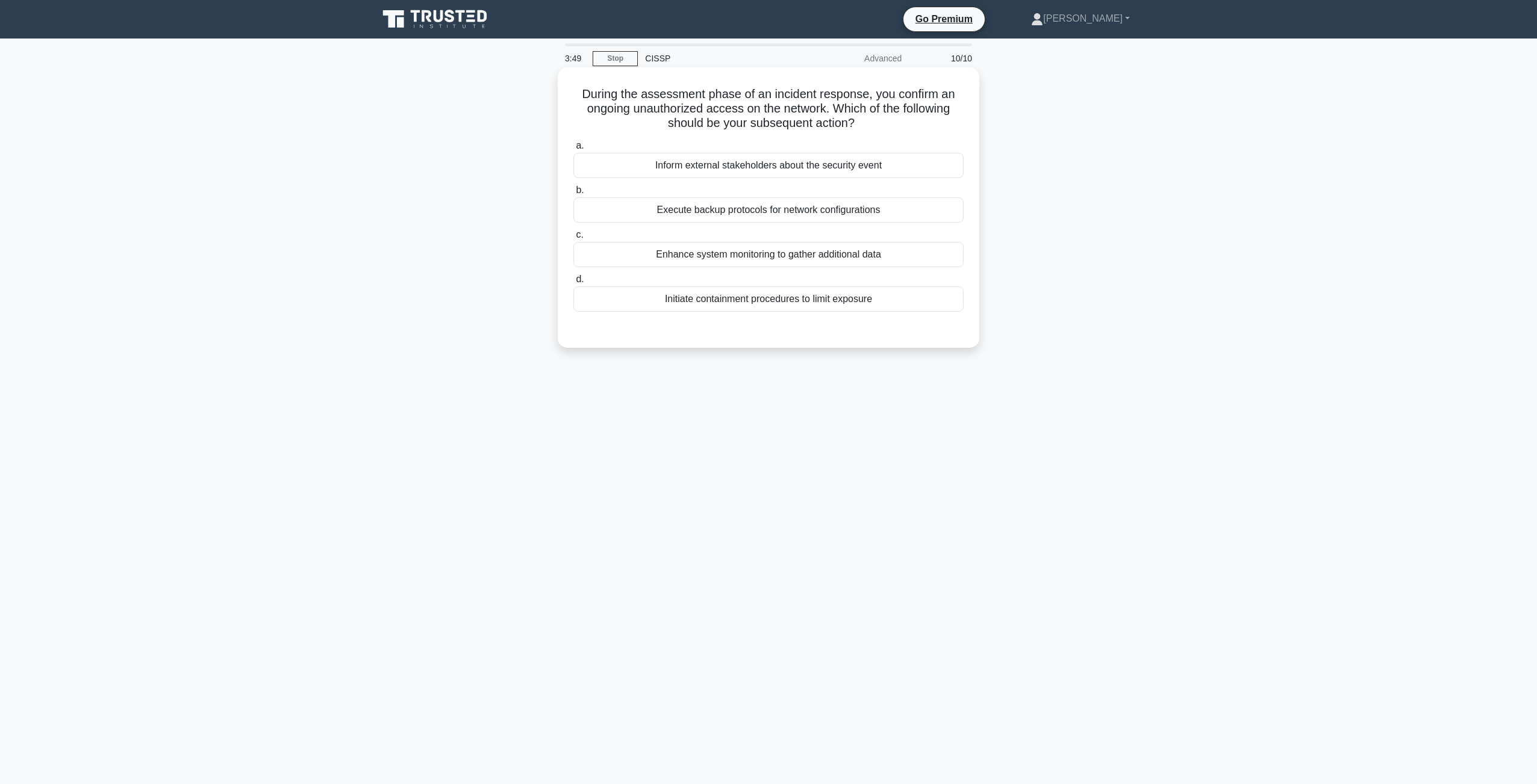
click at [680, 295] on div "Initiate containment procedures to limit exposure" at bounding box center [768, 299] width 390 height 25
click at [573, 284] on input "d. Initiate containment procedures to limit exposure" at bounding box center [573, 279] width 0 height 8
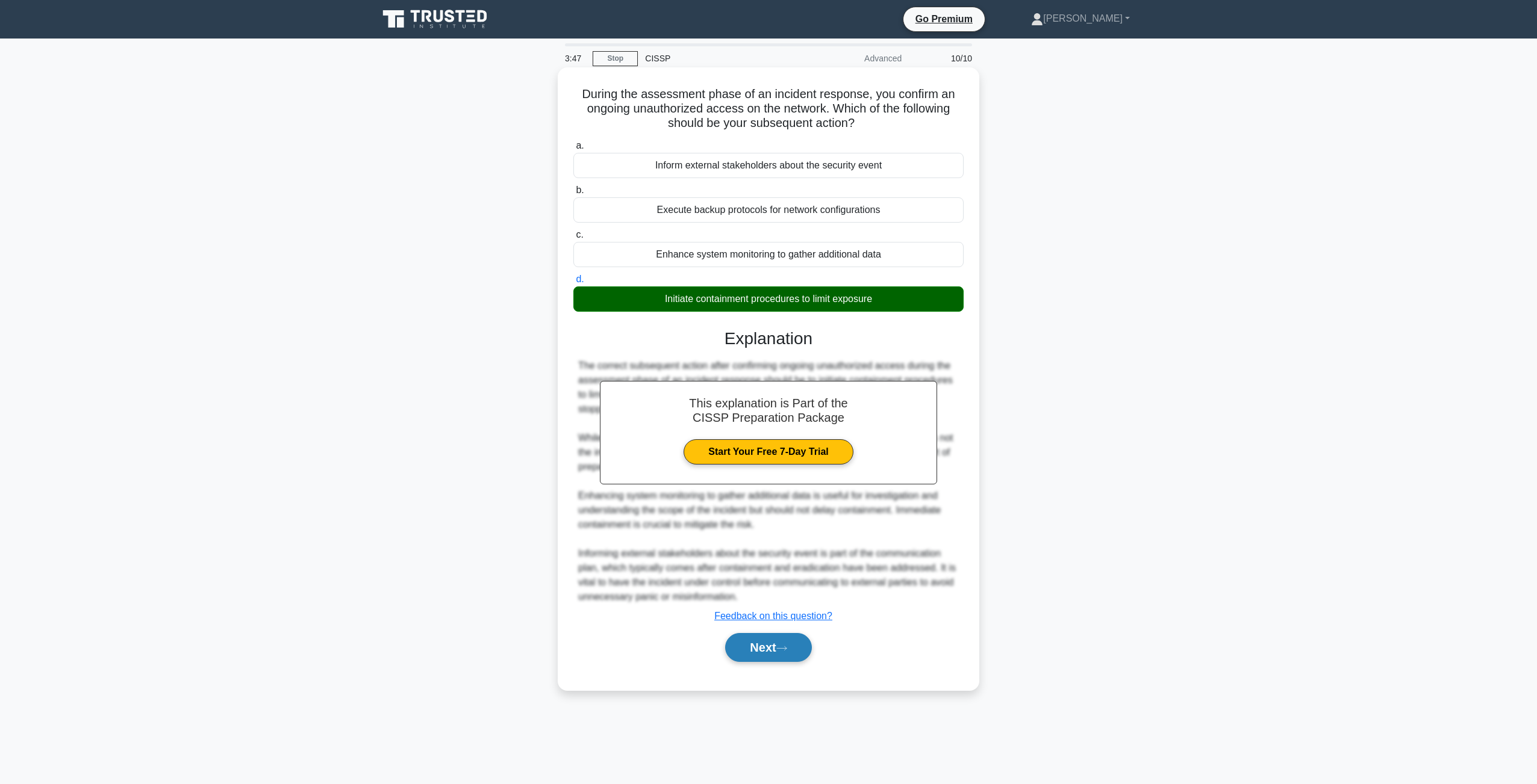
drag, startPoint x: 757, startPoint y: 650, endPoint x: 760, endPoint y: 666, distance: 16.3
click at [760, 662] on button "Next" at bounding box center [768, 648] width 86 height 29
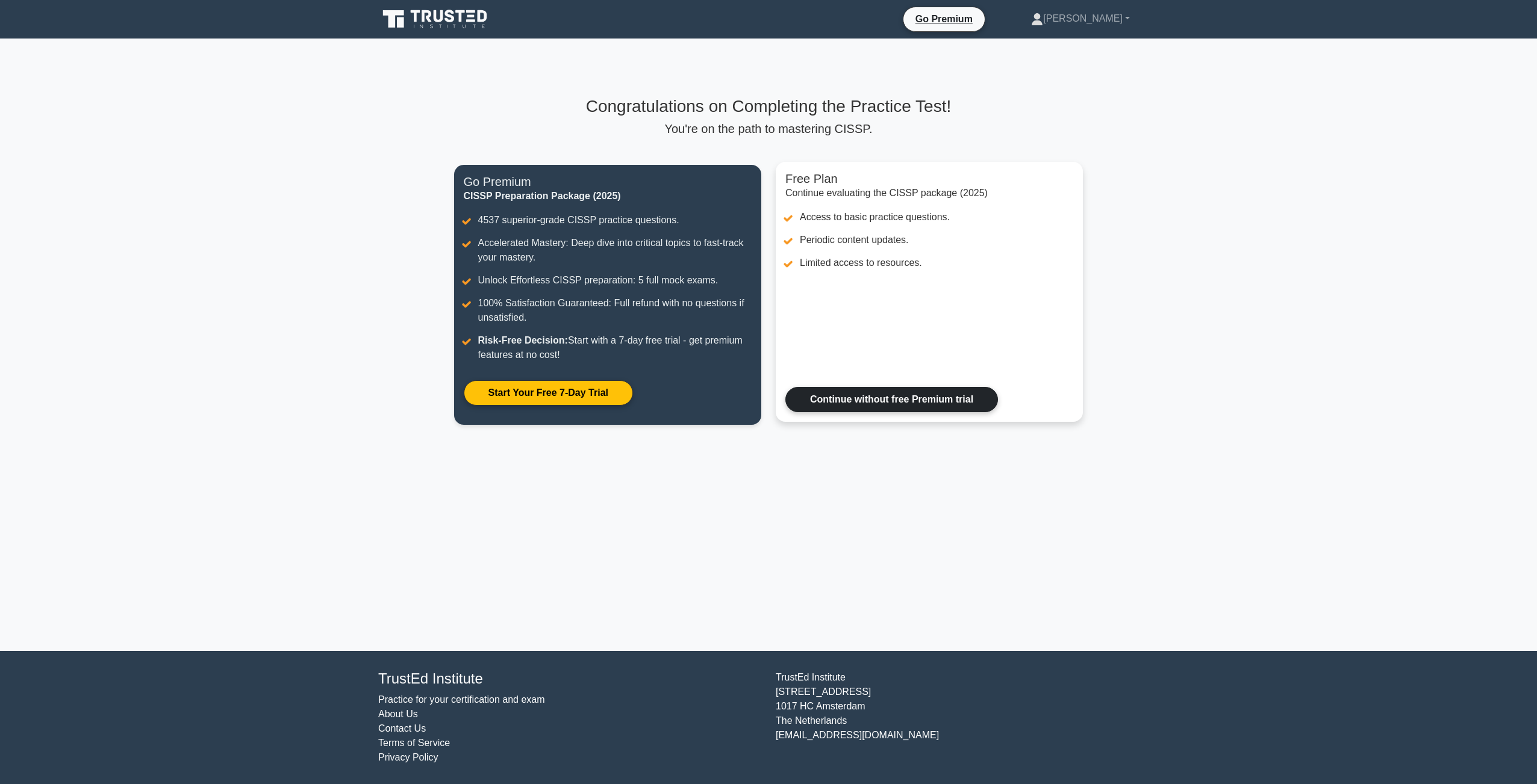
click at [875, 401] on link "Continue without free Premium trial" at bounding box center [891, 399] width 213 height 25
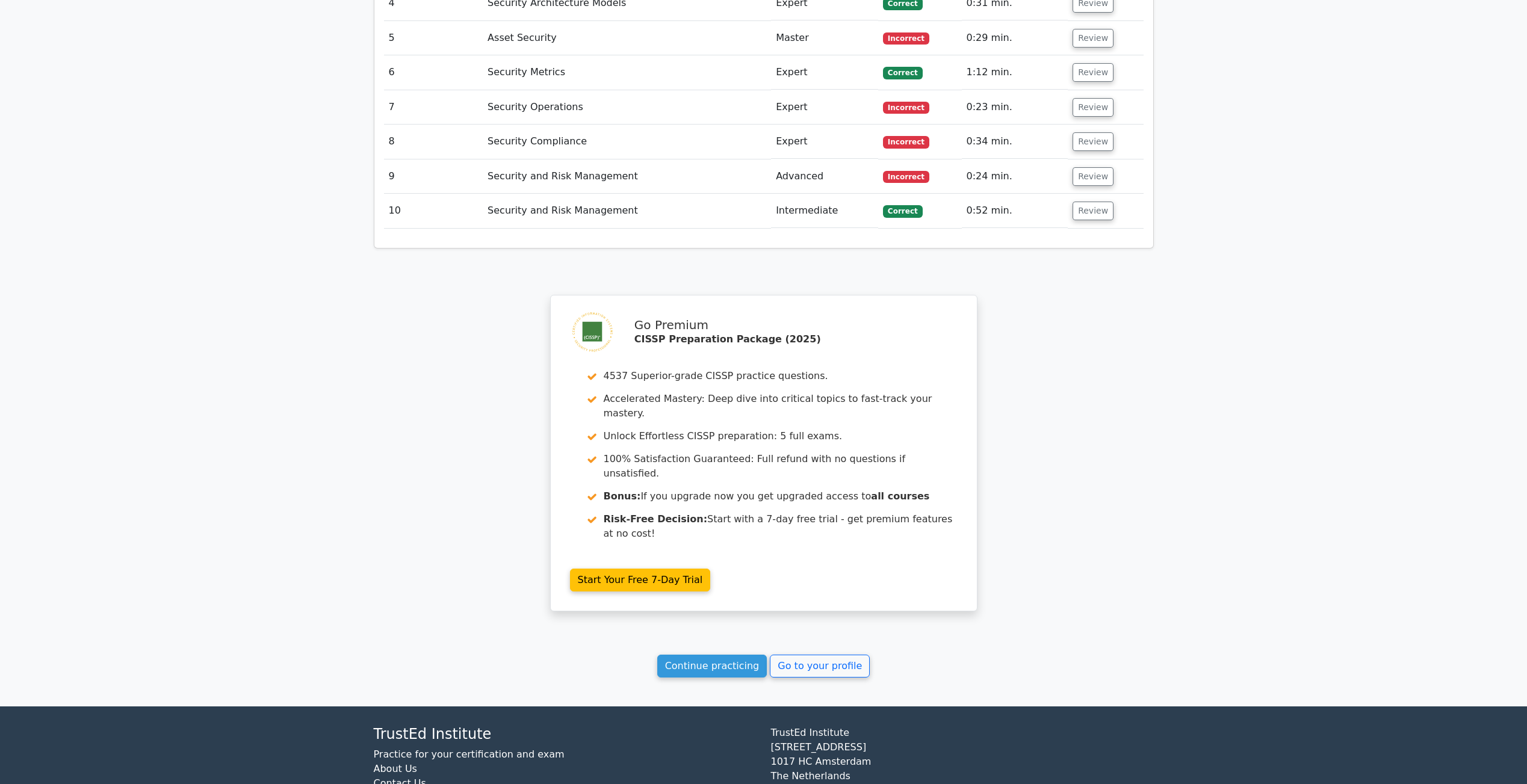
scroll to position [1666, 0]
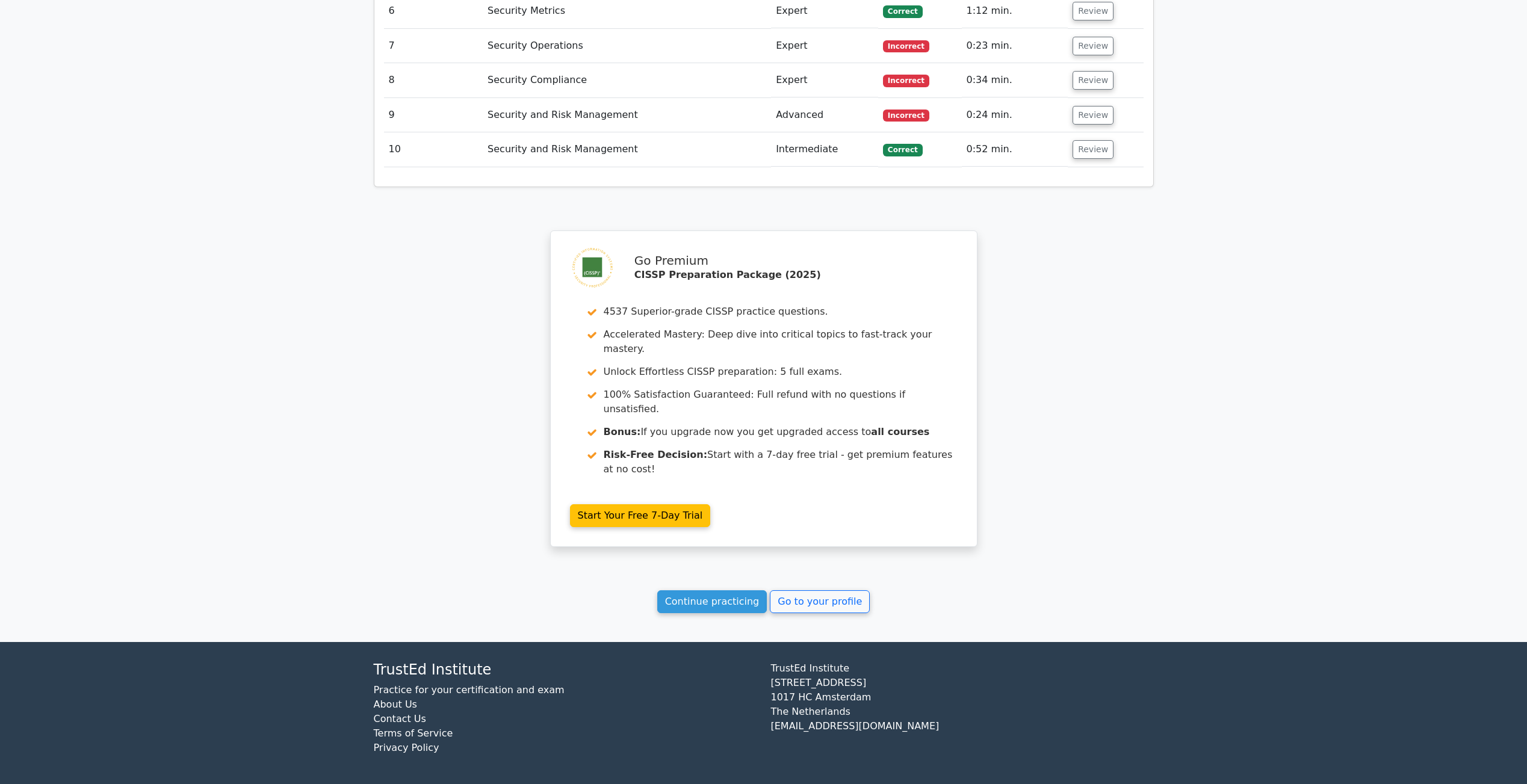
drag, startPoint x: 758, startPoint y: 414, endPoint x: 634, endPoint y: 511, distance: 157.4
click at [672, 607] on link "Continue practicing" at bounding box center [713, 602] width 110 height 23
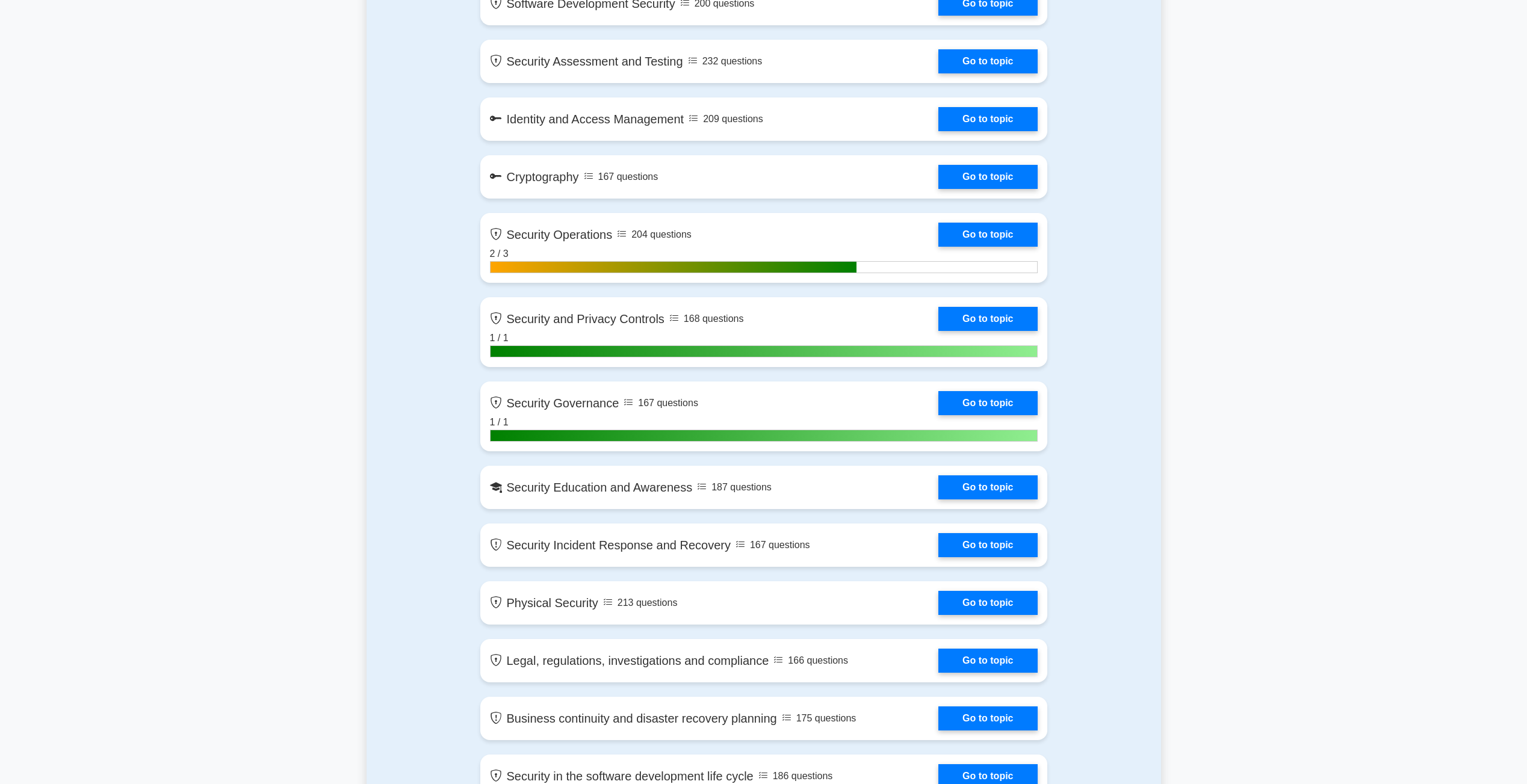
scroll to position [1446, 0]
